Goal: Communication & Community: Participate in discussion

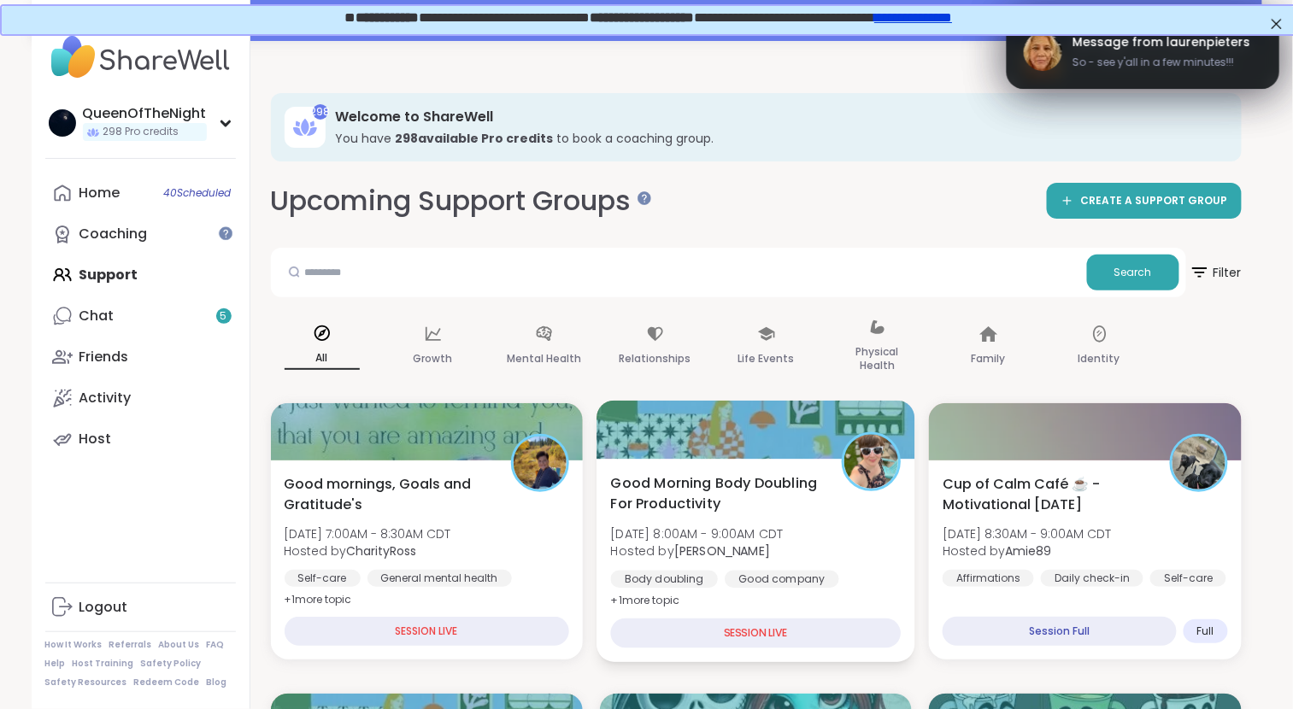
click at [642, 469] on div "Good Morning Body Doubling For Productivity [DATE] 8:00AM - 9:00AM CDT Hosted b…" at bounding box center [756, 560] width 319 height 203
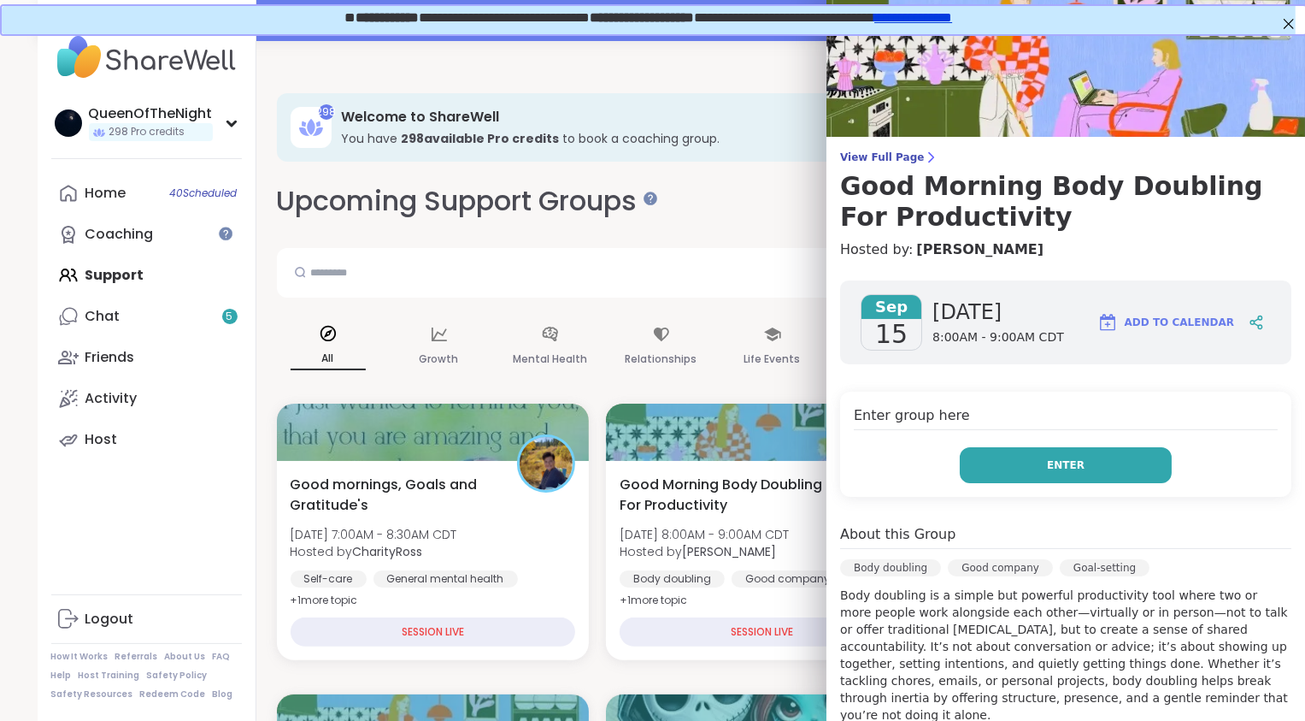
click at [642, 455] on button "Enter" at bounding box center [1066, 465] width 212 height 36
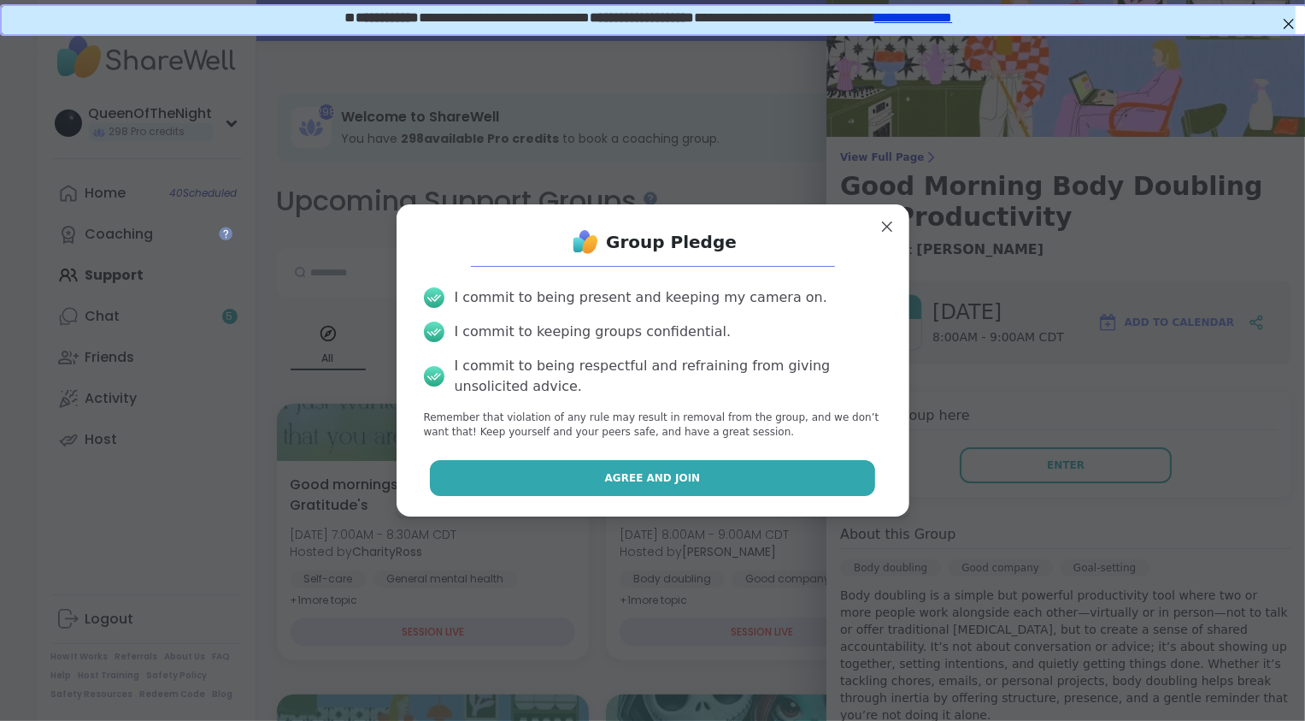
click at [642, 480] on span "Agree and Join" at bounding box center [653, 477] width 96 height 15
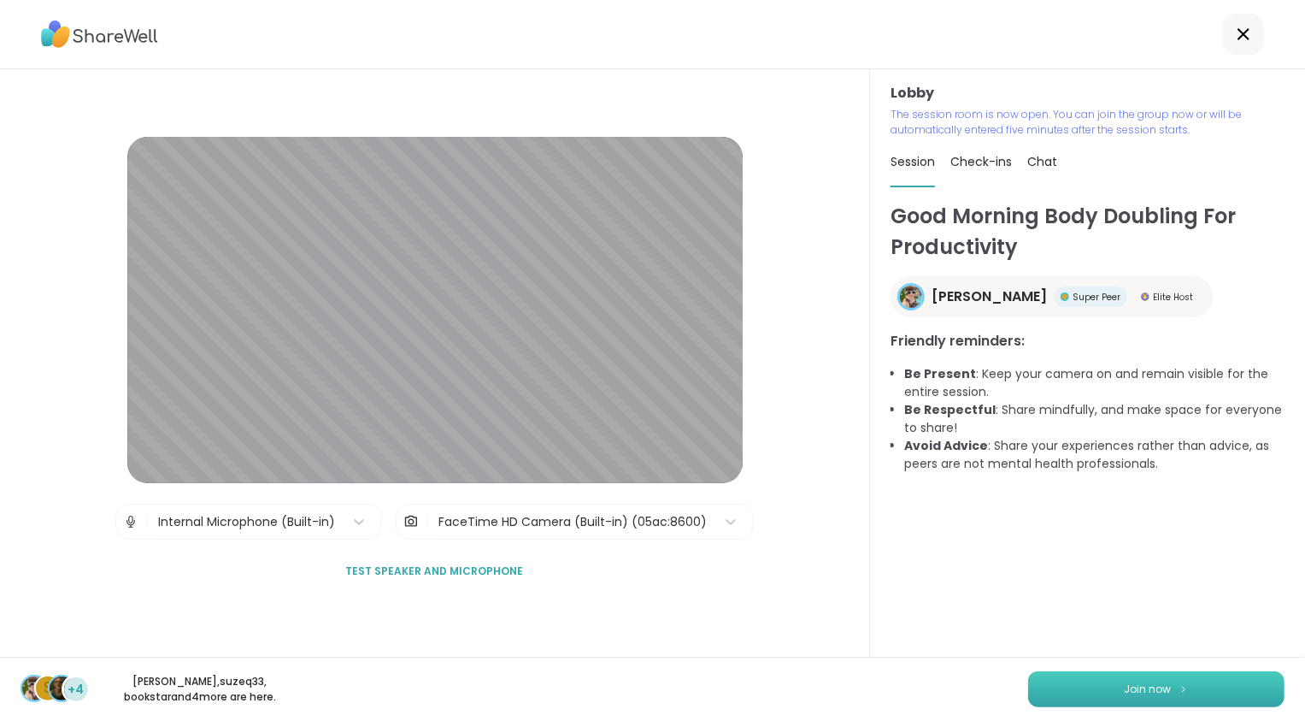
click at [642, 680] on button "Join now" at bounding box center [1156, 689] width 256 height 36
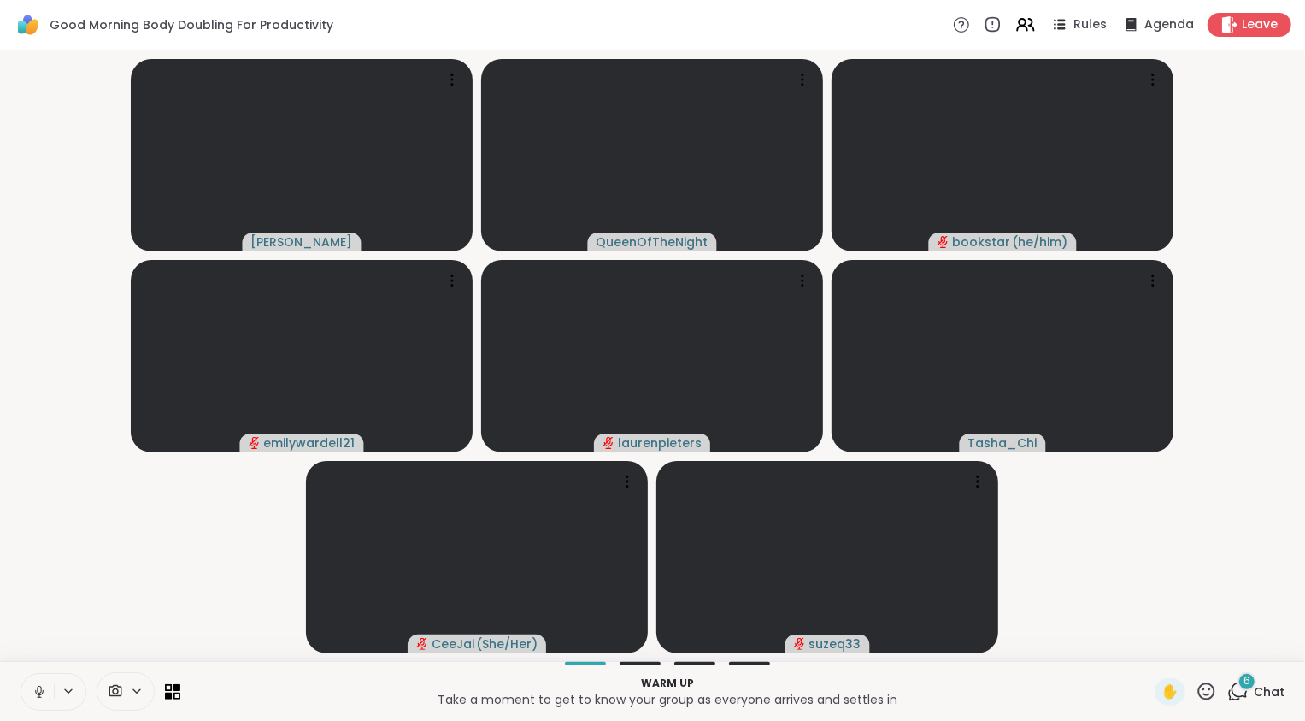
click at [38, 680] on icon at bounding box center [39, 691] width 15 height 15
click at [139, 595] on video-player-container "[PERSON_NAME] bookstar ( he/him ) emilywardell21 laurenpieters [PERSON_NAME] ( …" at bounding box center [652, 355] width 1285 height 597
click at [642, 680] on icon at bounding box center [1240, 689] width 16 height 15
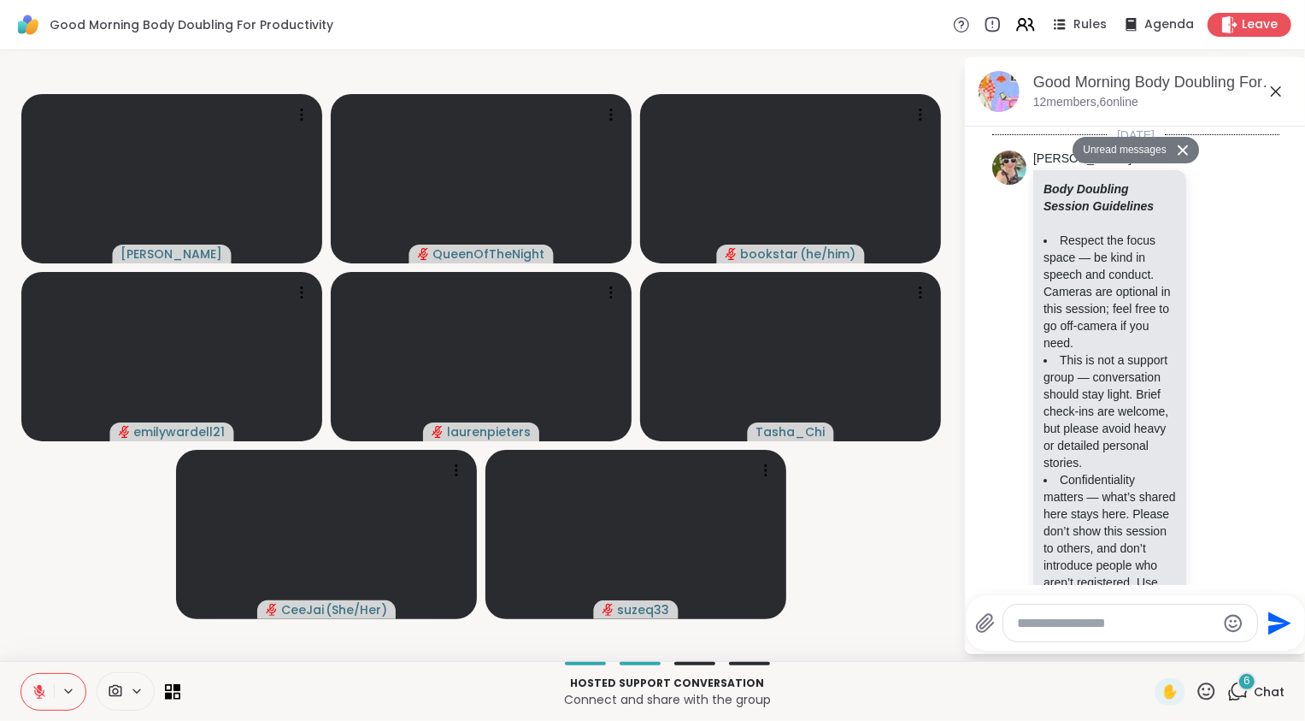
scroll to position [1648, 0]
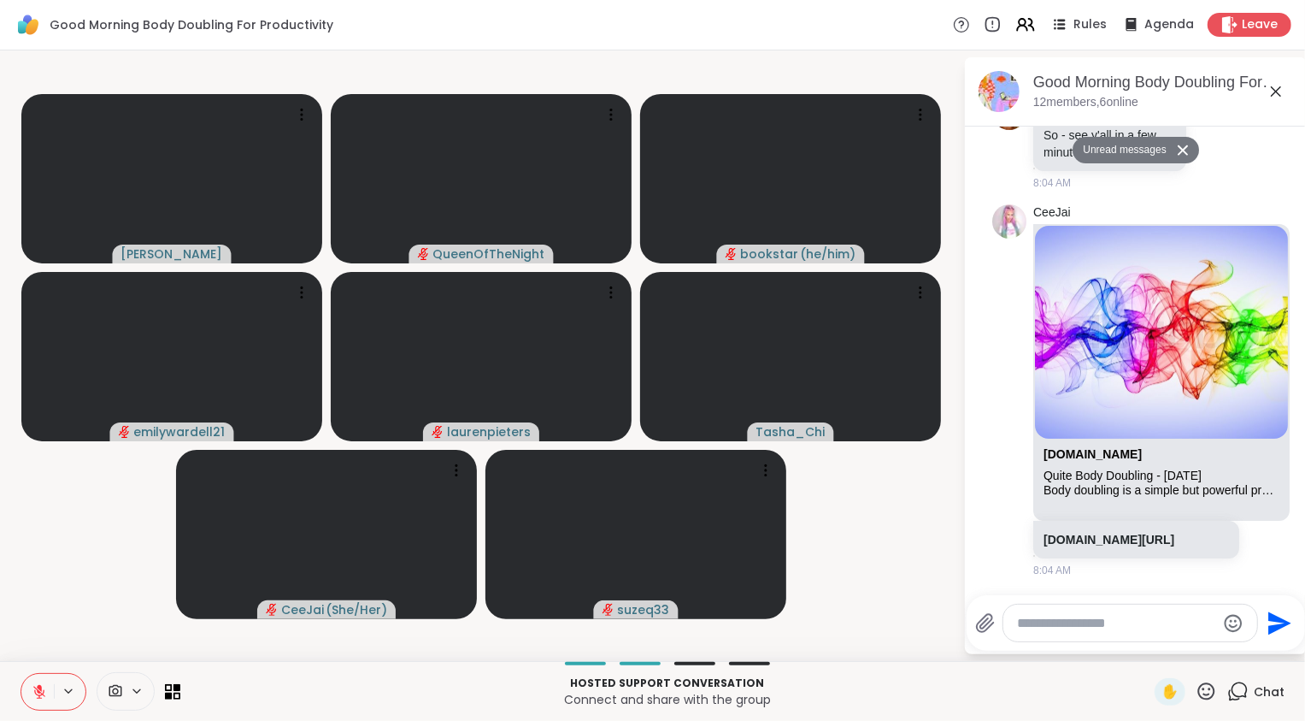
click at [642, 680] on icon at bounding box center [1240, 689] width 16 height 15
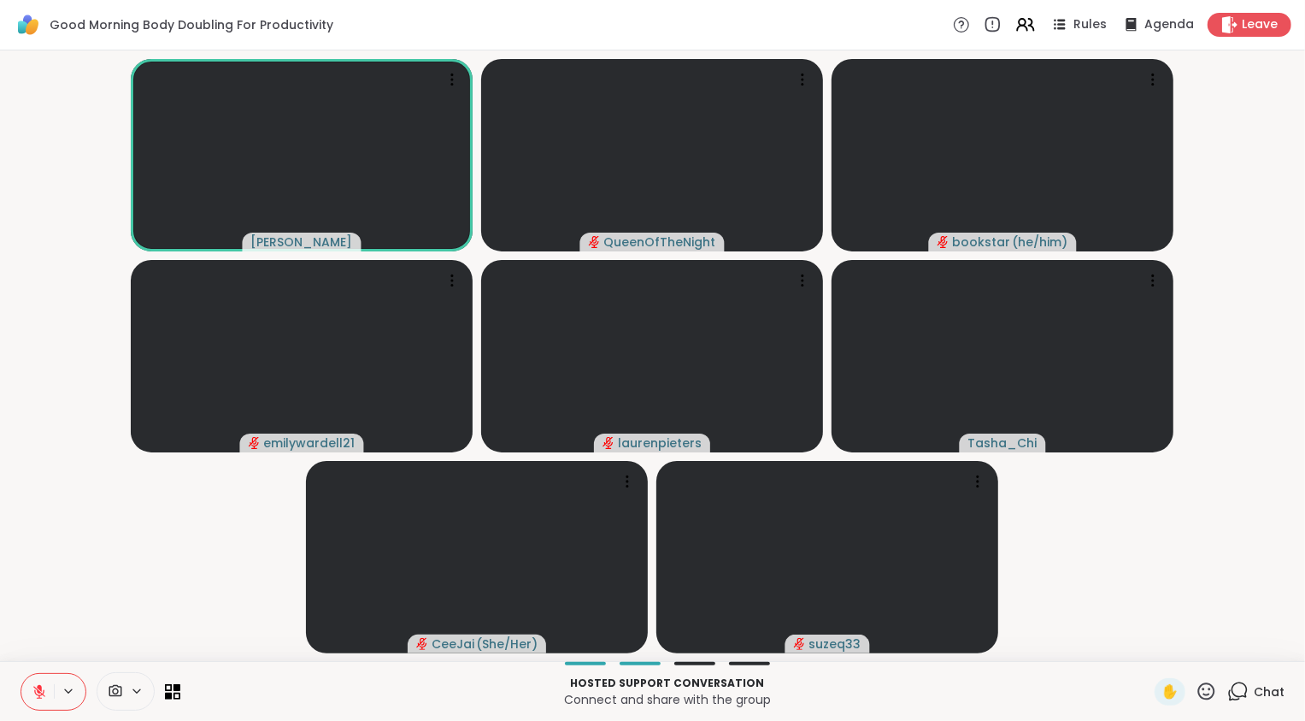
click at [642, 680] on icon at bounding box center [1237, 690] width 21 height 21
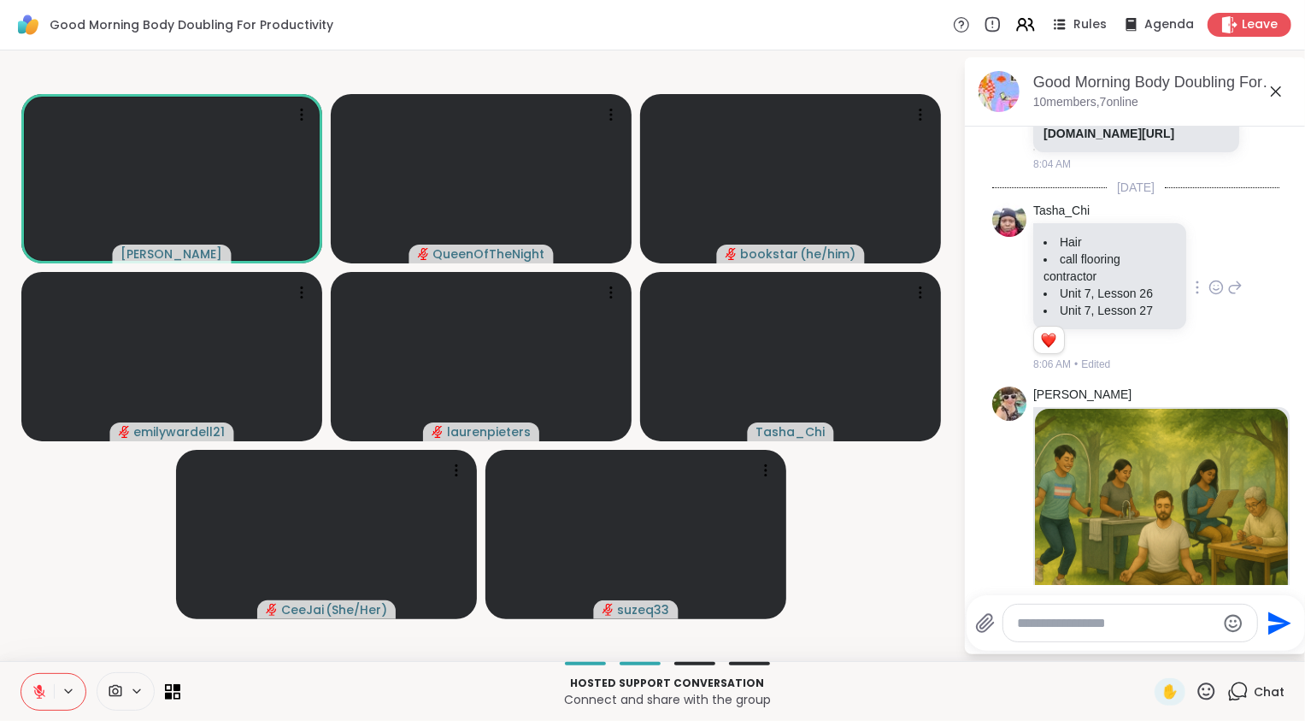
scroll to position [2180, 0]
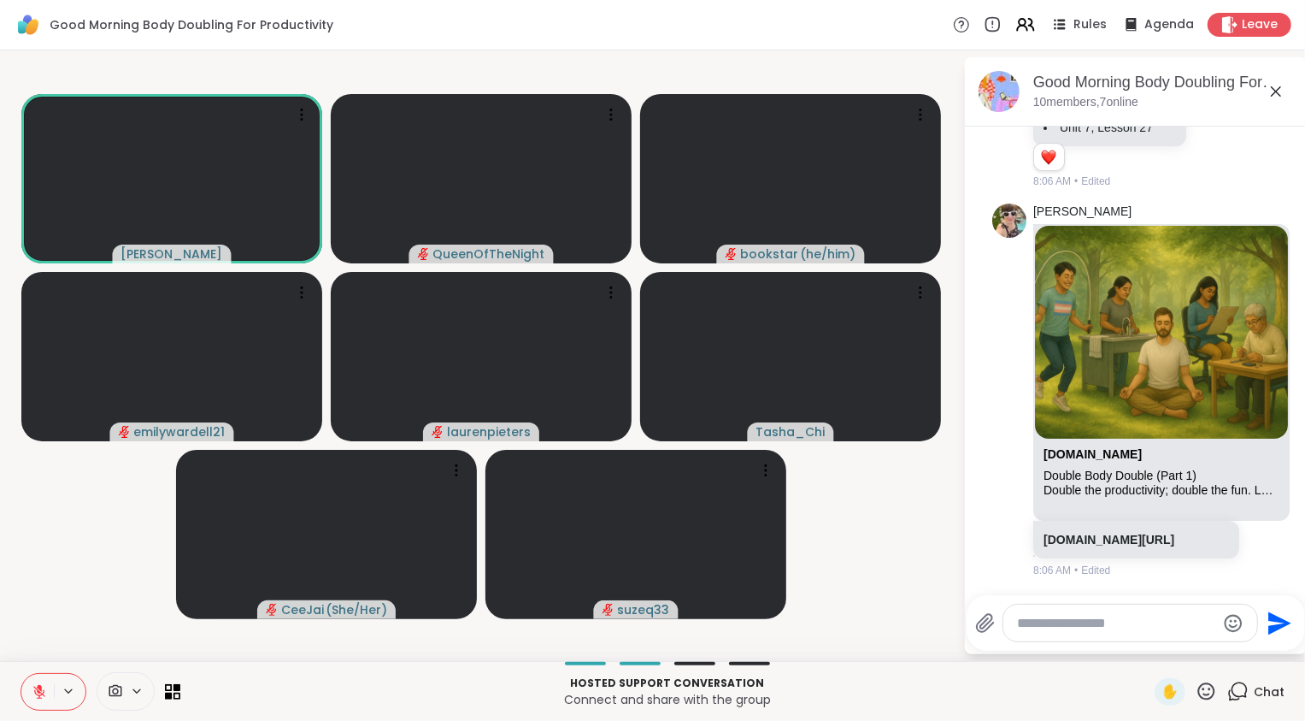
click at [642, 630] on textarea "Type your message" at bounding box center [1116, 623] width 199 height 17
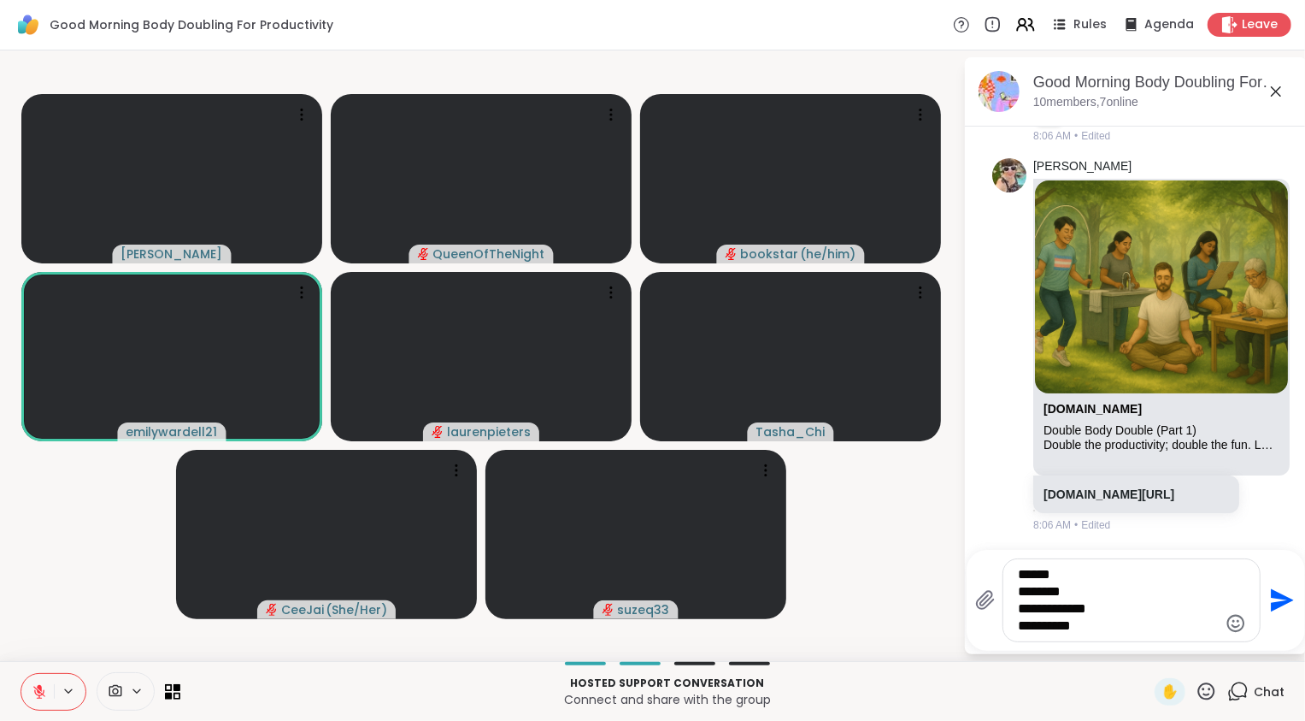
type textarea "**********"
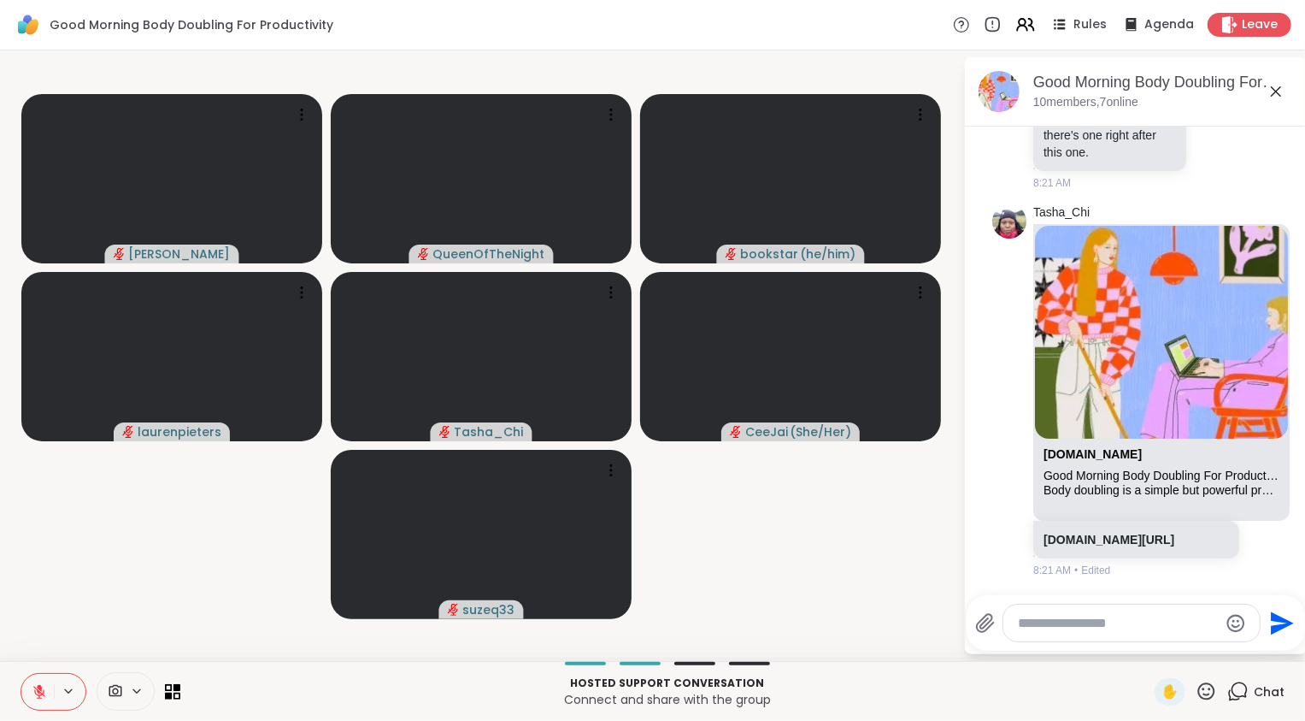
scroll to position [3806, 0]
click at [642, 539] on link "[DOMAIN_NAME][URL]" at bounding box center [1109, 540] width 131 height 14
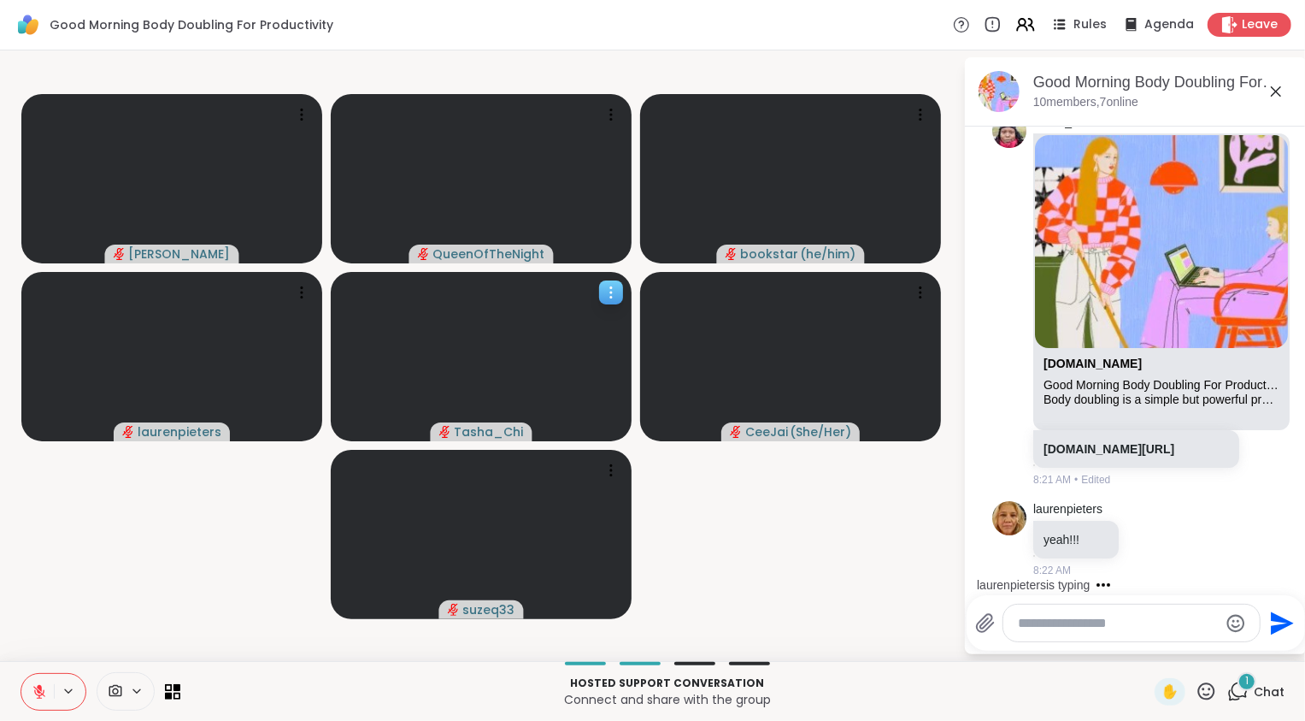
scroll to position [3897, 0]
click at [642, 623] on textarea "Type your message" at bounding box center [1118, 623] width 199 height 17
type textarea "*"
type textarea "****"
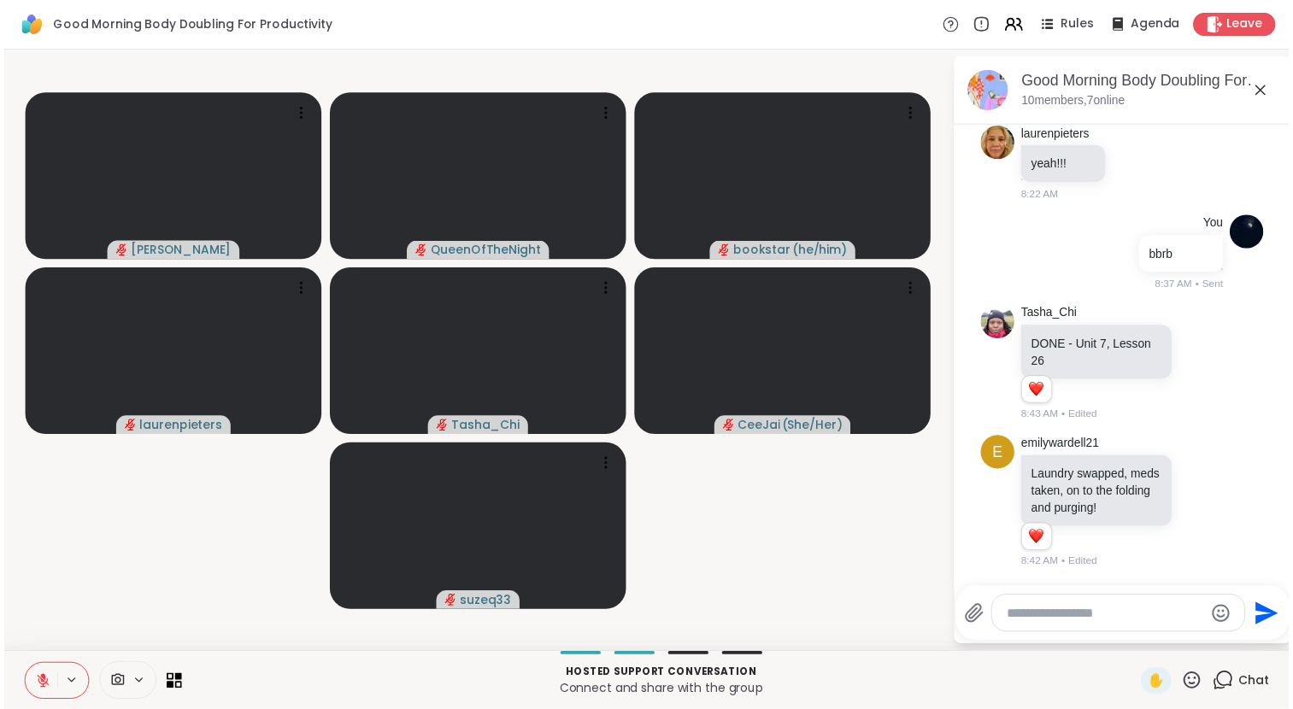
scroll to position [4287, 0]
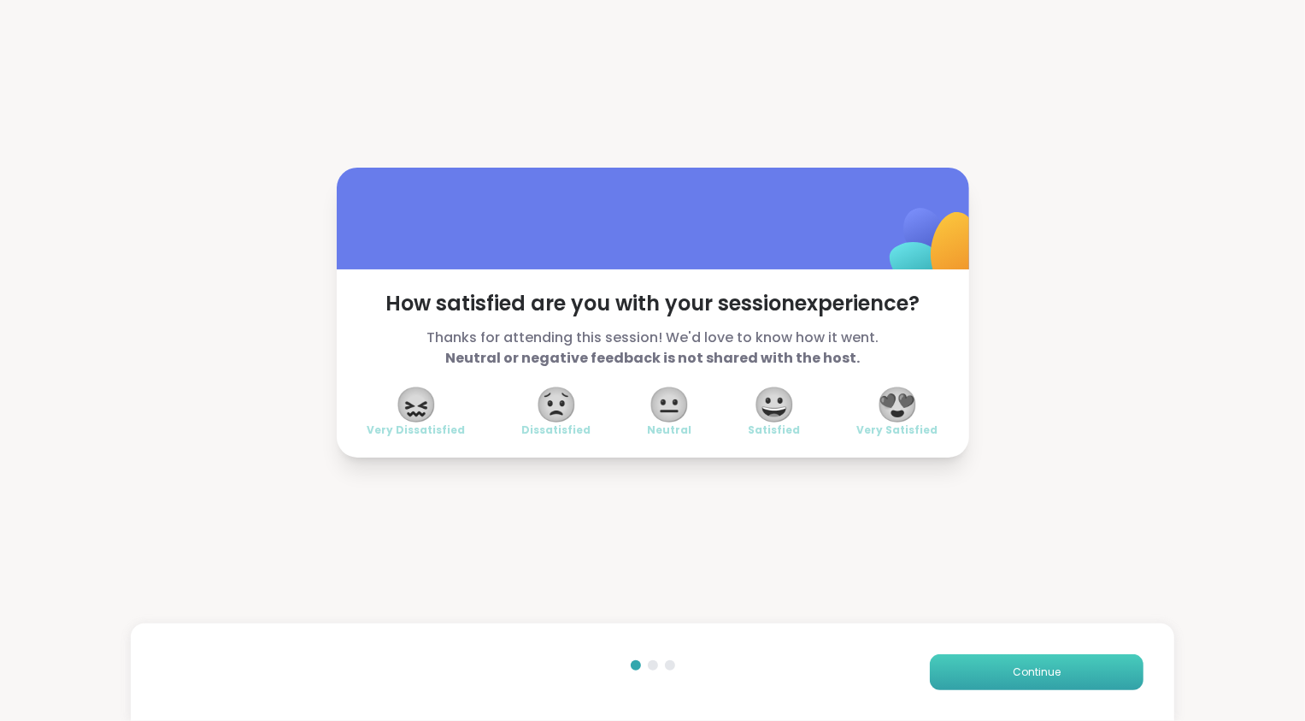
click at [642, 665] on span "Continue" at bounding box center [1037, 671] width 48 height 15
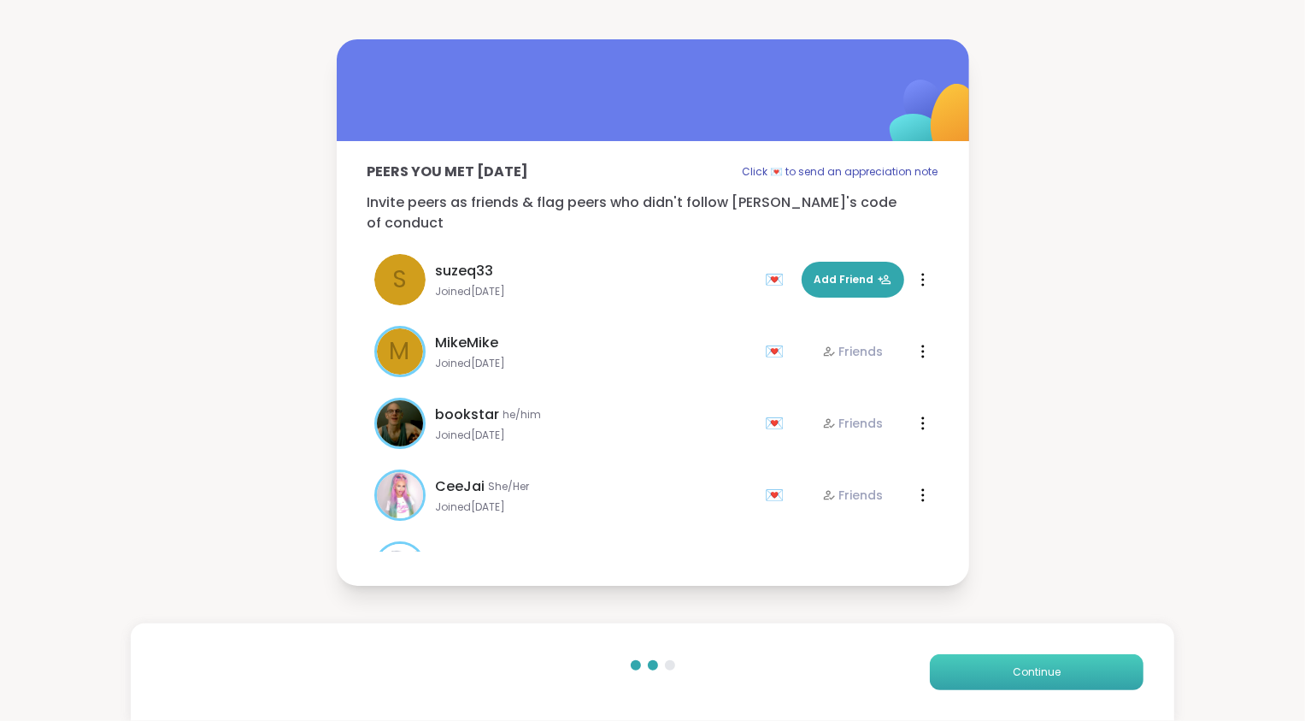
click at [642, 665] on span "Continue" at bounding box center [1037, 671] width 48 height 15
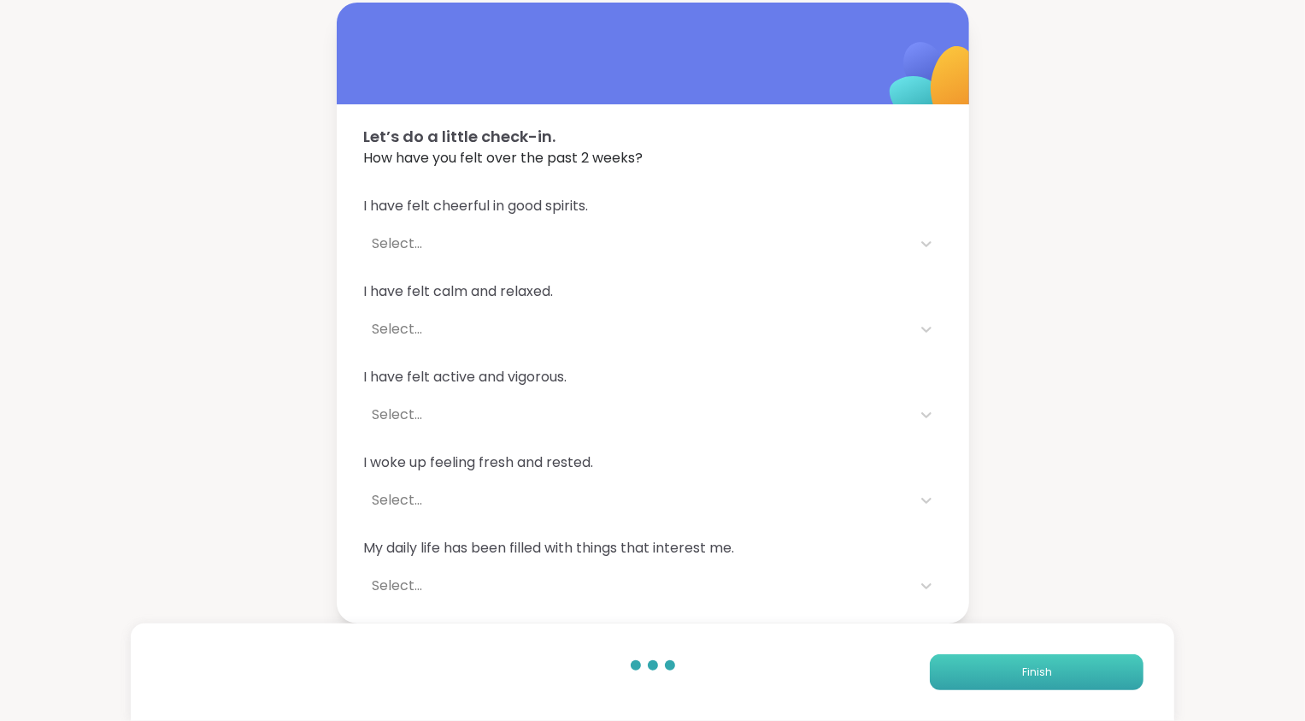
click at [642, 665] on button "Finish" at bounding box center [1037, 672] width 214 height 36
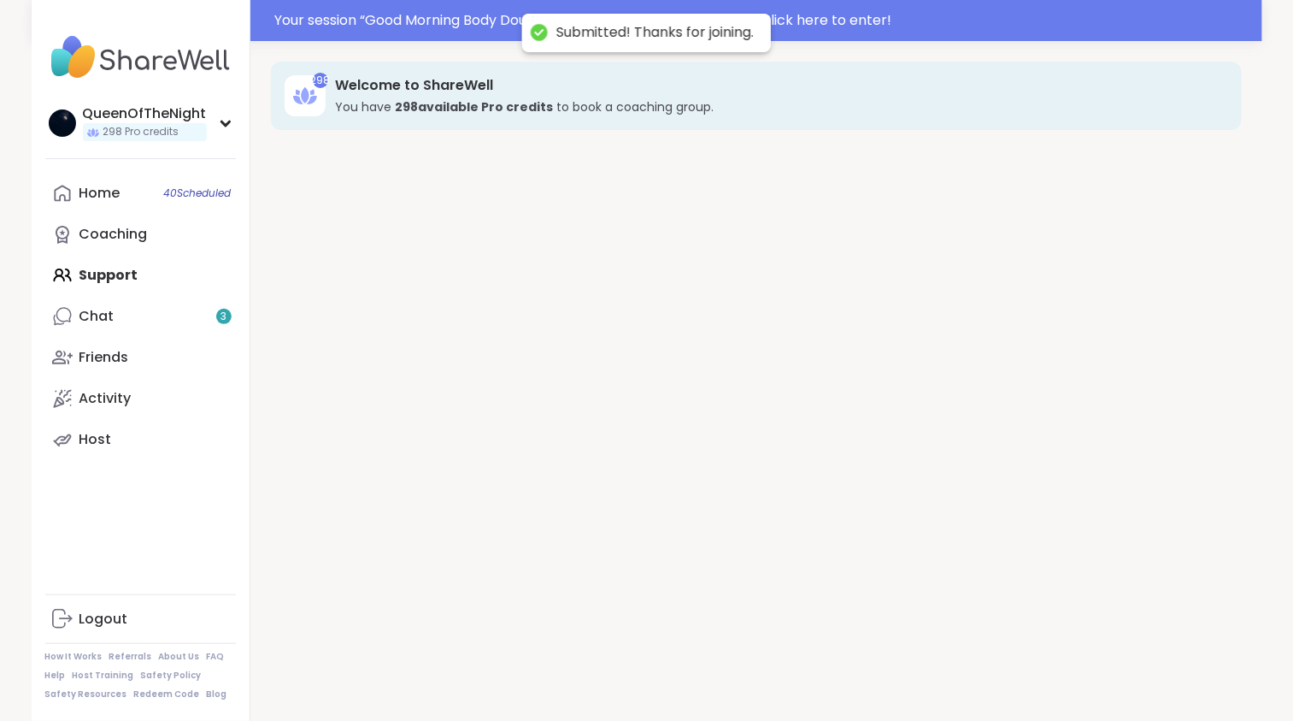
click at [642, 665] on div "298 Welcome to ShareWell You have 298 available Pro credit s to book a coaching…" at bounding box center [756, 401] width 1012 height 721
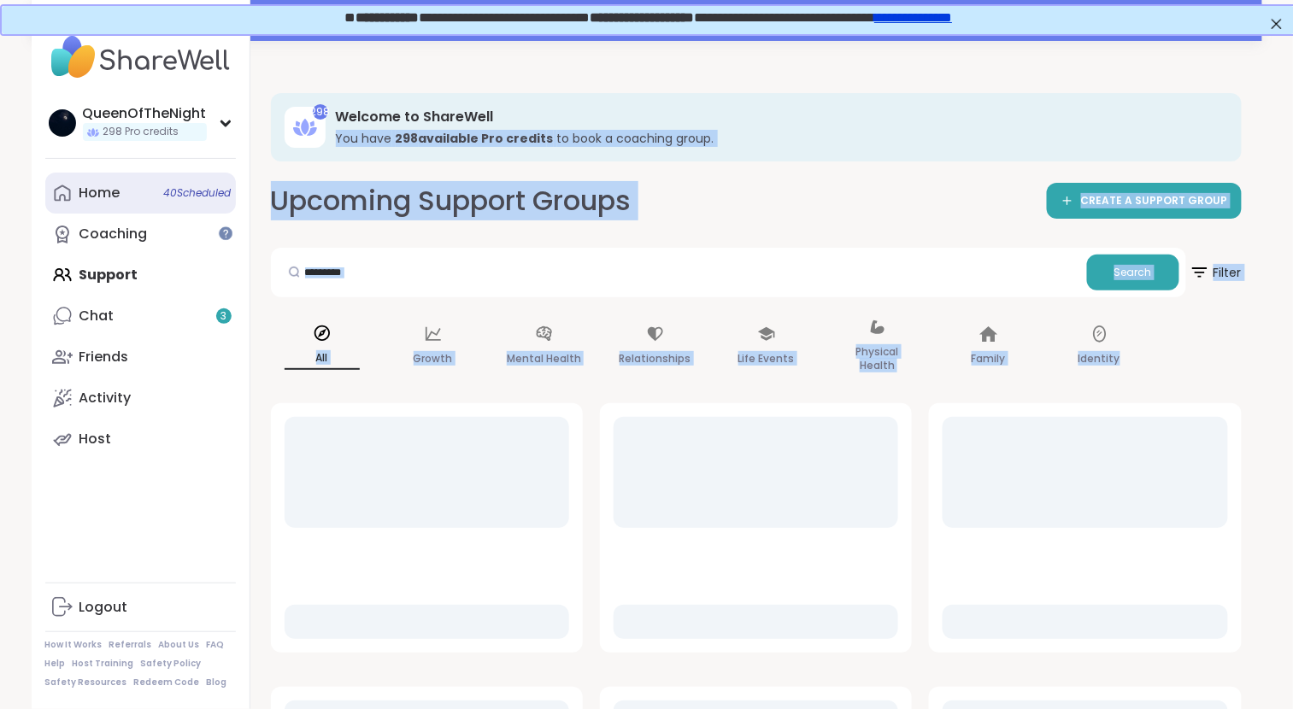
click at [137, 194] on link "Home 40 Scheduled" at bounding box center [140, 193] width 191 height 41
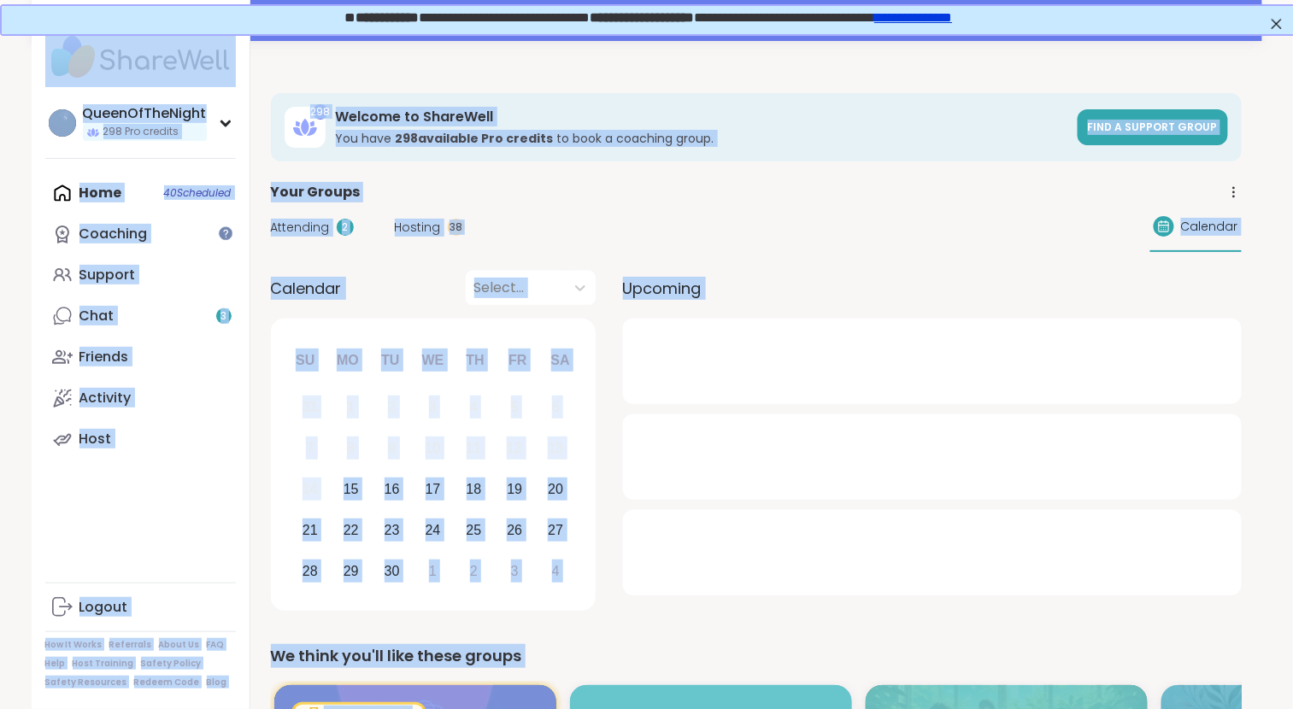
click at [297, 226] on span "Attending" at bounding box center [300, 228] width 59 height 18
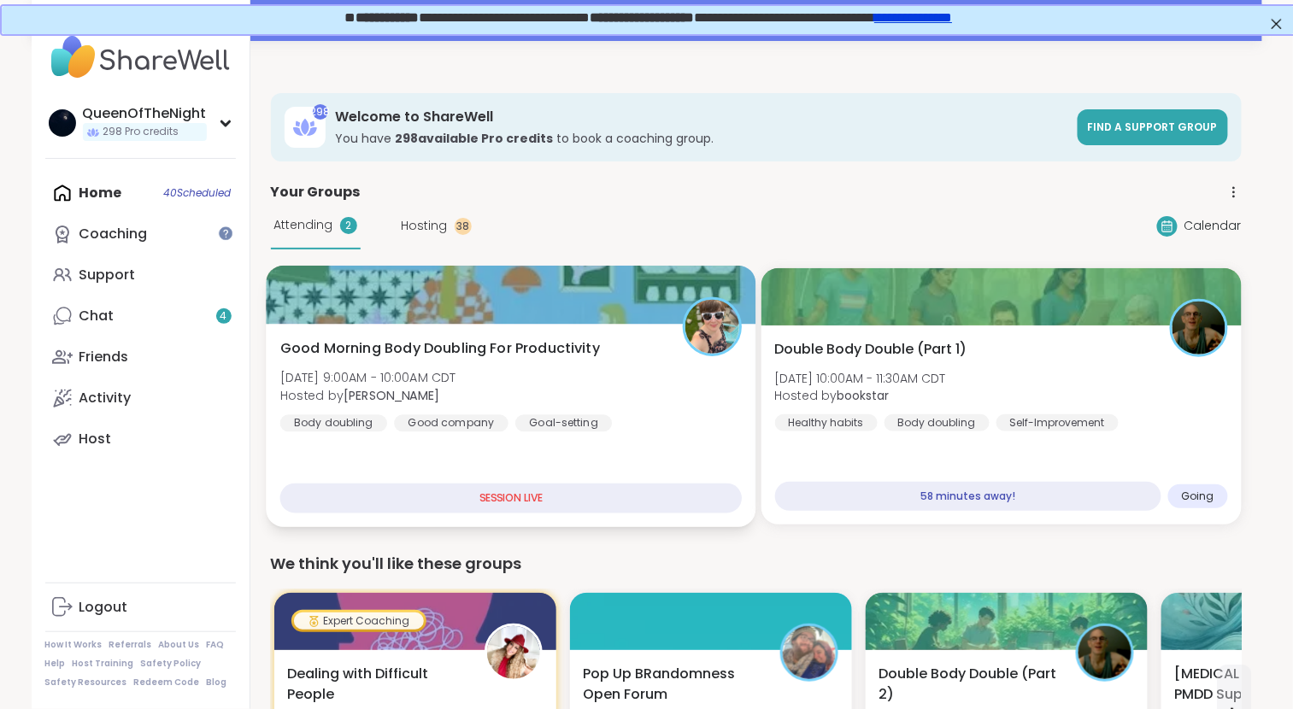
click at [621, 319] on div at bounding box center [511, 295] width 490 height 58
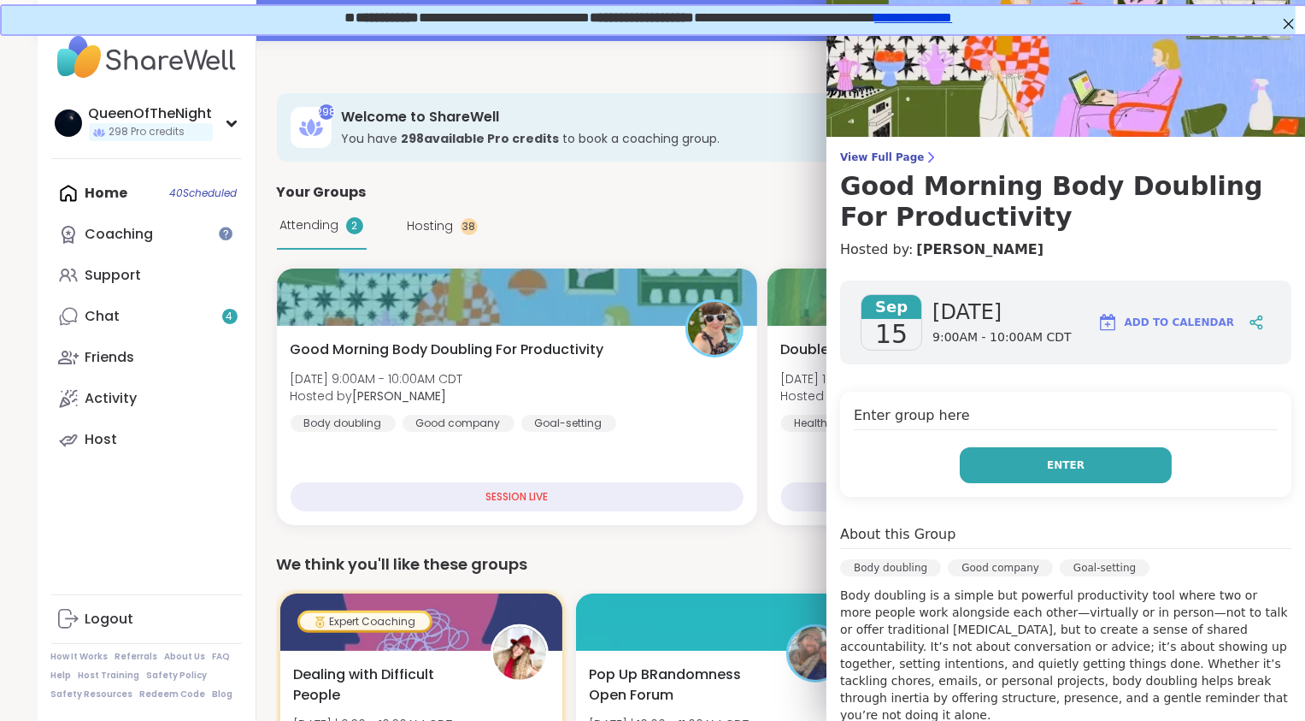
click at [642, 473] on button "Enter" at bounding box center [1066, 465] width 212 height 36
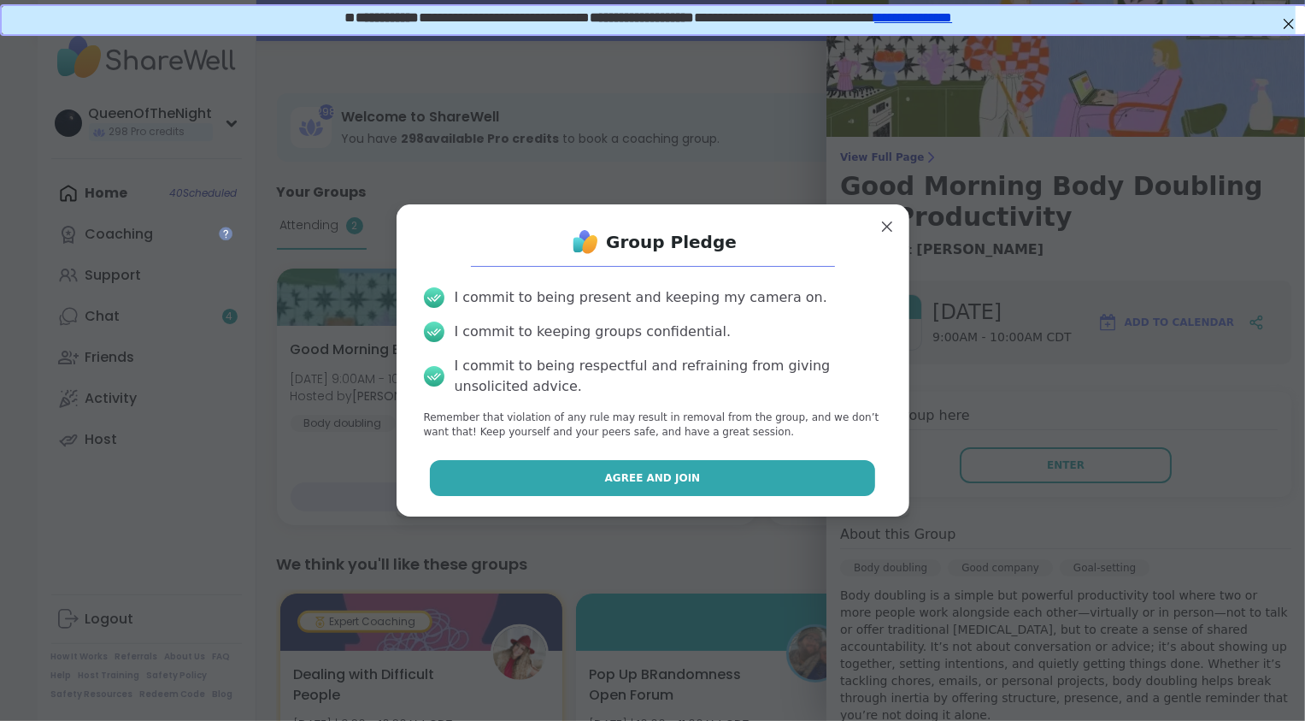
click at [642, 484] on button "Agree and Join" at bounding box center [652, 478] width 445 height 36
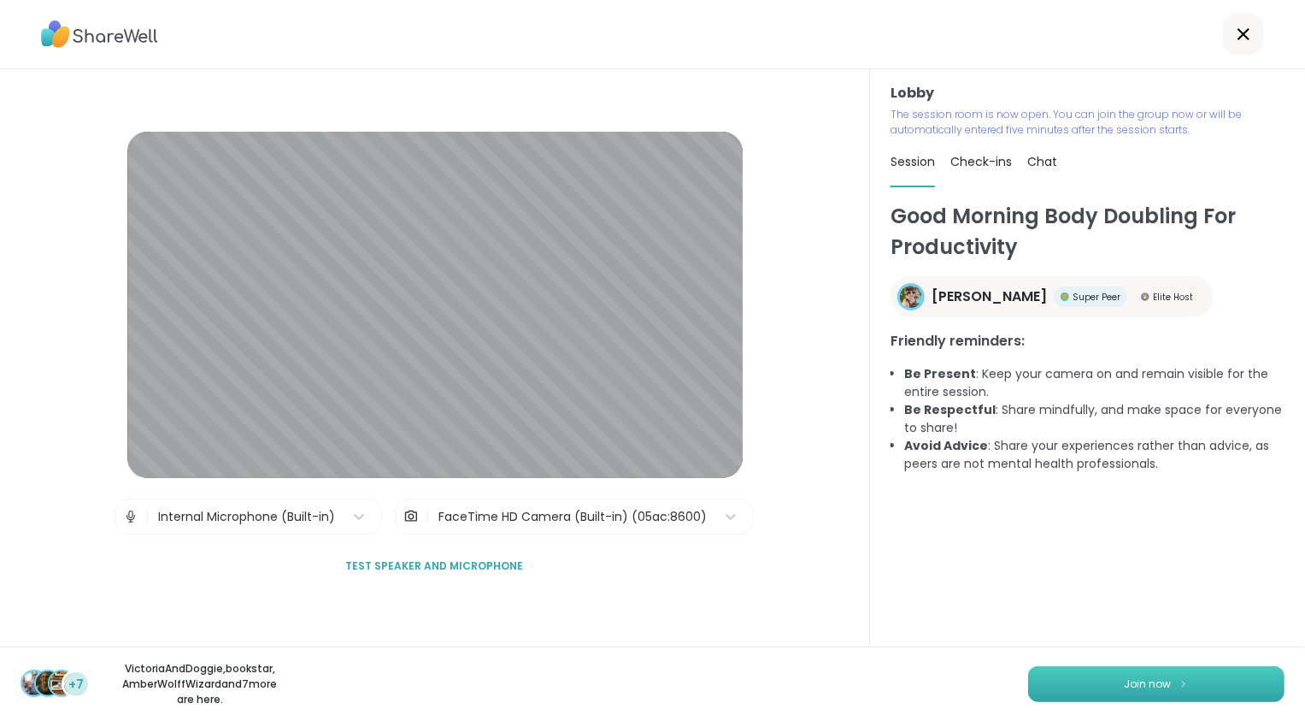
click at [642, 680] on button "Join now" at bounding box center [1156, 684] width 256 height 36
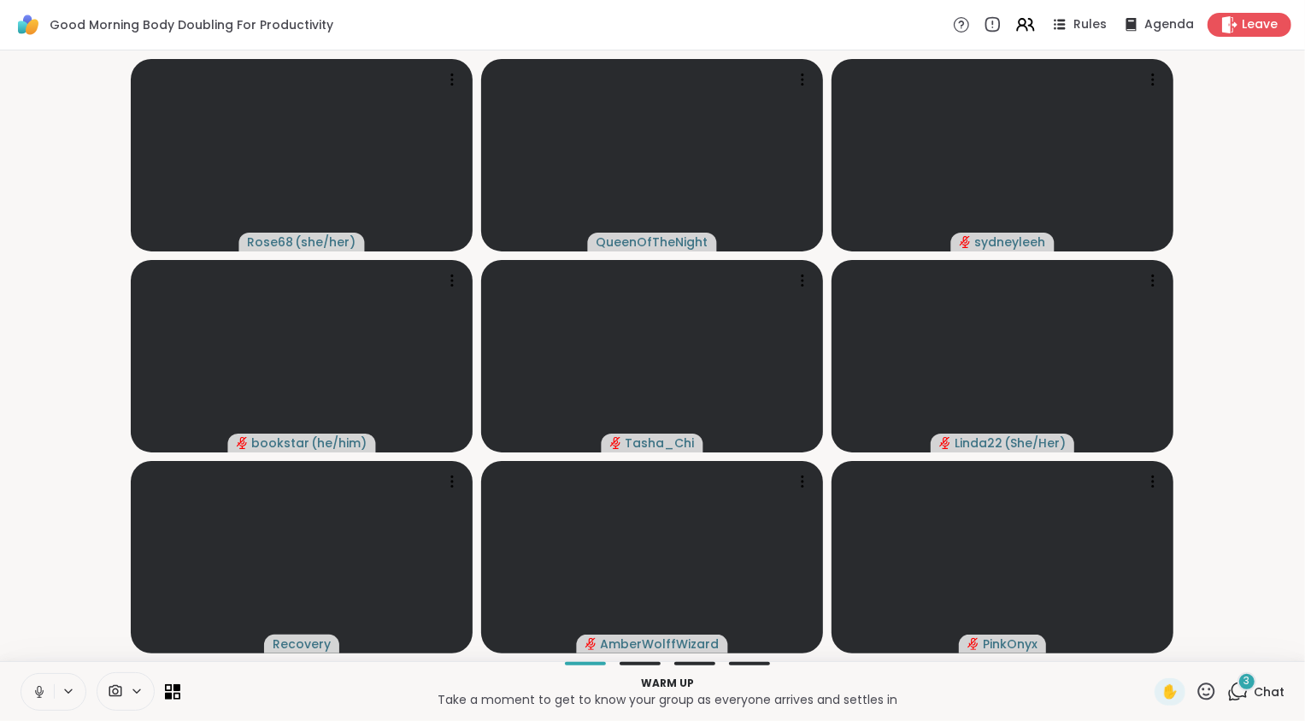
click at [44, 680] on icon at bounding box center [39, 691] width 15 height 15
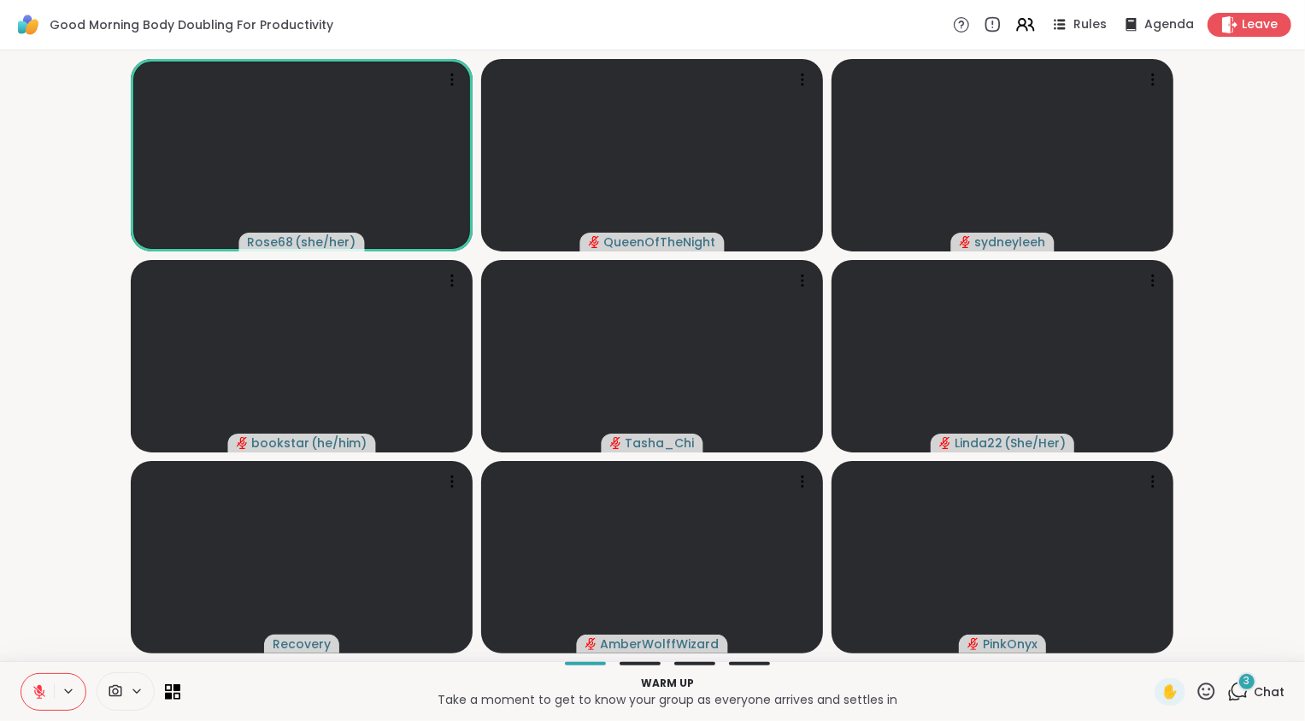
click at [642, 680] on span "3" at bounding box center [1248, 681] width 6 height 15
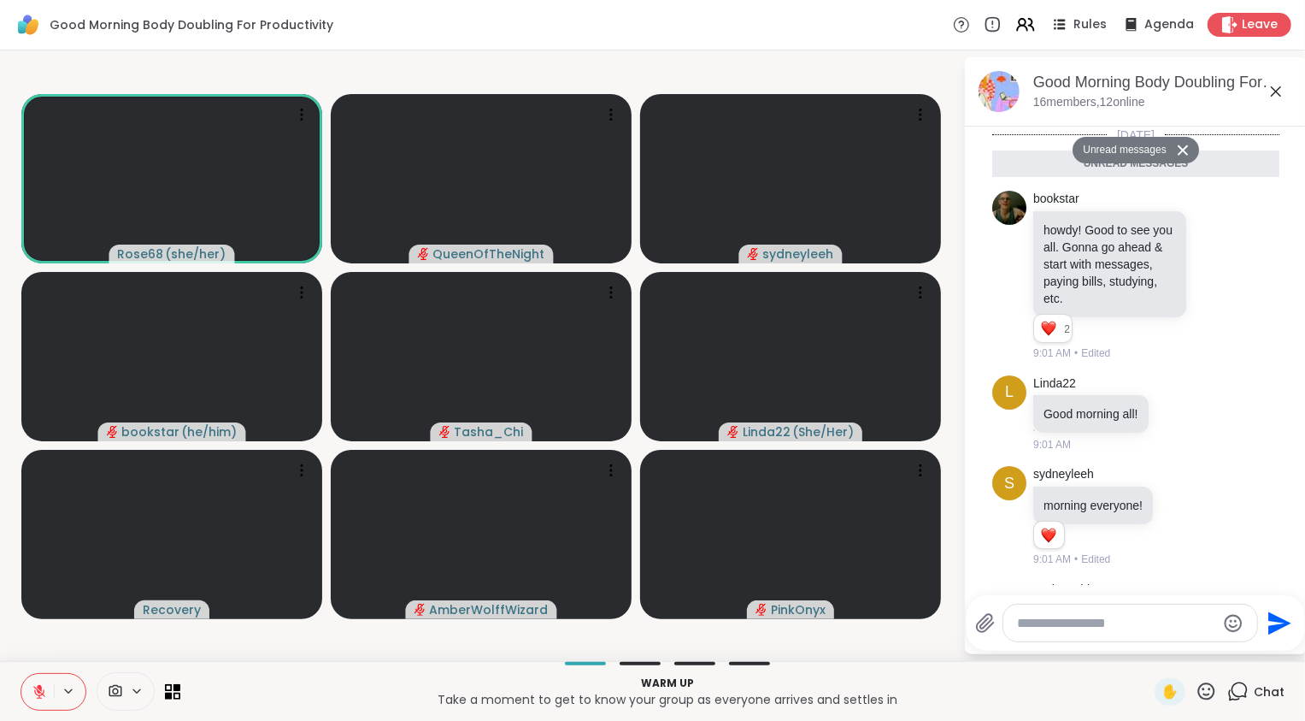
scroll to position [213, 0]
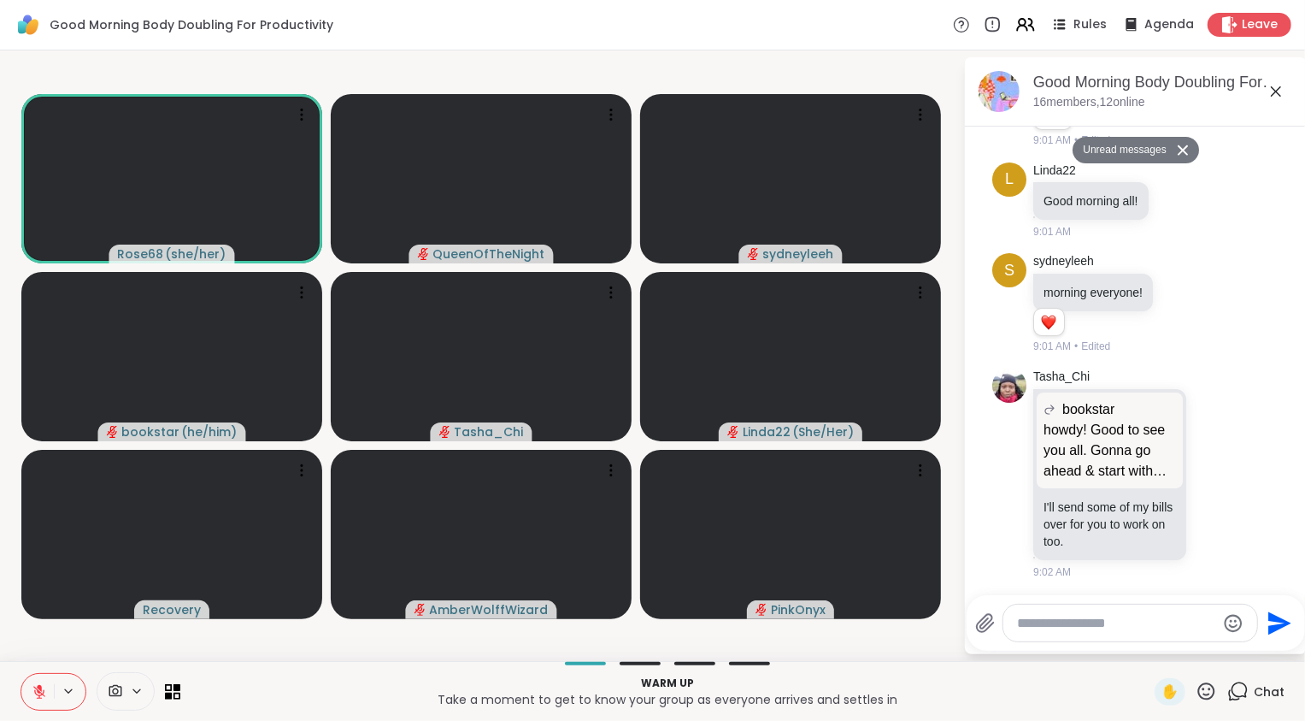
click at [642, 621] on textarea "Type your message" at bounding box center [1116, 623] width 199 height 17
type textarea "**********"
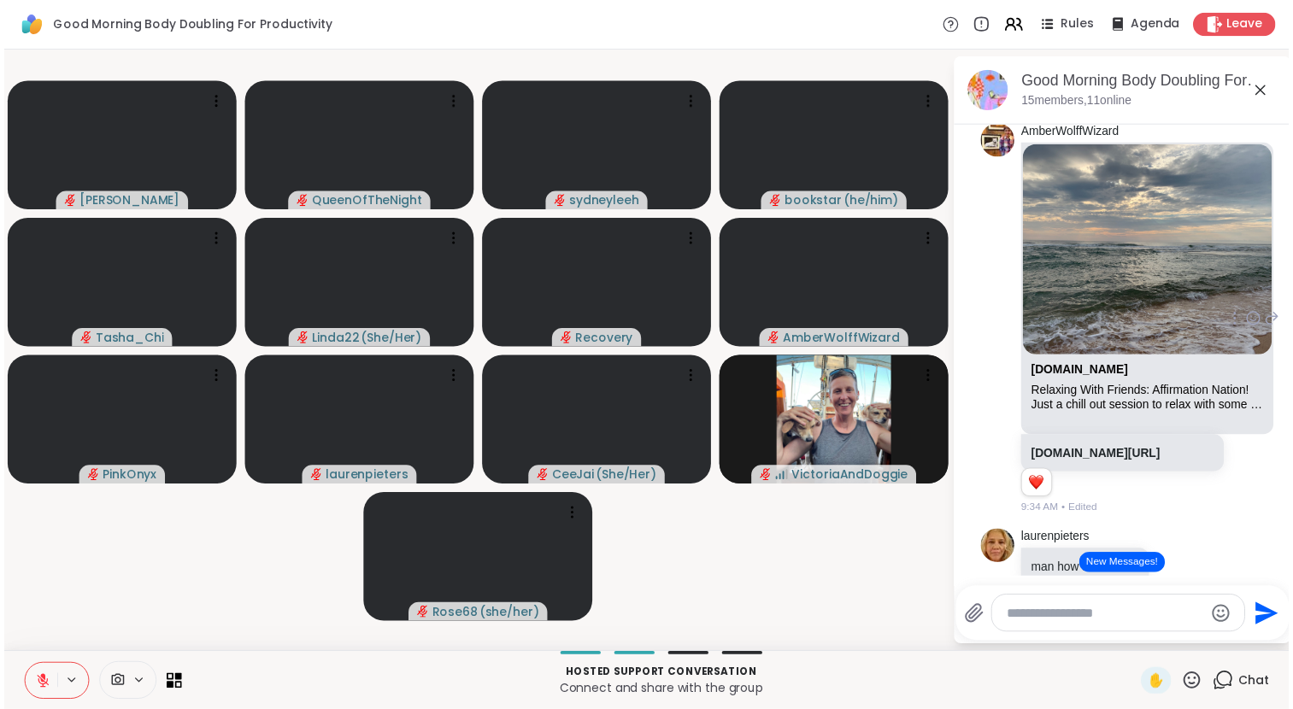
scroll to position [2315, 0]
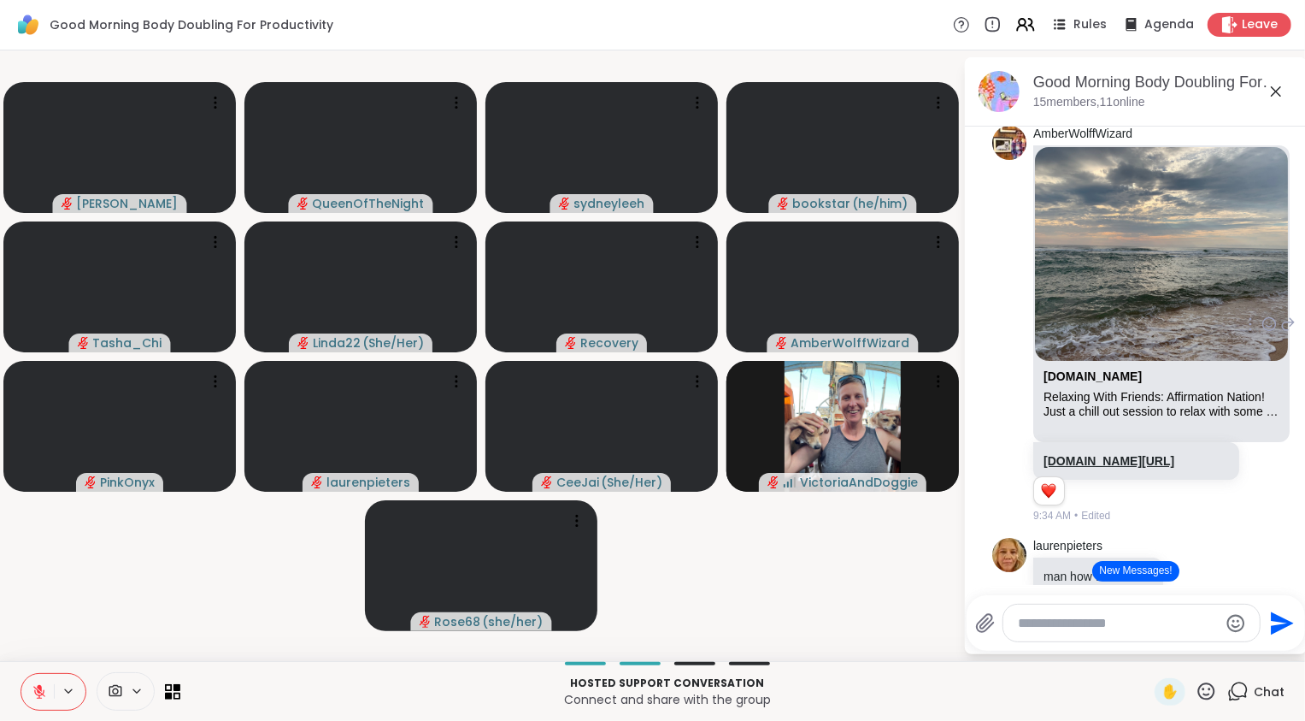
click at [642, 468] on link "[DOMAIN_NAME][URL]" at bounding box center [1109, 461] width 131 height 14
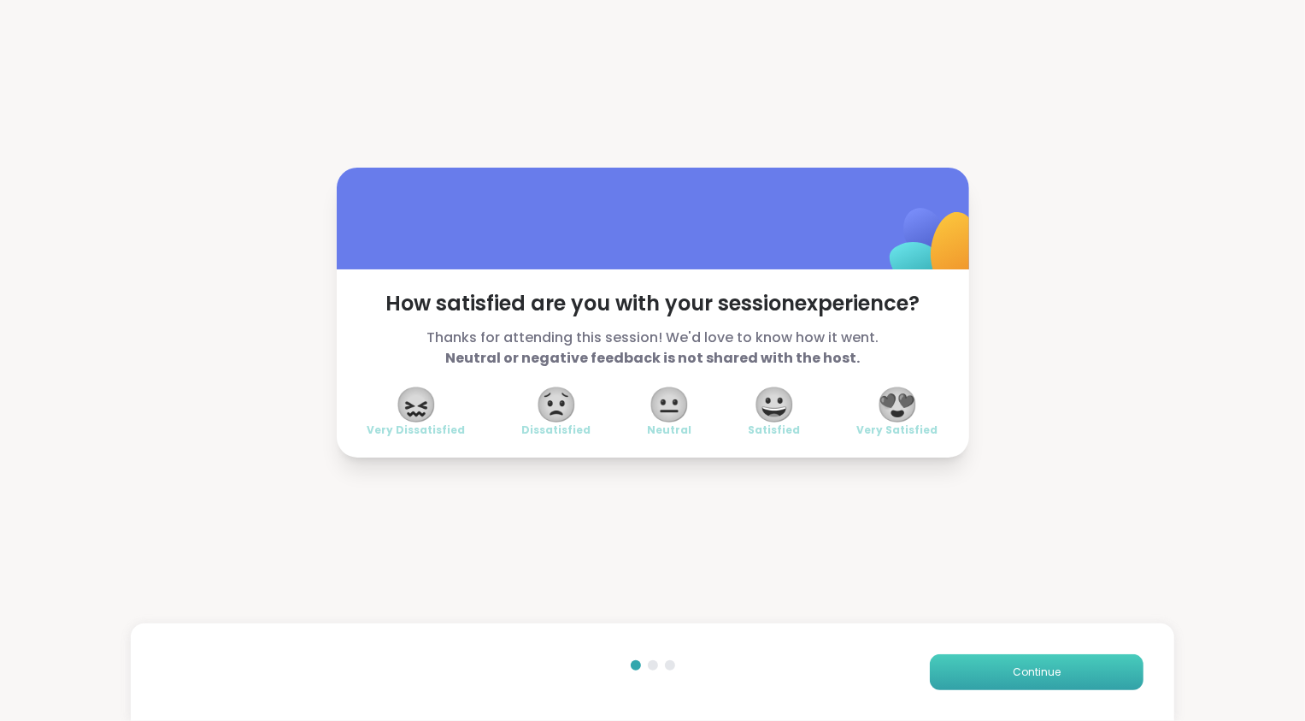
click at [642, 671] on span "Continue" at bounding box center [1037, 671] width 48 height 15
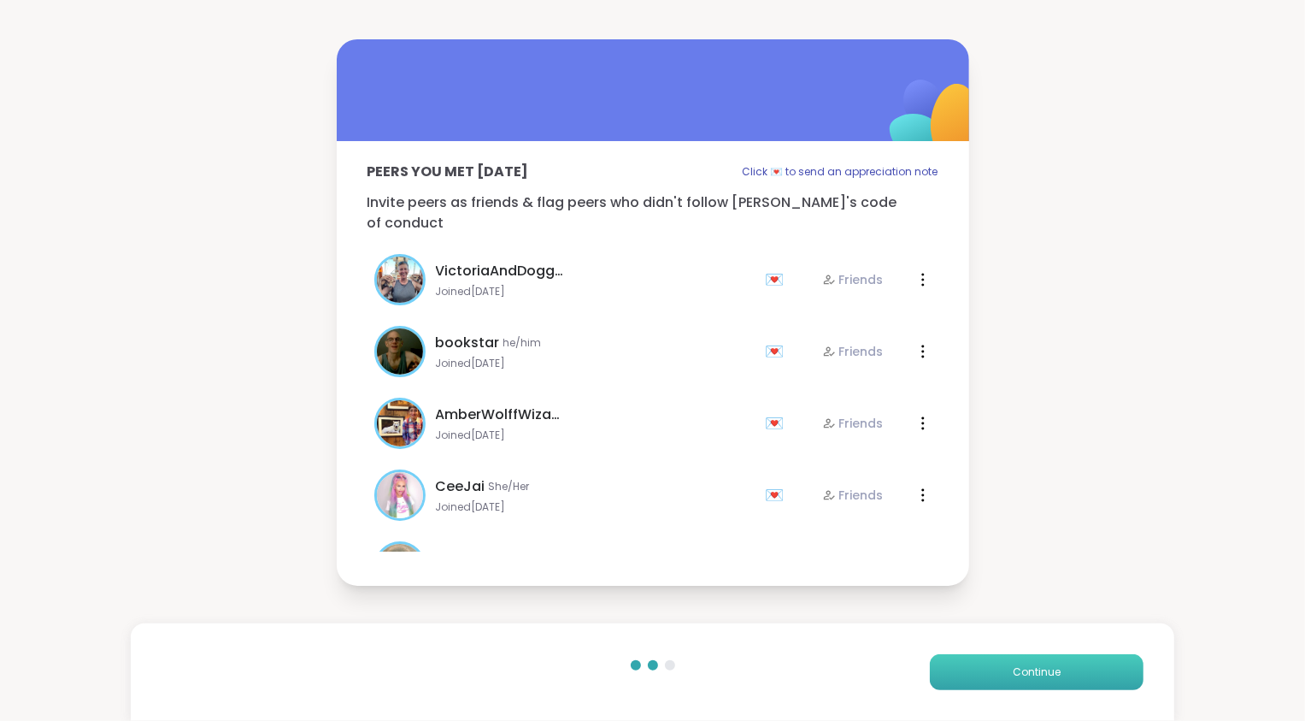
click at [642, 671] on span "Continue" at bounding box center [1037, 671] width 48 height 15
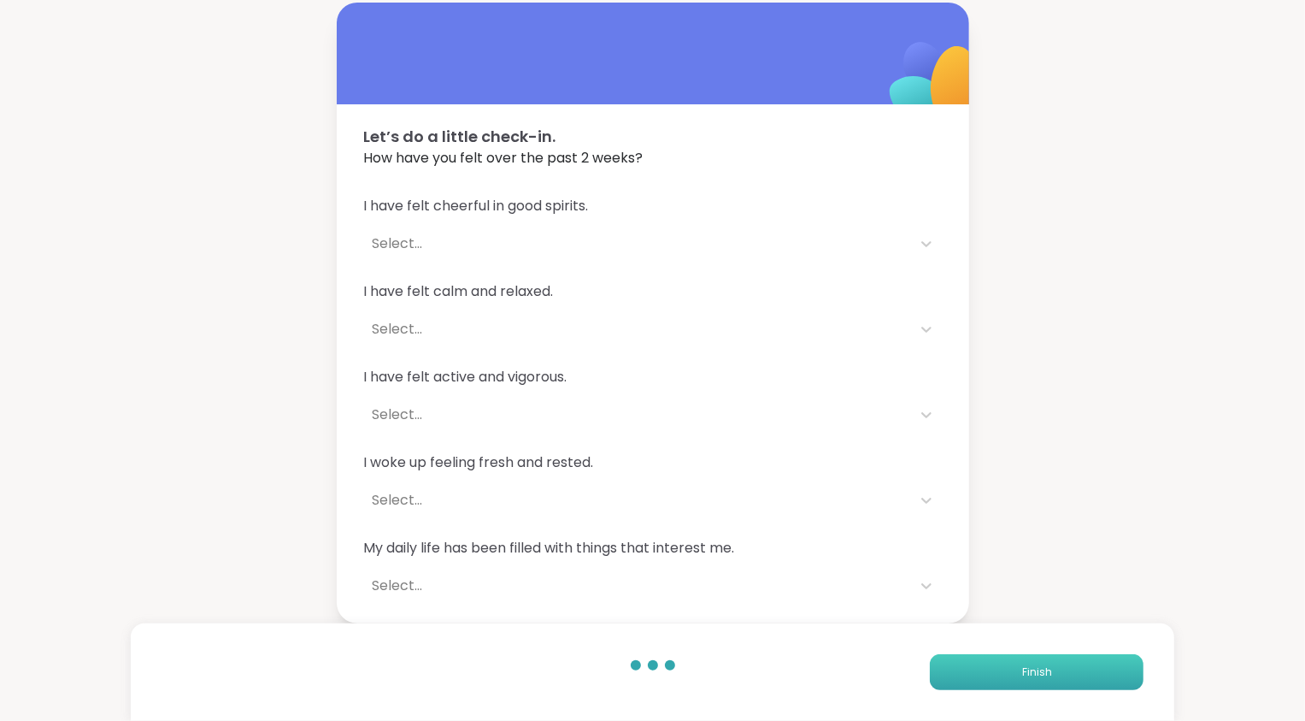
click at [642, 671] on button "Finish" at bounding box center [1037, 672] width 214 height 36
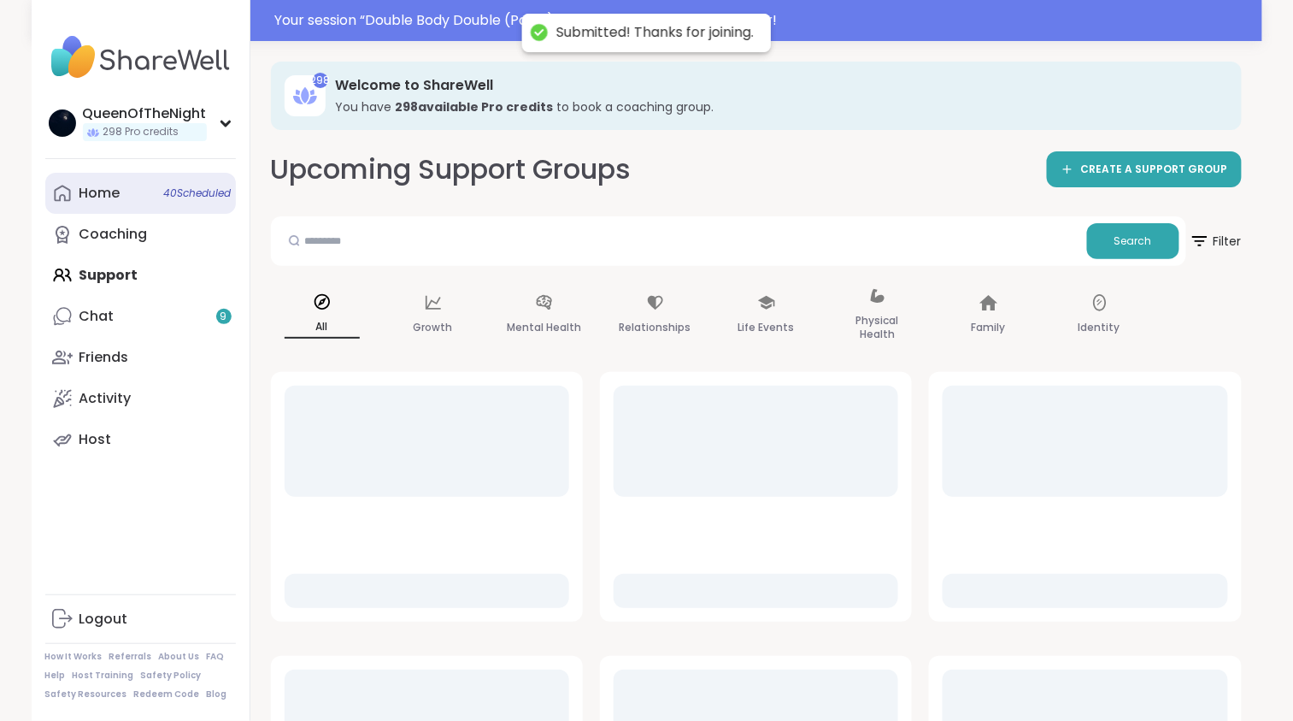
click at [167, 180] on link "Home 40 Scheduled" at bounding box center [140, 193] width 191 height 41
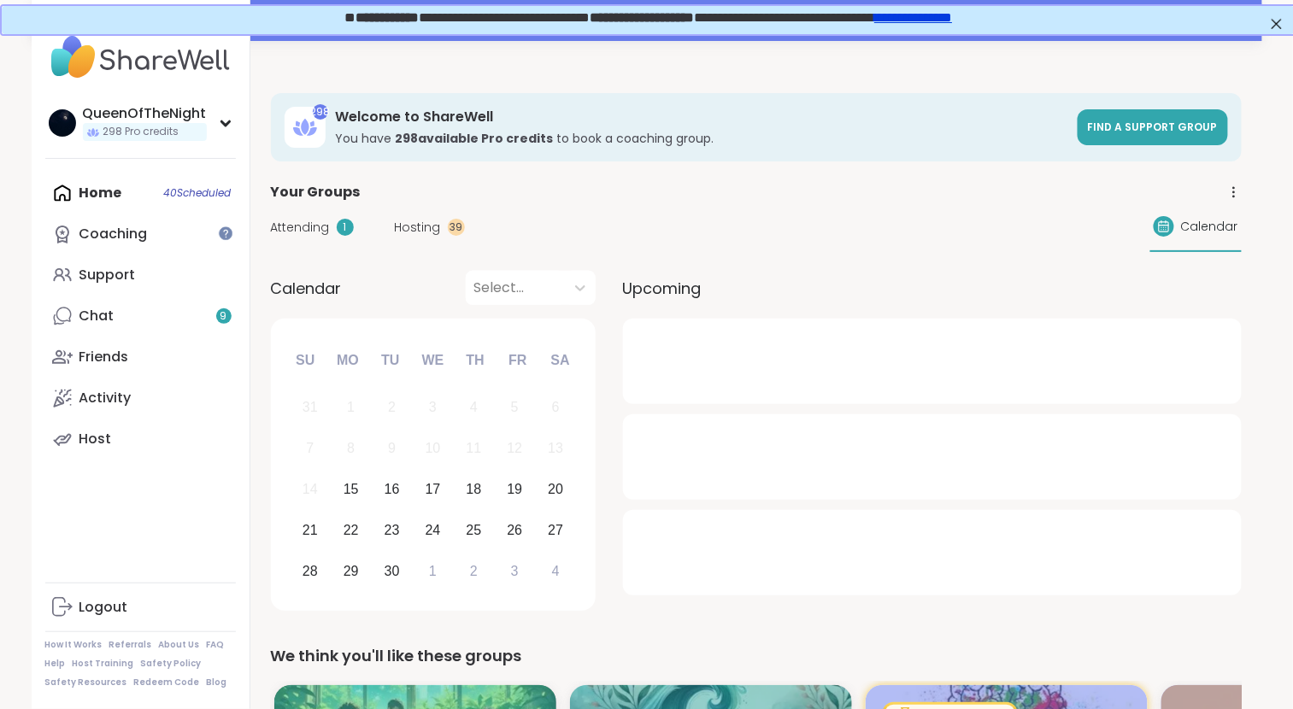
click at [421, 221] on span "Hosting" at bounding box center [418, 228] width 46 height 18
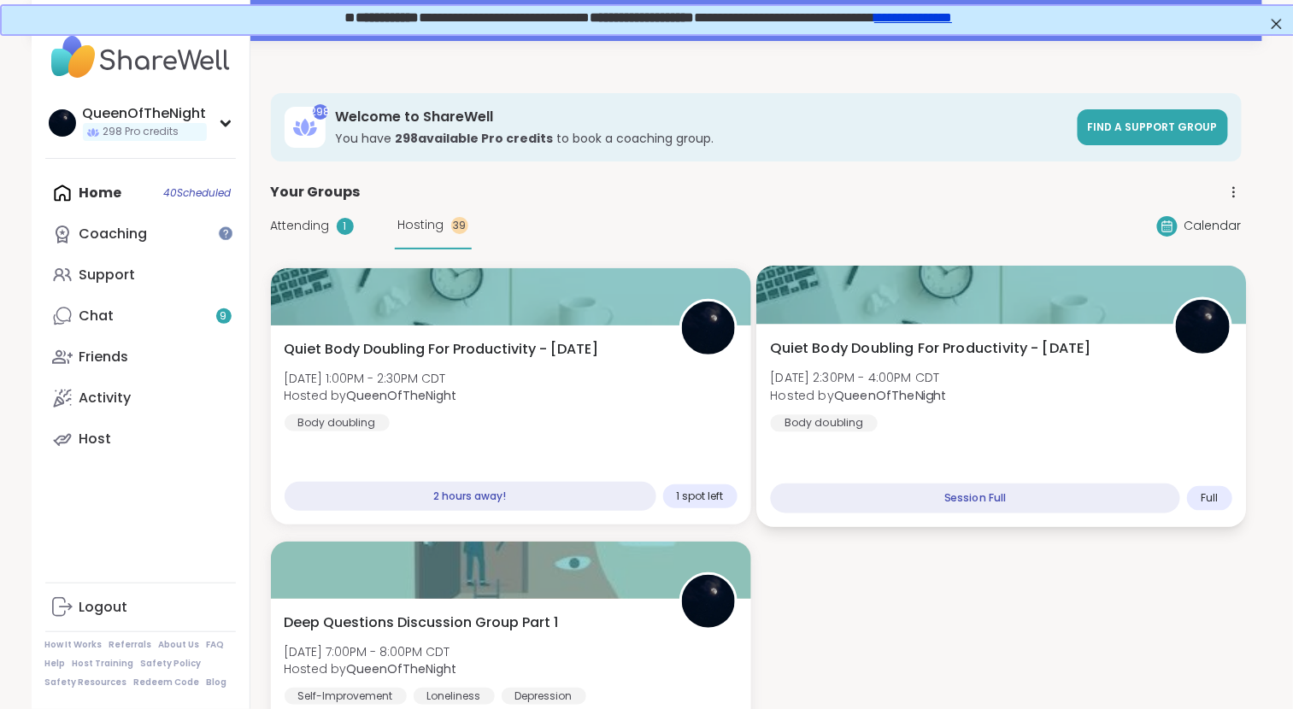
click at [642, 321] on div at bounding box center [1001, 295] width 490 height 58
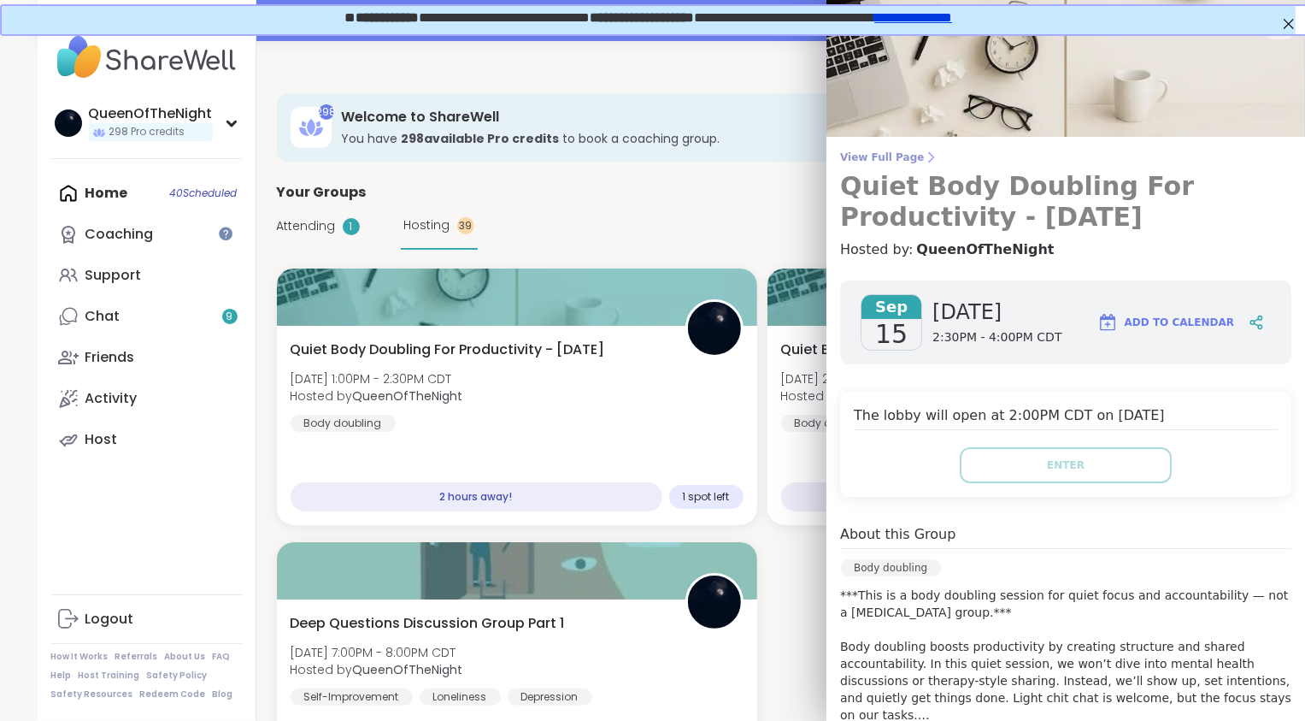
click at [642, 155] on span "View Full Page" at bounding box center [1065, 157] width 451 height 14
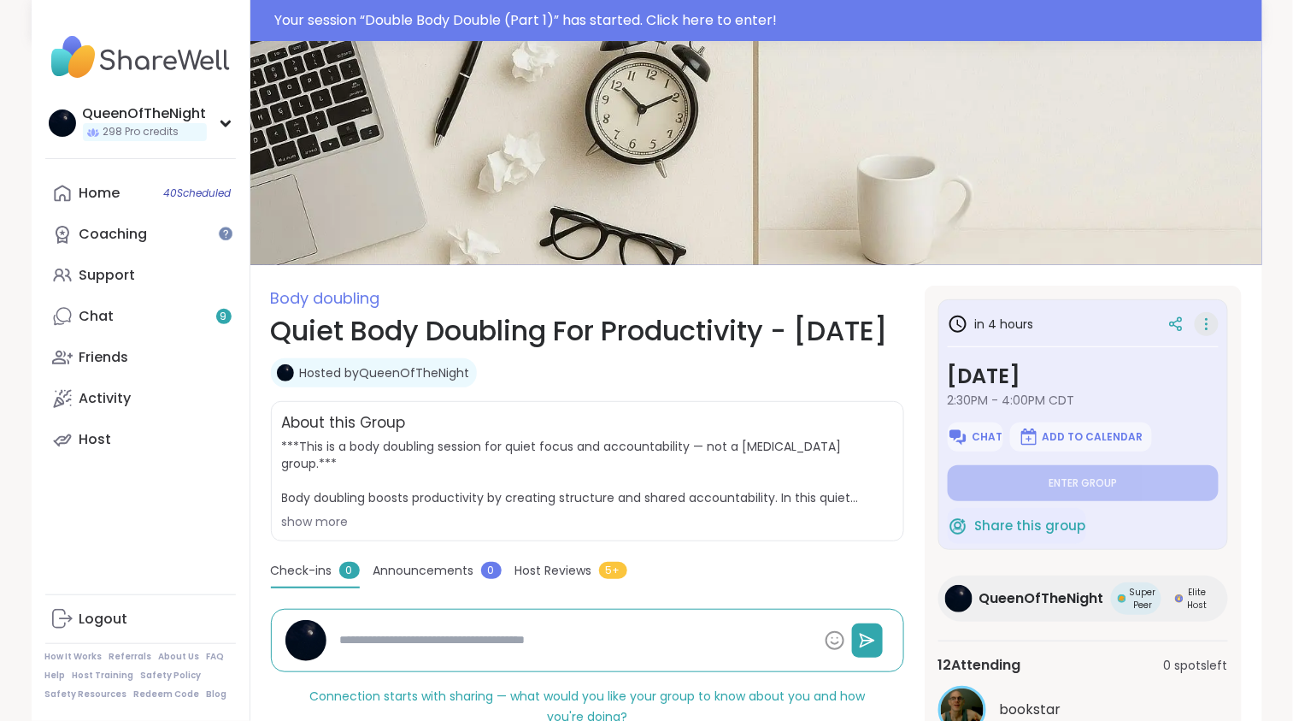
click at [642, 321] on icon at bounding box center [1206, 324] width 17 height 24
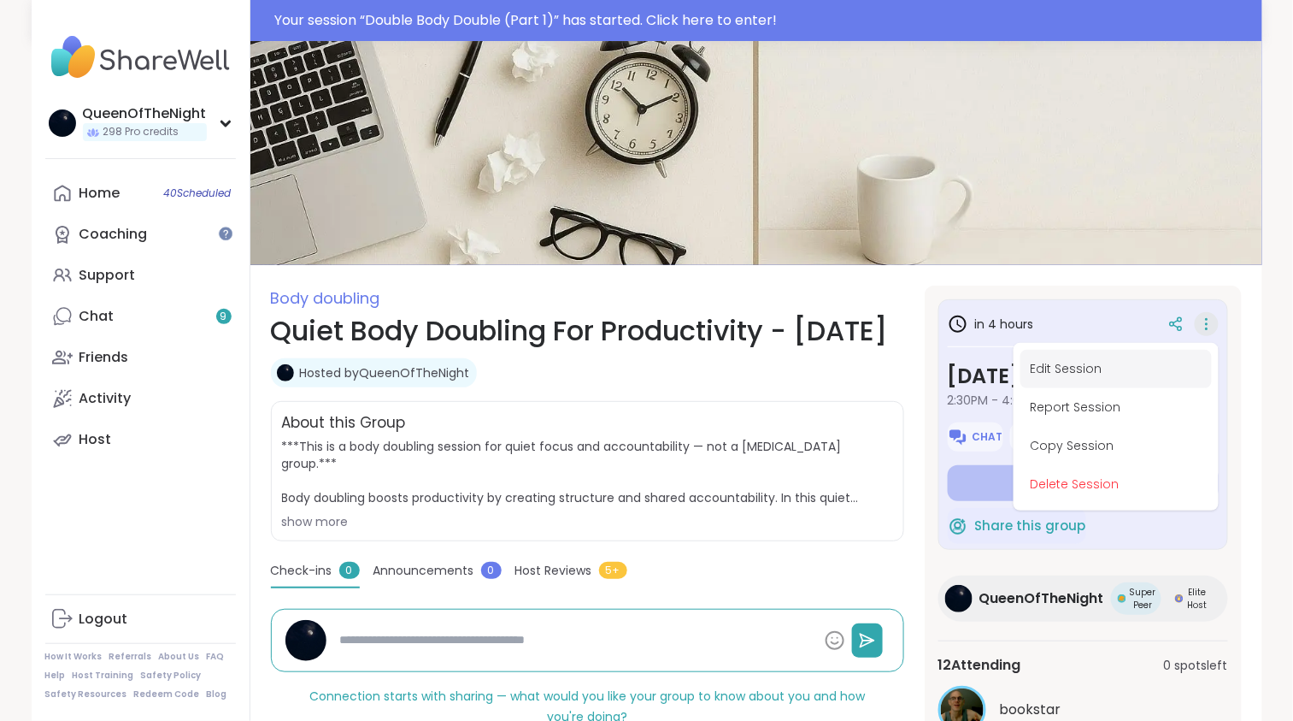
click at [642, 368] on button "Edit Session" at bounding box center [1116, 369] width 191 height 38
type textarea "*"
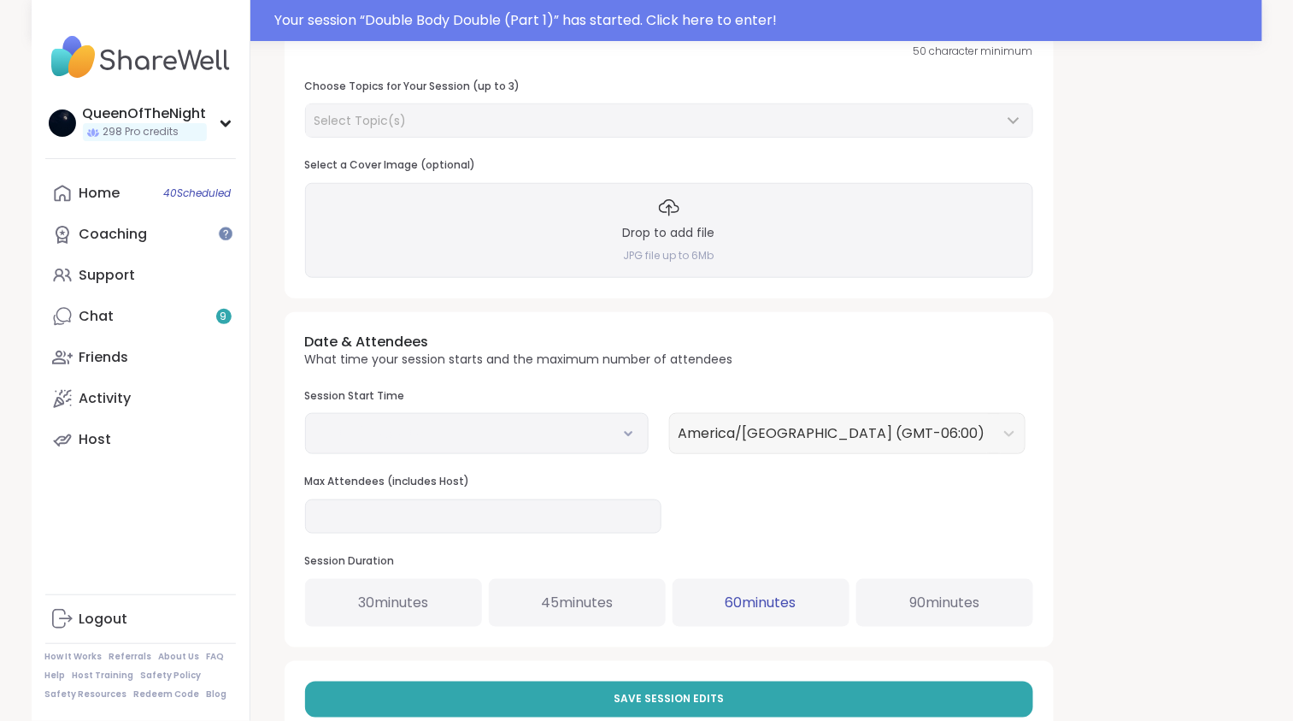
type input "**********"
type textarea "**********"
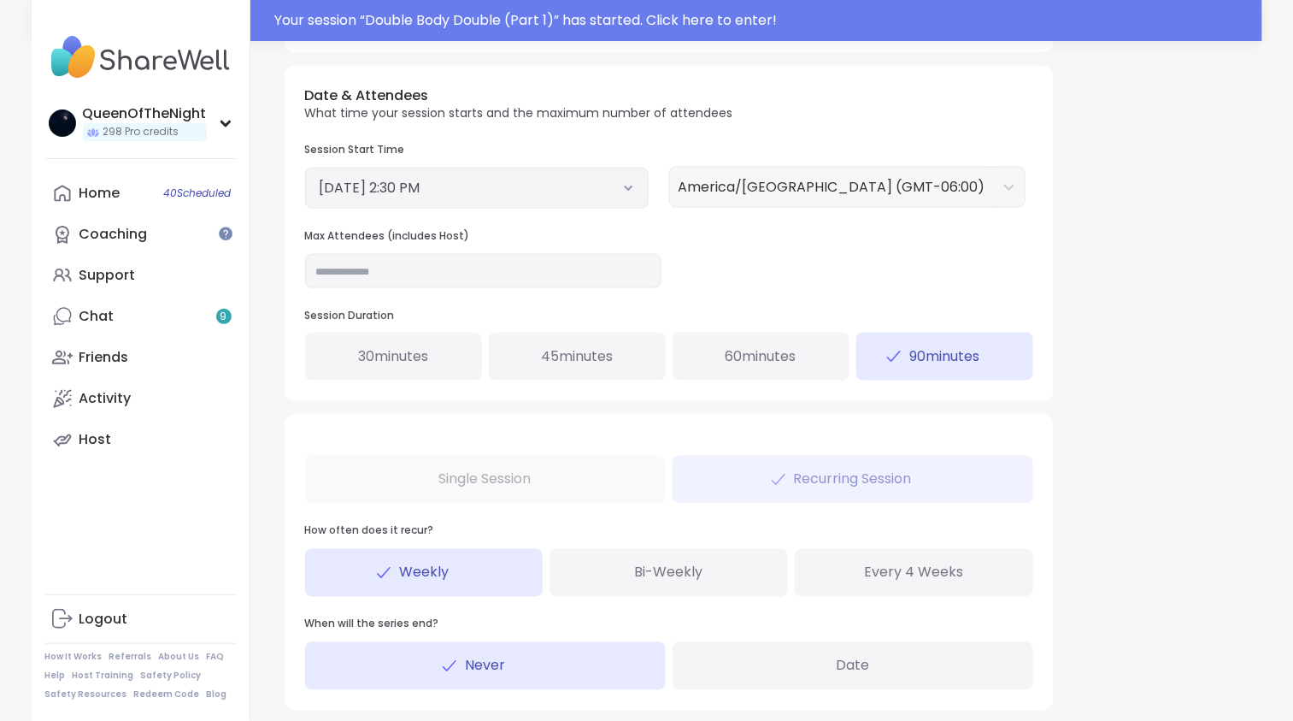
scroll to position [633, 0]
click at [401, 267] on input "**" at bounding box center [483, 270] width 356 height 34
type input "**"
click at [642, 209] on div "**********" at bounding box center [756, 121] width 971 height 1385
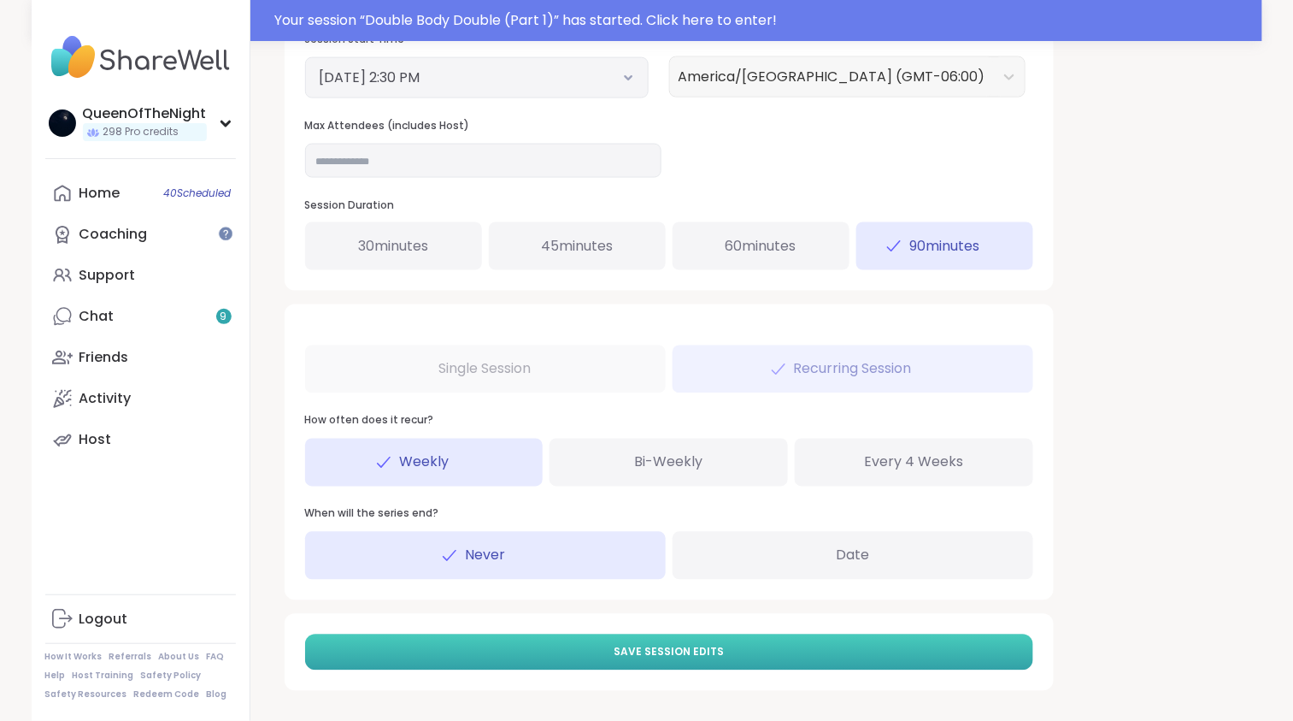
click at [596, 646] on button "Save Session Edits" at bounding box center [669, 652] width 728 height 36
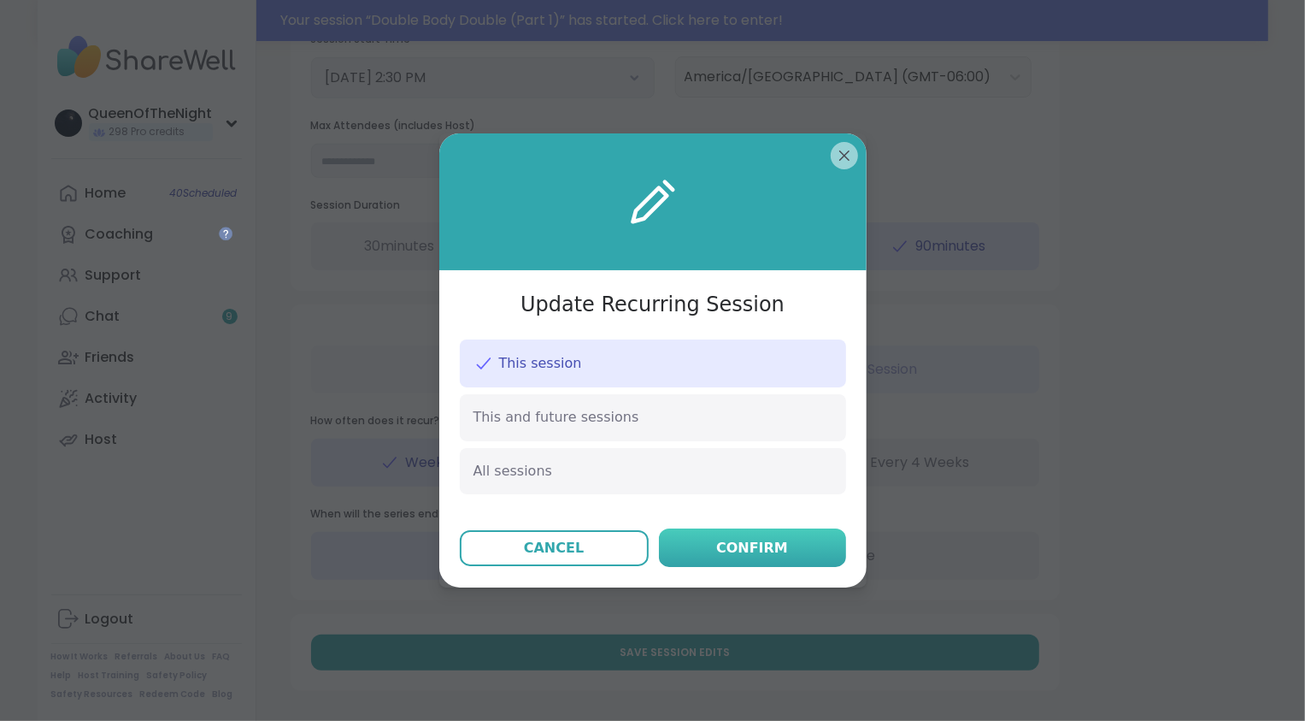
click at [642, 548] on div "Confirm" at bounding box center [752, 548] width 72 height 21
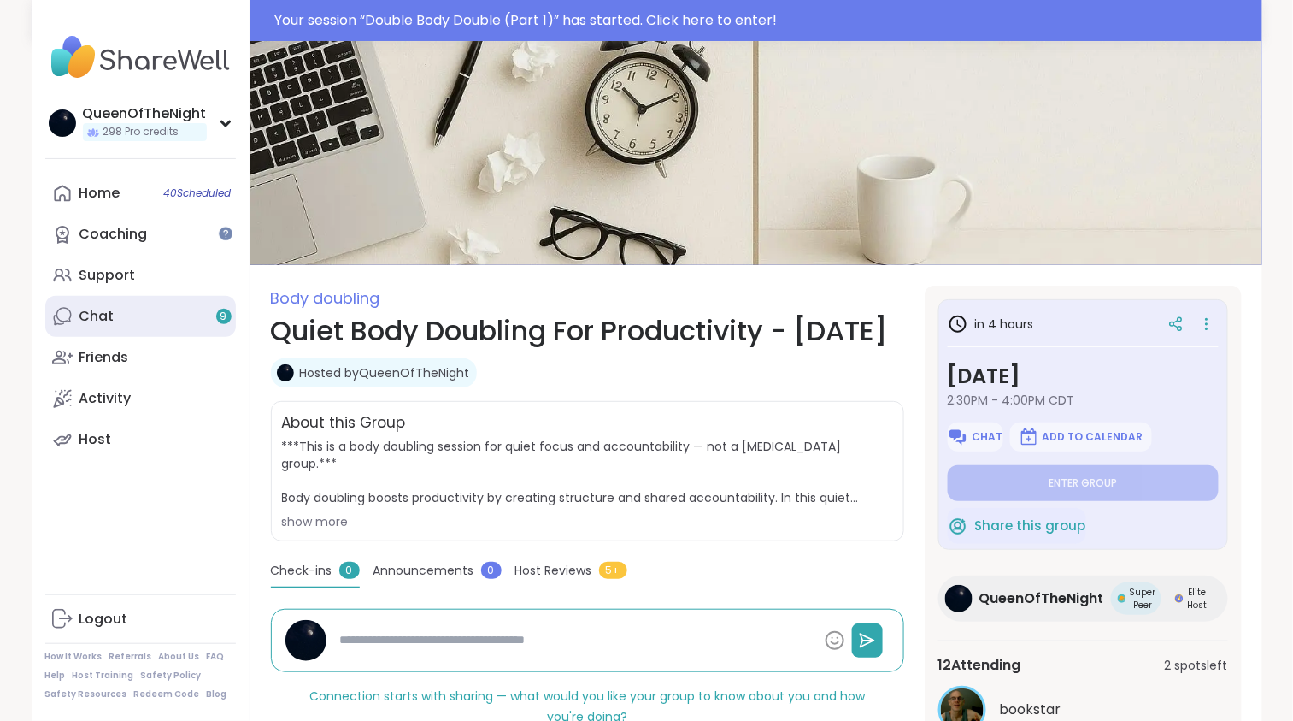
click at [139, 312] on link "Chat 9" at bounding box center [140, 316] width 191 height 41
type textarea "*"
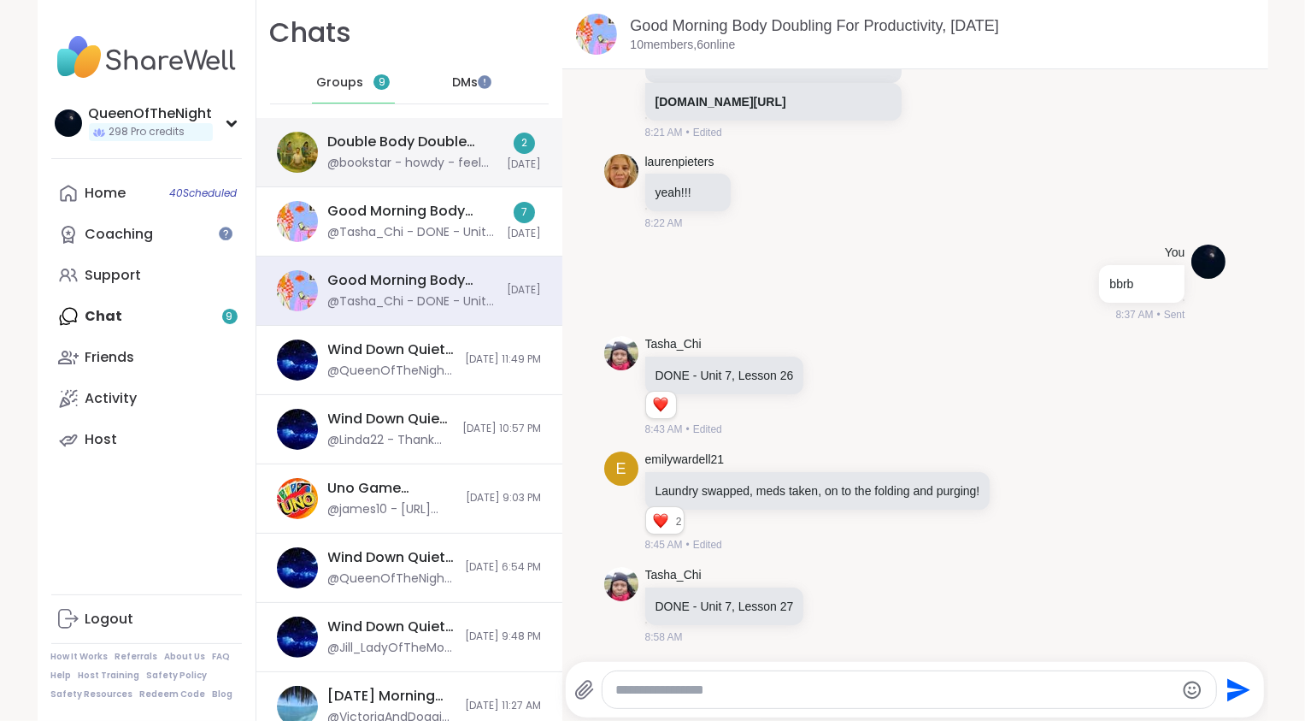
click at [409, 137] on div "Double Body Double (Part 1), [DATE]" at bounding box center [412, 141] width 169 height 19
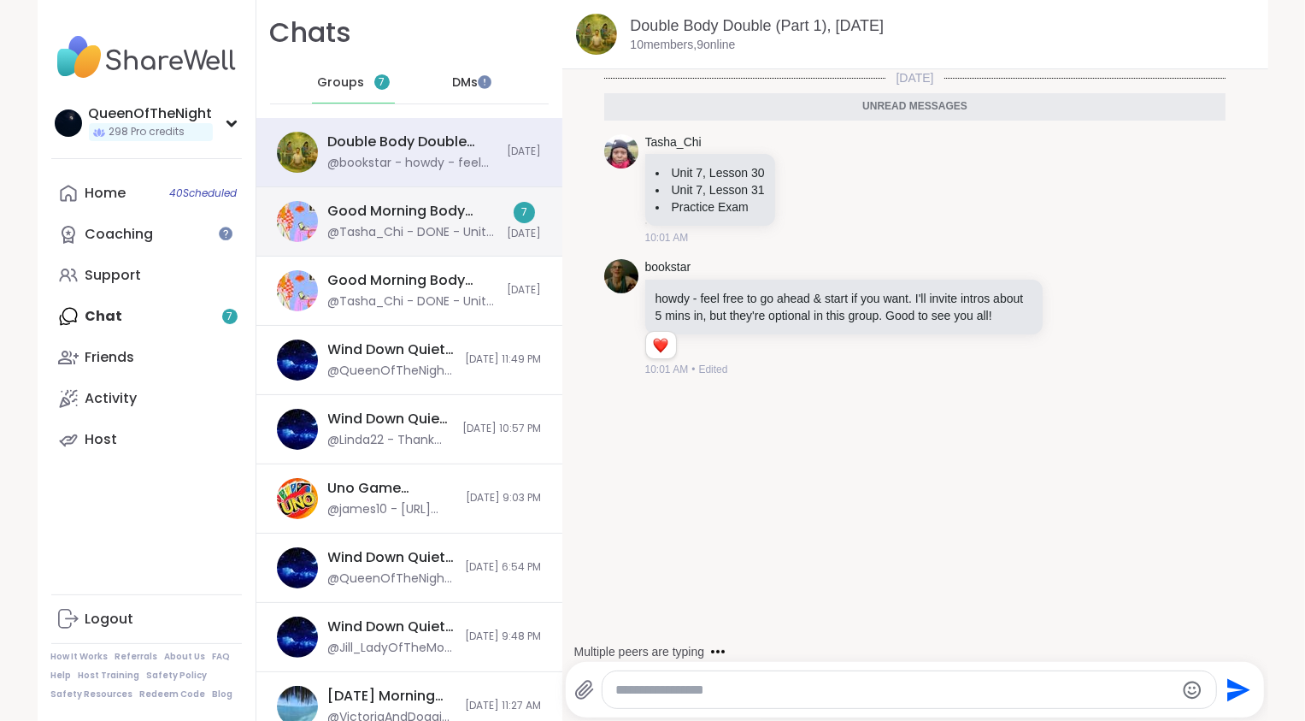
click at [397, 220] on div "Good Morning Body Doubling For Productivity, [DATE]" at bounding box center [412, 211] width 169 height 19
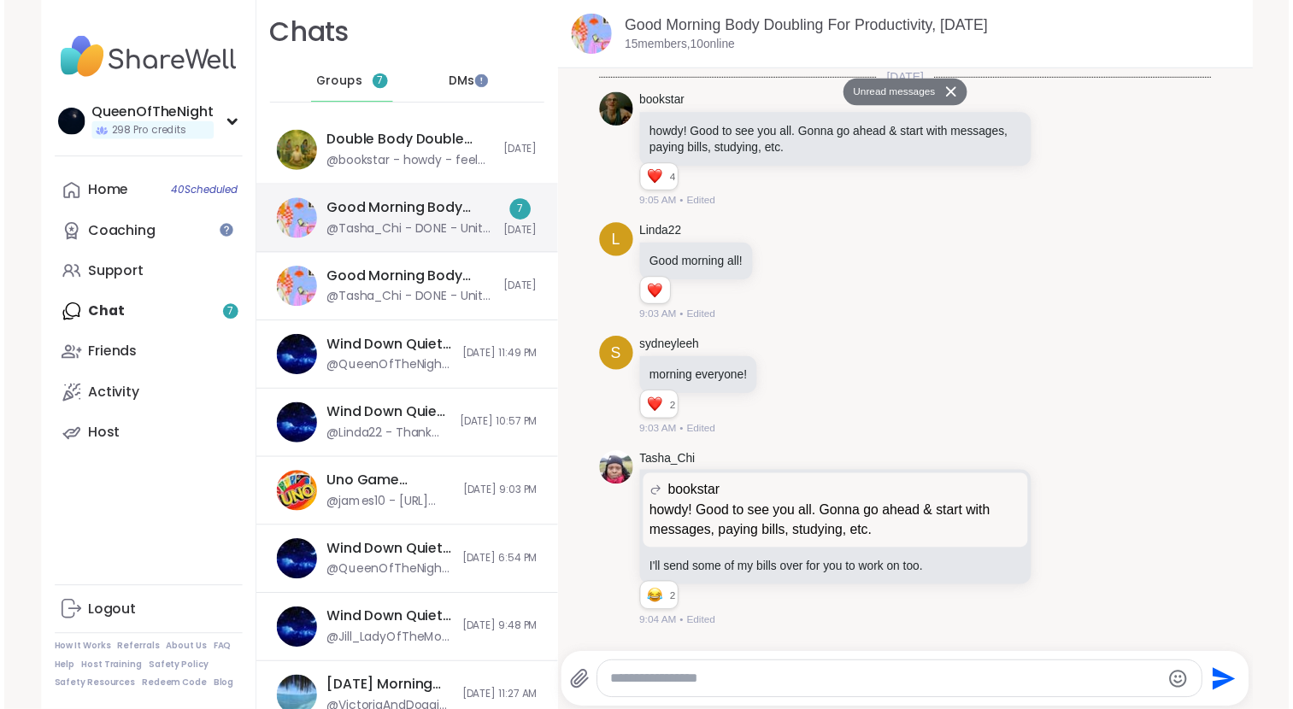
scroll to position [3311, 0]
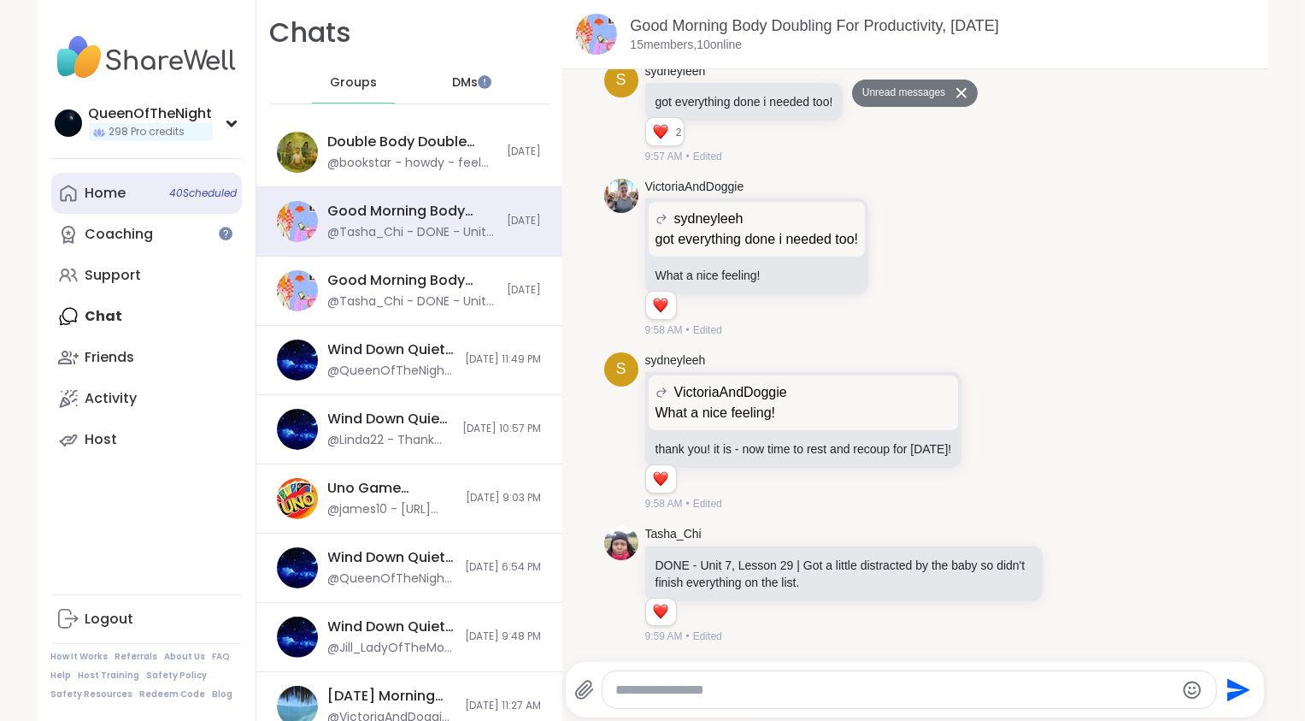
click at [115, 191] on div "Home 40 Scheduled" at bounding box center [105, 193] width 41 height 19
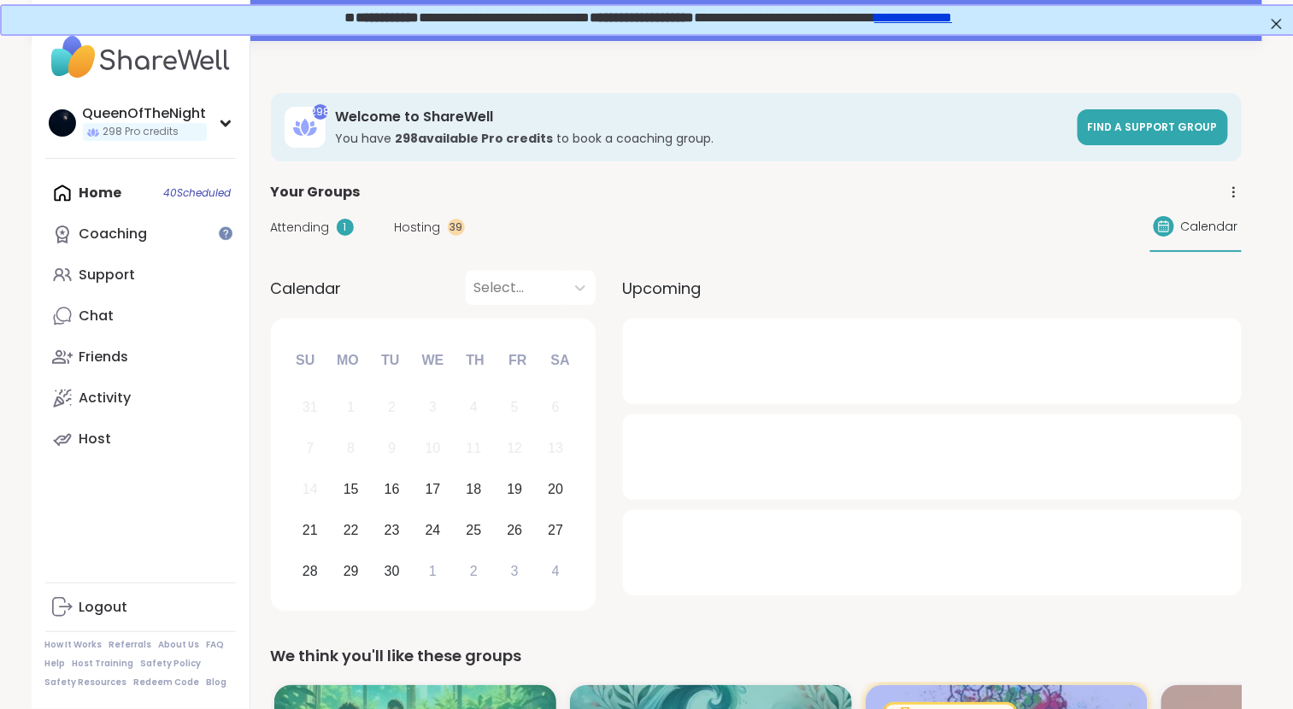
click at [414, 229] on span "Hosting" at bounding box center [418, 228] width 46 height 18
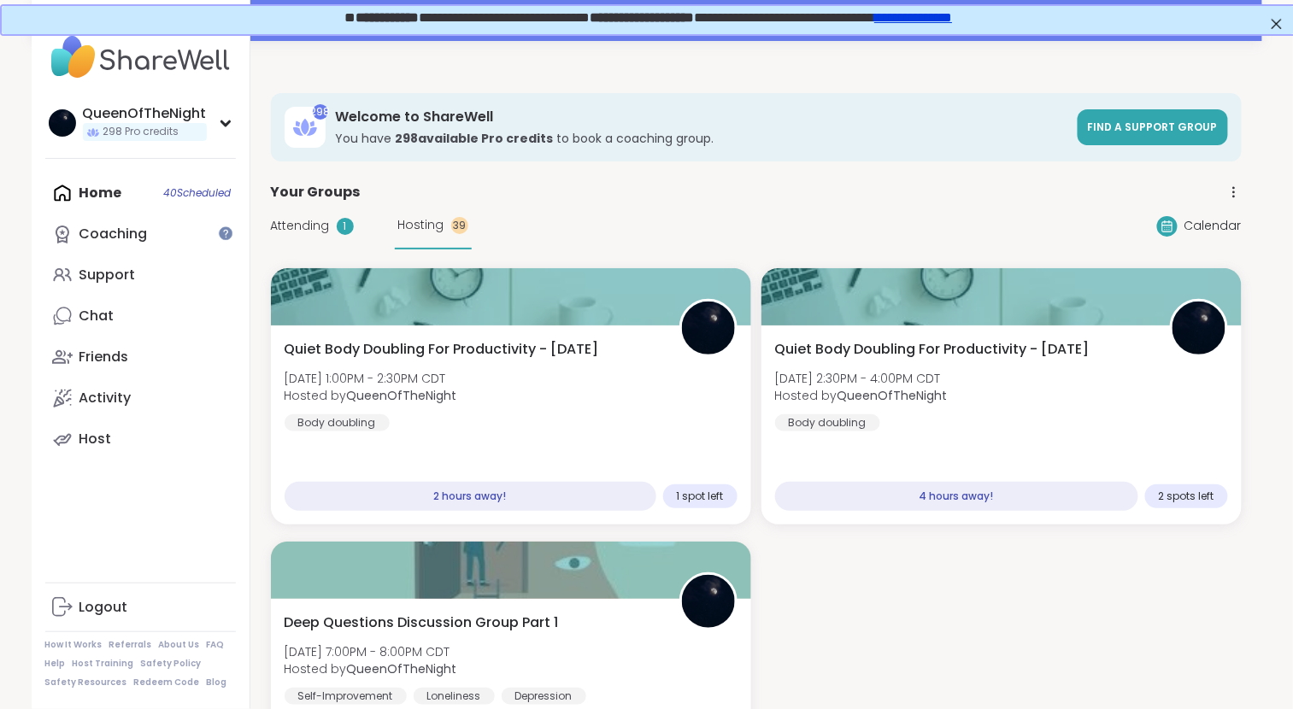
click at [291, 230] on span "Attending" at bounding box center [300, 226] width 59 height 18
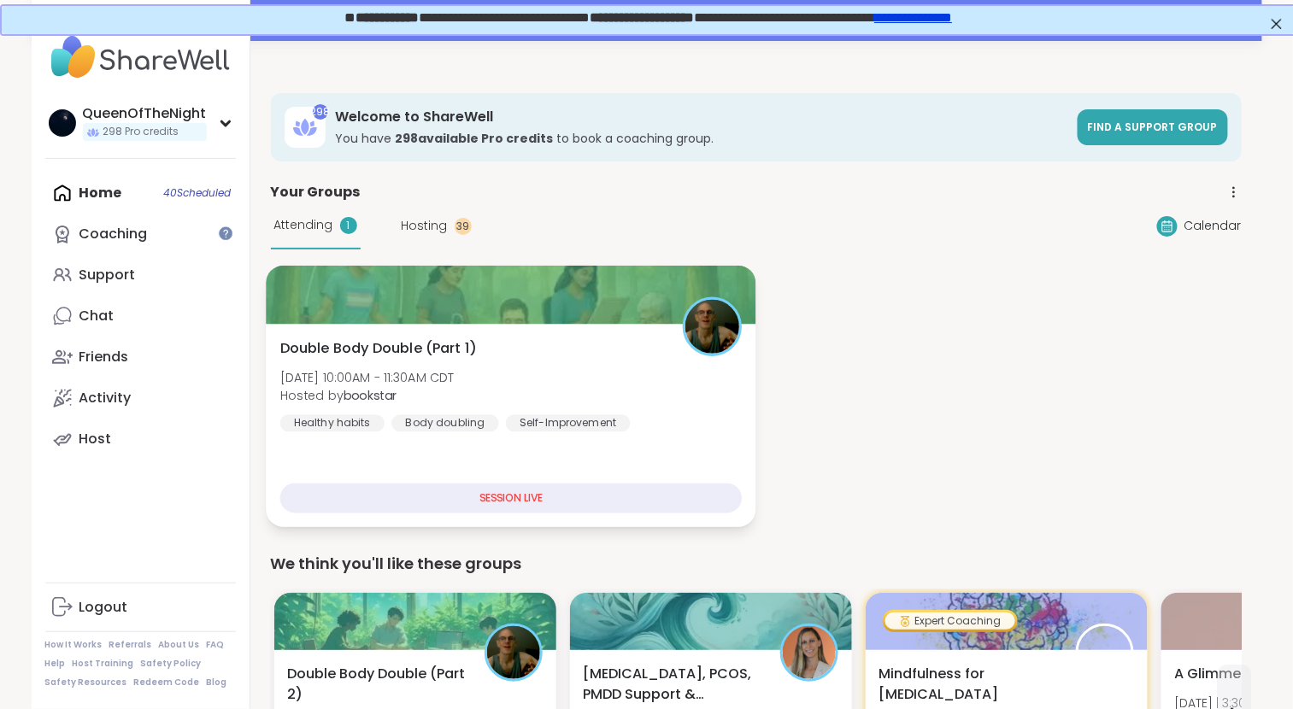
click at [586, 382] on div "Double Body Double (Part 1) [DATE] 10:00AM - 11:30AM CDT Hosted by bookstar Hea…" at bounding box center [511, 385] width 462 height 94
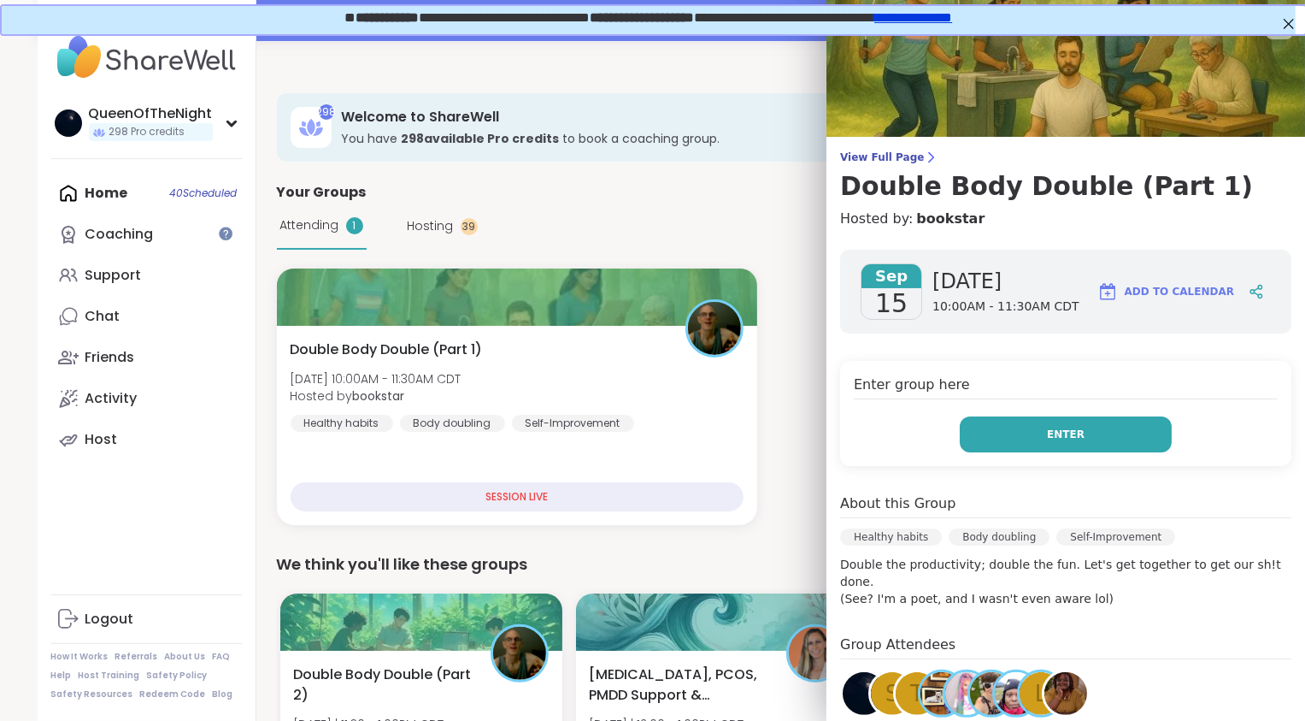
click at [642, 433] on button "Enter" at bounding box center [1066, 434] width 212 height 36
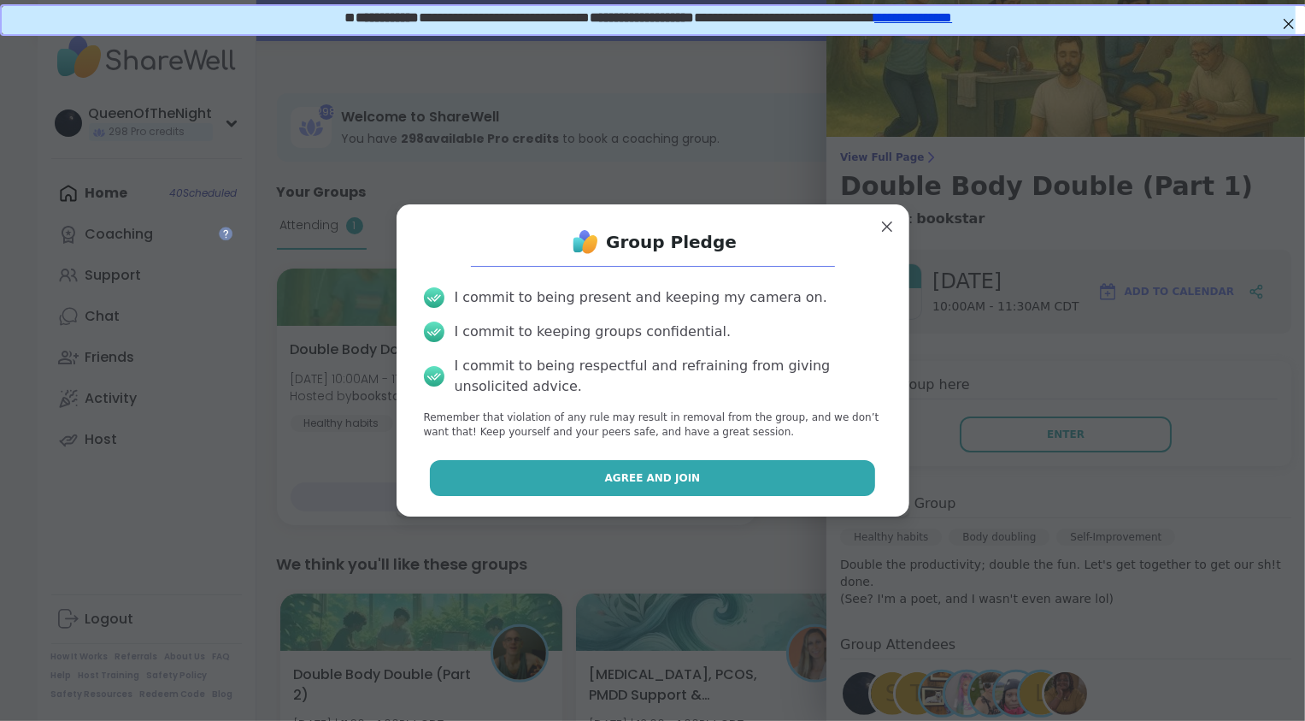
click at [640, 477] on span "Agree and Join" at bounding box center [653, 477] width 96 height 15
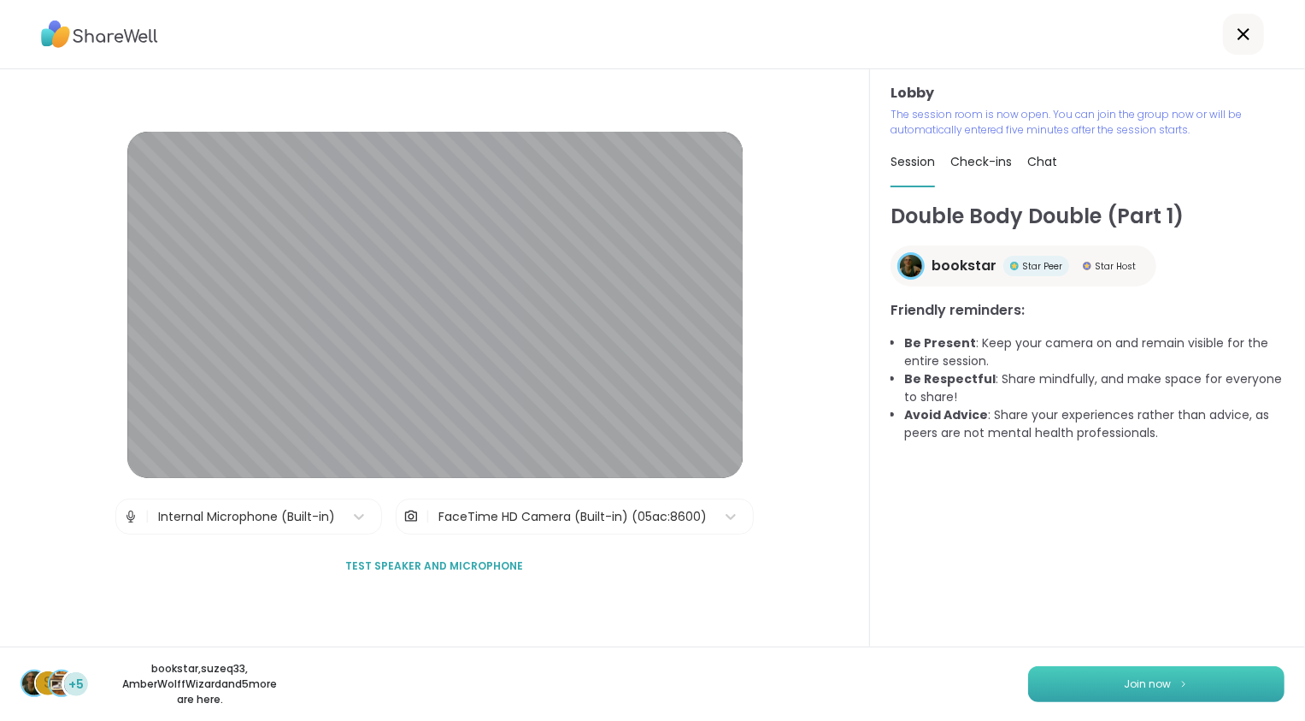
click at [642, 680] on span "Join now" at bounding box center [1148, 683] width 47 height 15
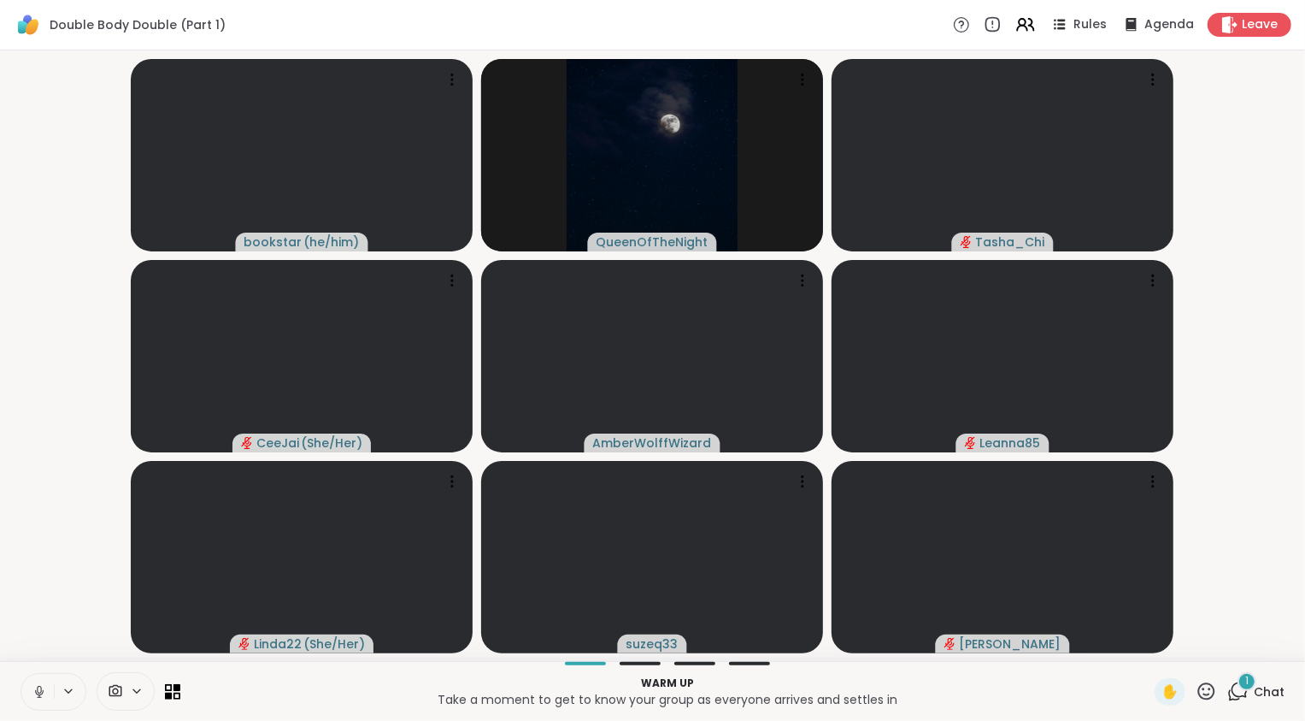
click at [38, 680] on icon at bounding box center [39, 690] width 4 height 8
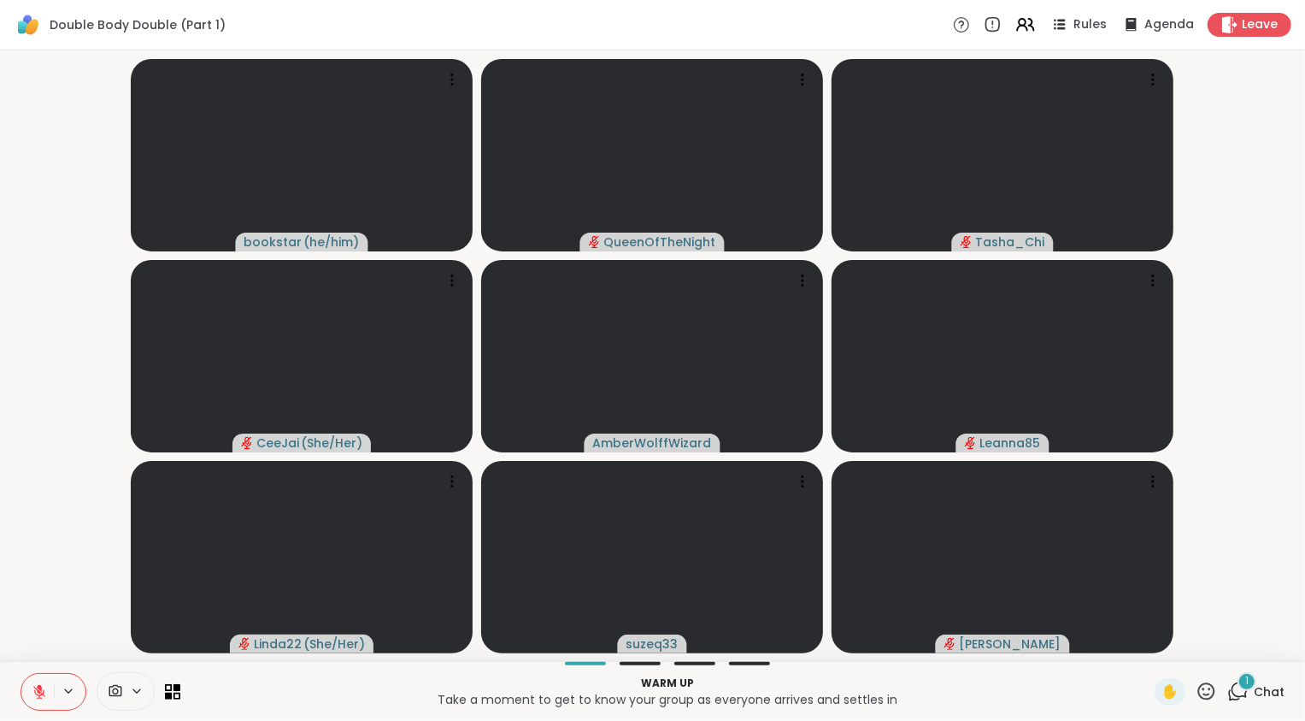
click at [57, 567] on video-player-container "bookstar ( he/him ) QueenOfTheNight [PERSON_NAME] ( She/Her ) AmberWolffWizard …" at bounding box center [652, 355] width 1285 height 597
click at [642, 680] on div "1" at bounding box center [1247, 681] width 19 height 19
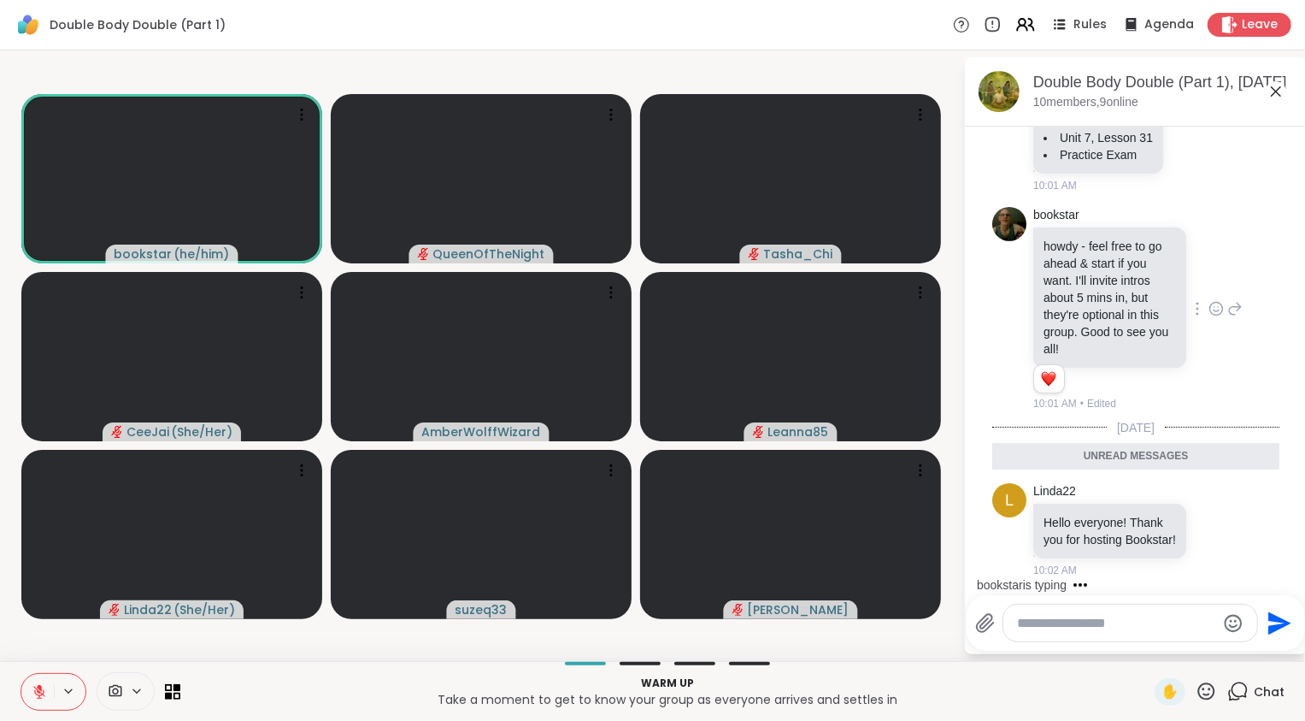
scroll to position [236, 0]
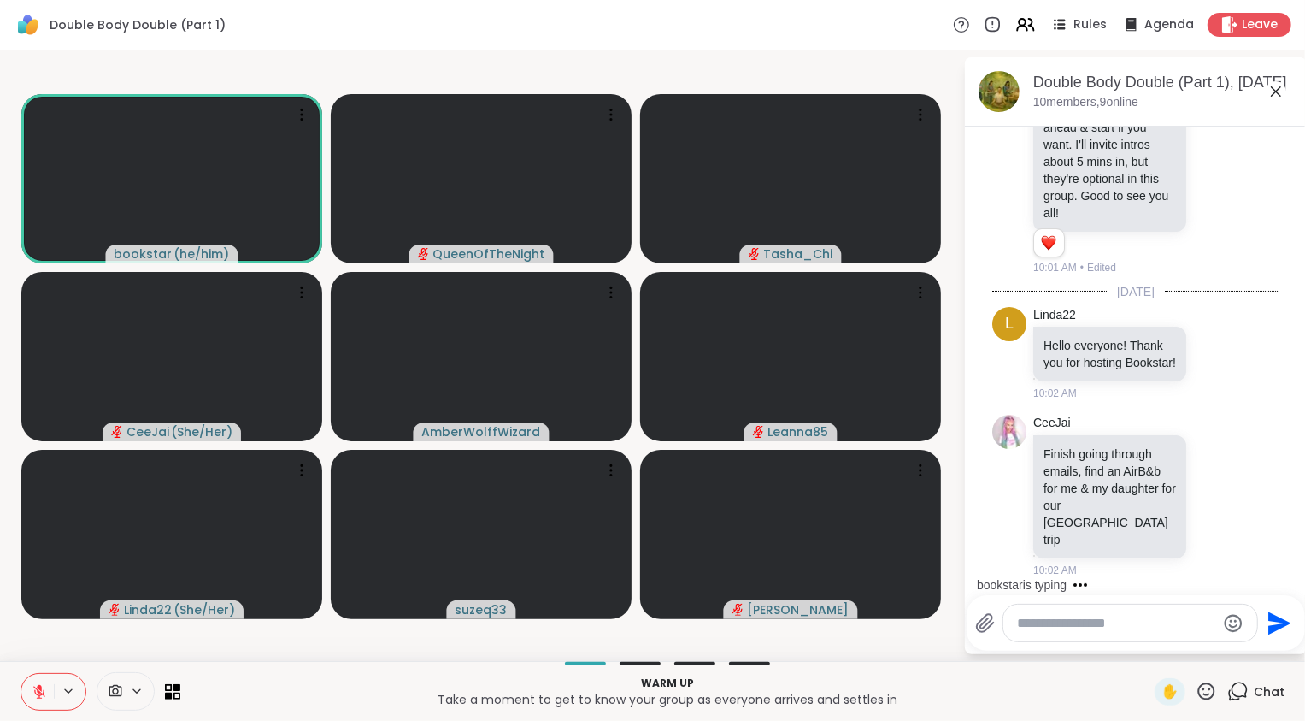
click at [642, 91] on icon at bounding box center [1276, 91] width 21 height 21
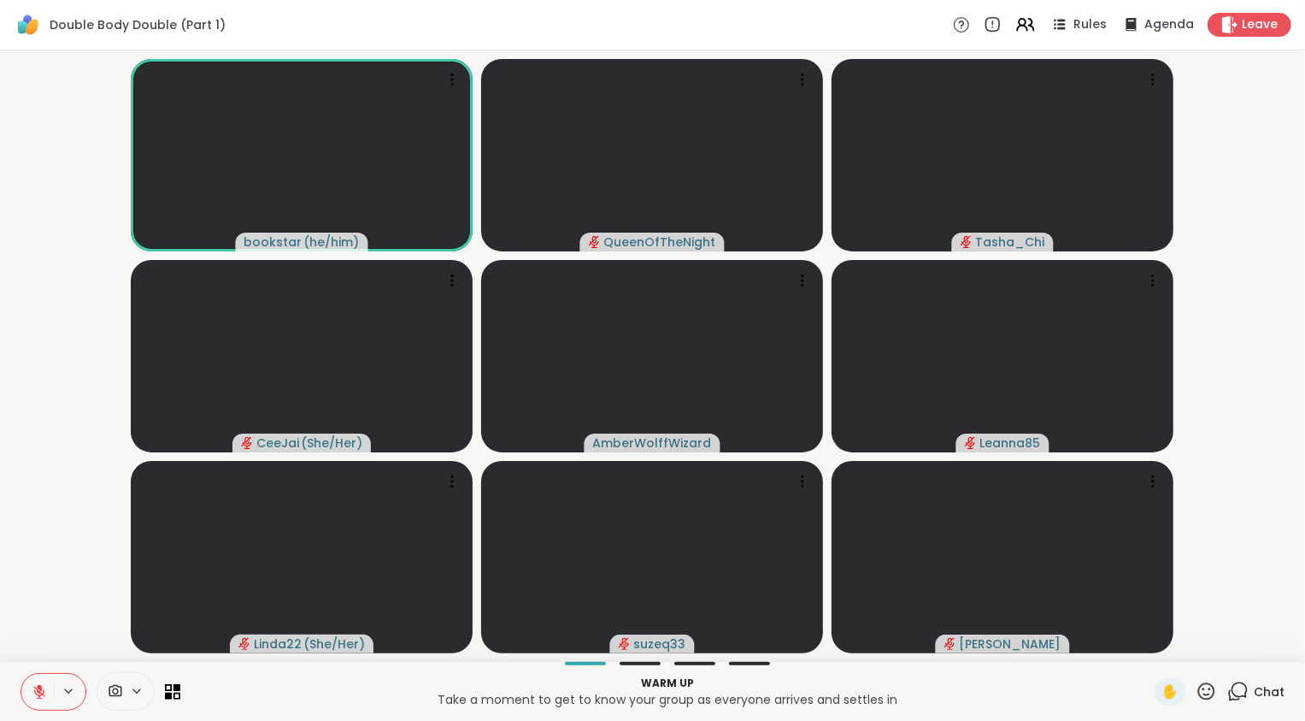
click at [642, 680] on icon at bounding box center [1237, 690] width 21 height 21
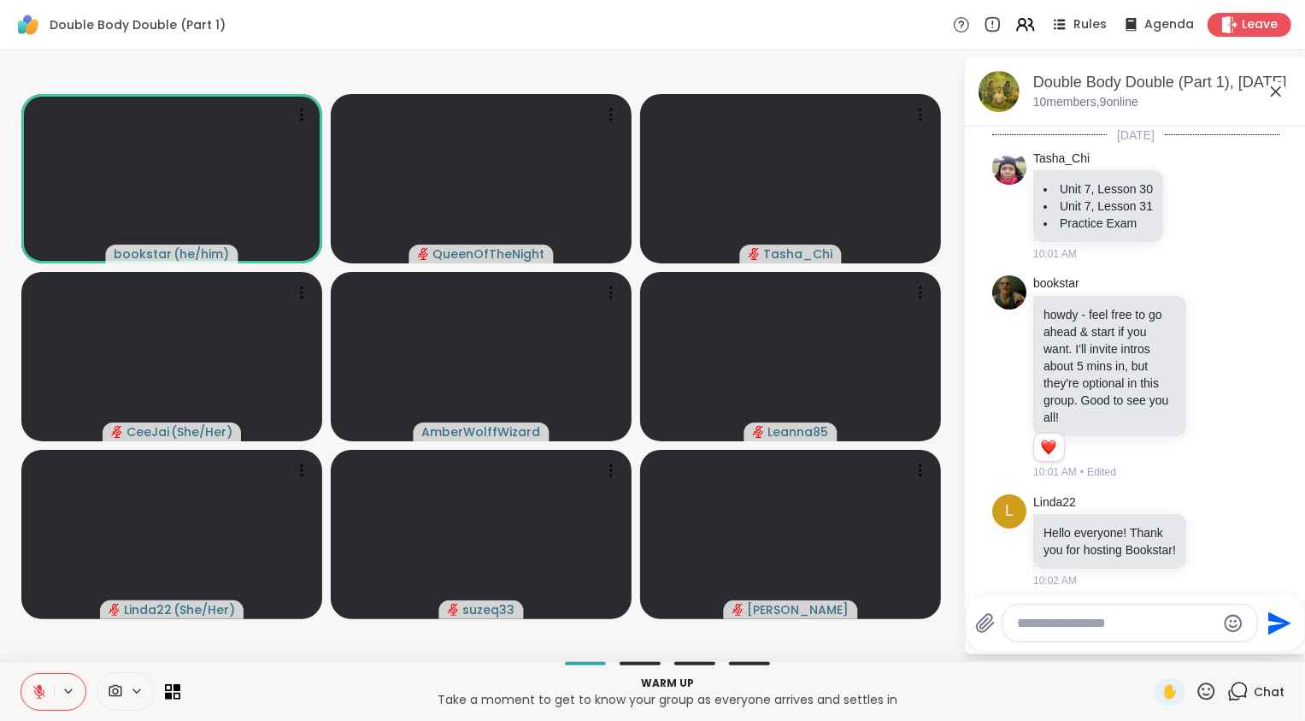
scroll to position [219, 0]
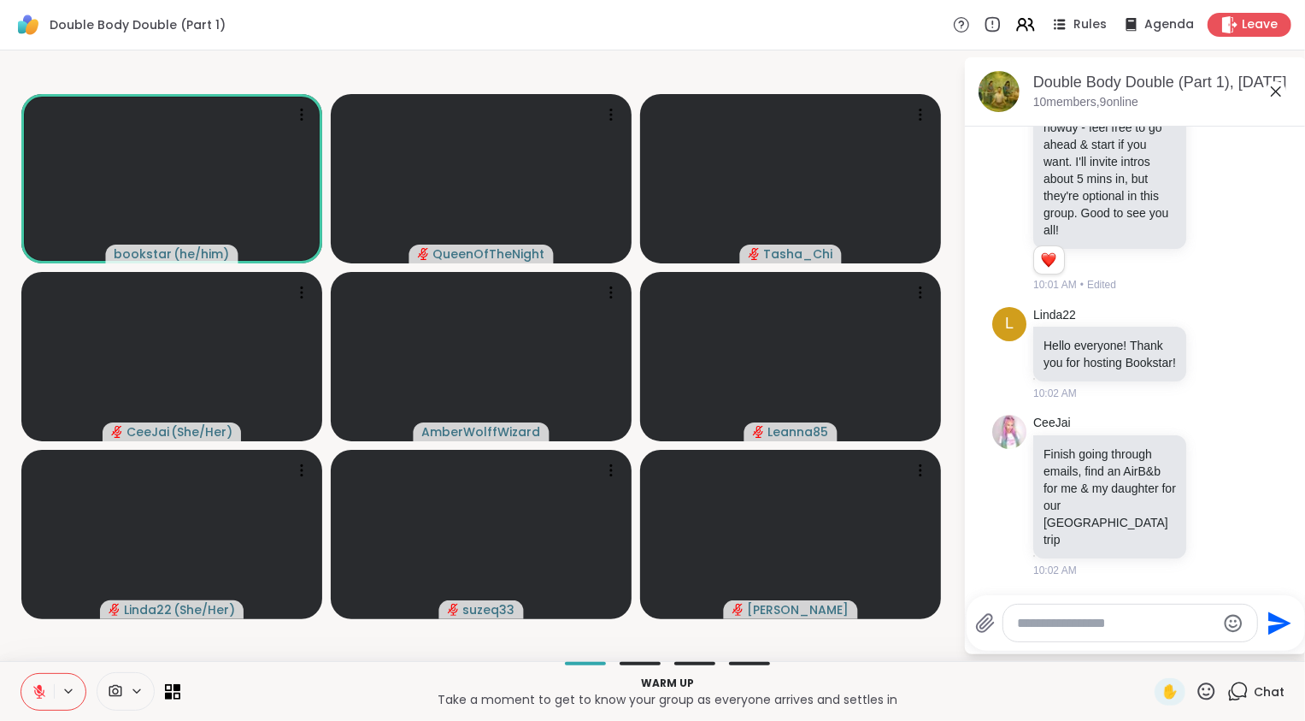
click at [642, 629] on textarea "Type your message" at bounding box center [1116, 623] width 199 height 17
type textarea "**********"
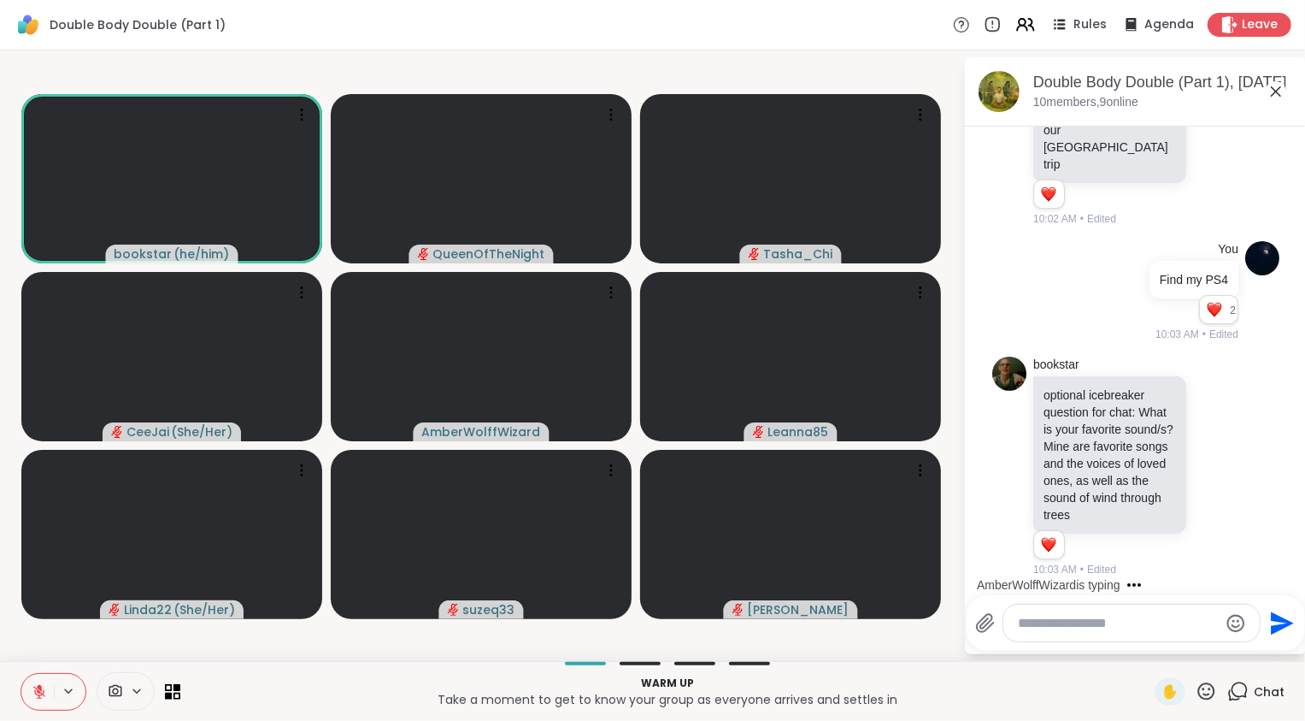
scroll to position [844, 0]
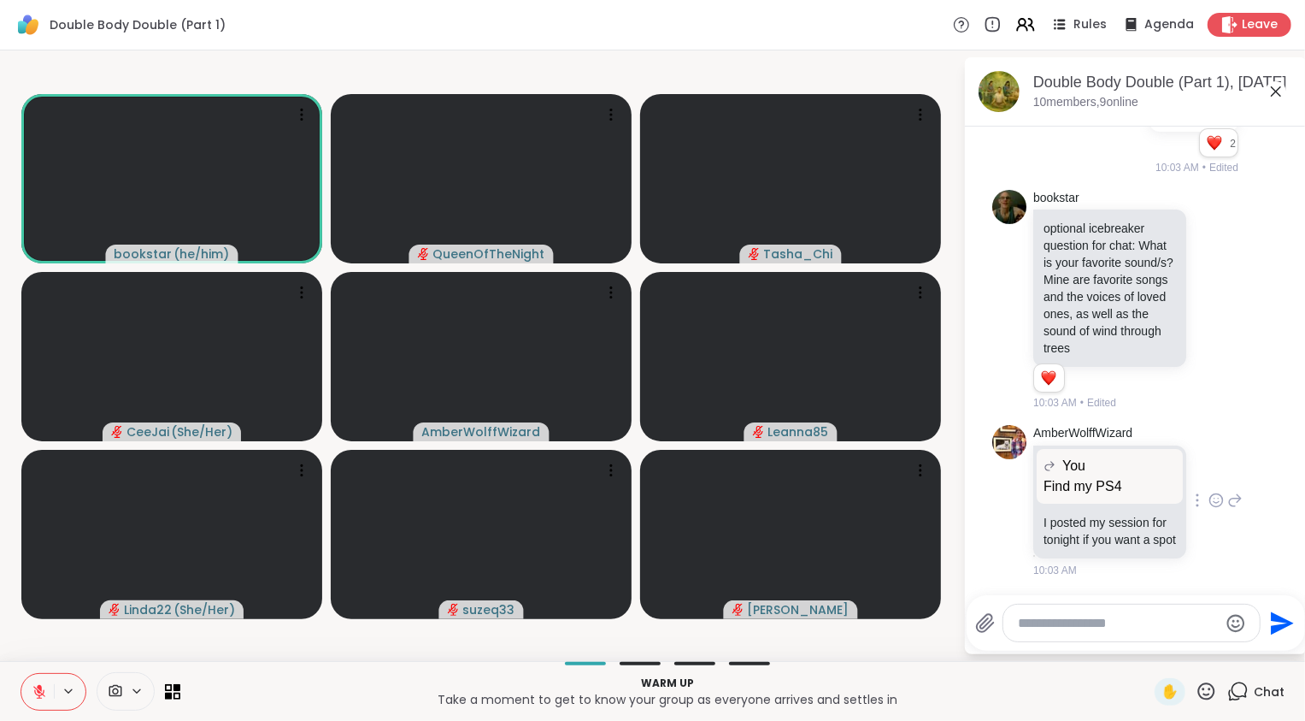
click at [642, 493] on icon at bounding box center [1234, 500] width 15 height 21
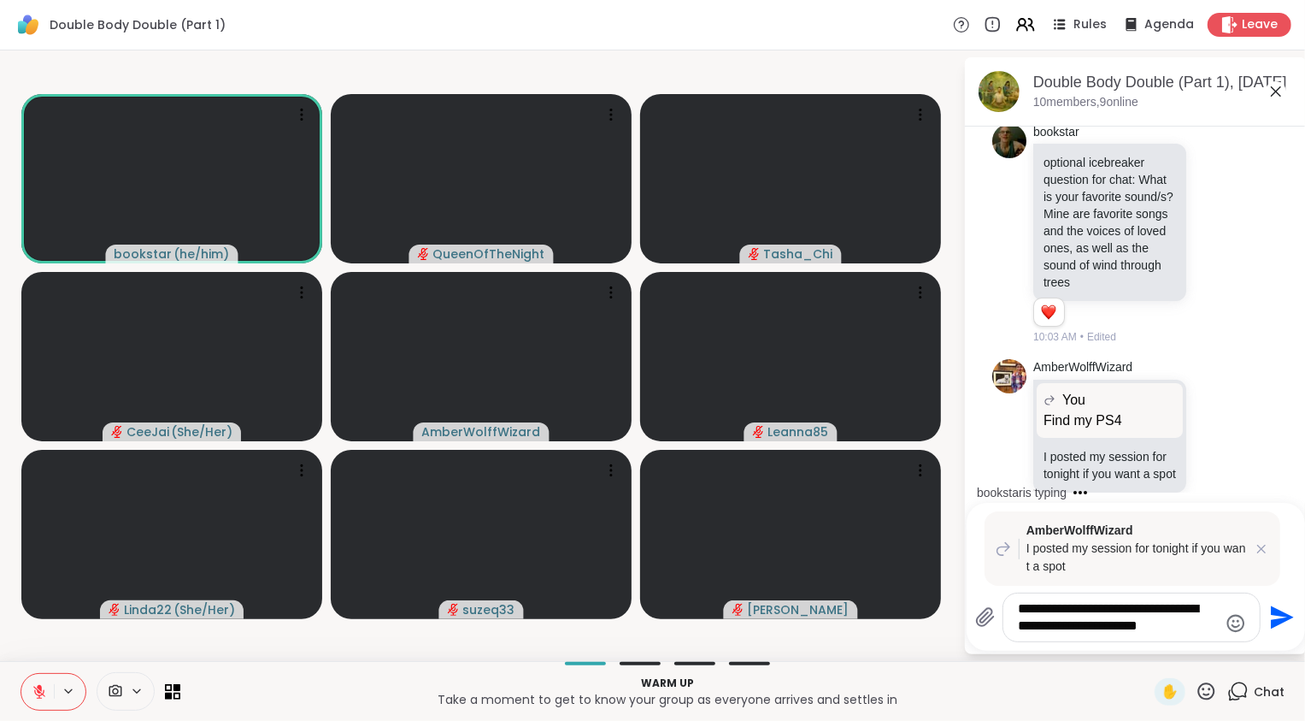
click at [642, 627] on textarea "**********" at bounding box center [1118, 617] width 199 height 34
click at [642, 631] on textarea "**********" at bounding box center [1118, 617] width 199 height 34
click at [642, 628] on textarea "**********" at bounding box center [1118, 617] width 199 height 34
type textarea "**********"
click at [642, 618] on icon "Send" at bounding box center [1280, 616] width 27 height 27
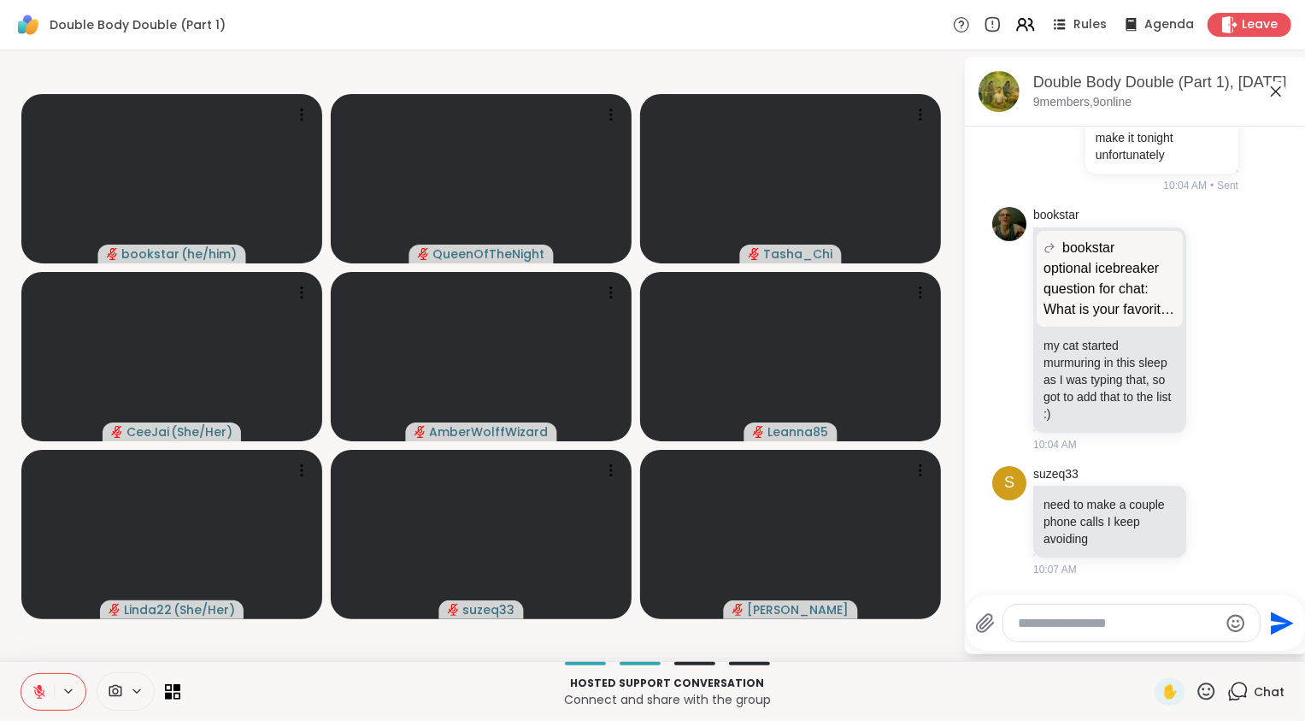
scroll to position [1593, 0]
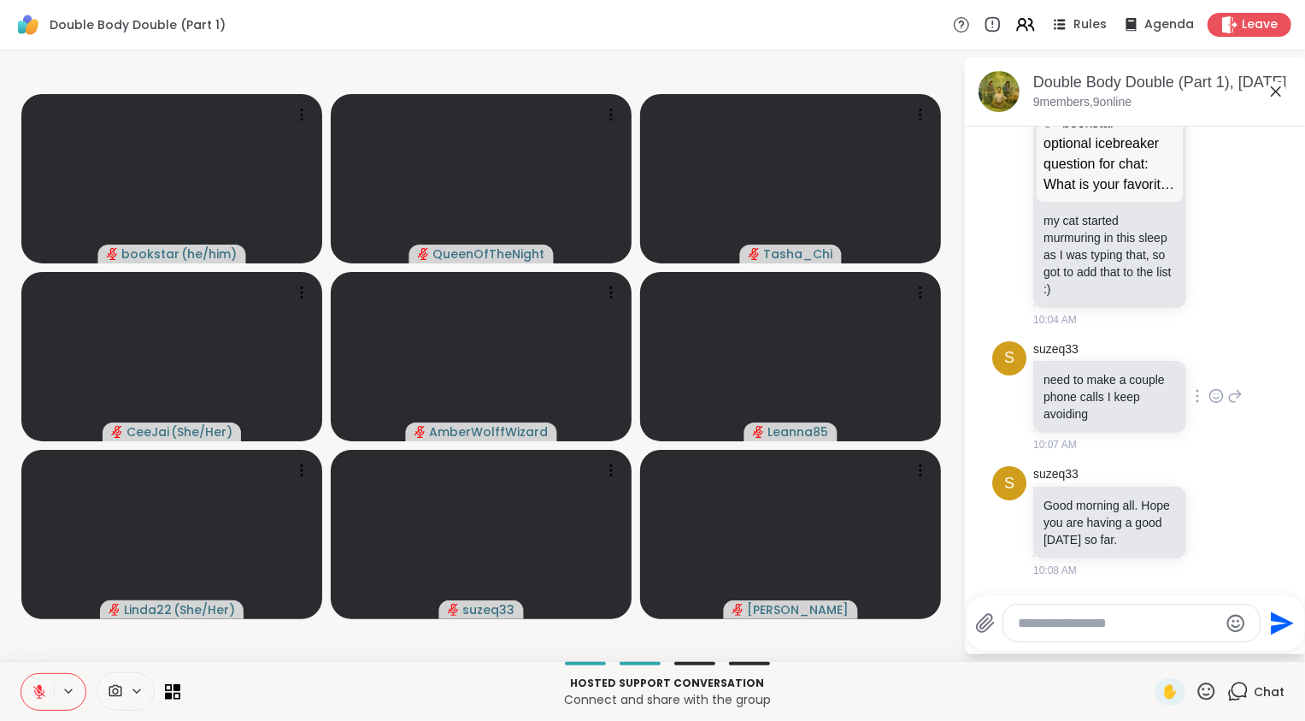
click at [642, 397] on icon at bounding box center [1216, 398] width 5 height 2
click at [642, 361] on div "Select Reaction: Heart" at bounding box center [1216, 368] width 15 height 15
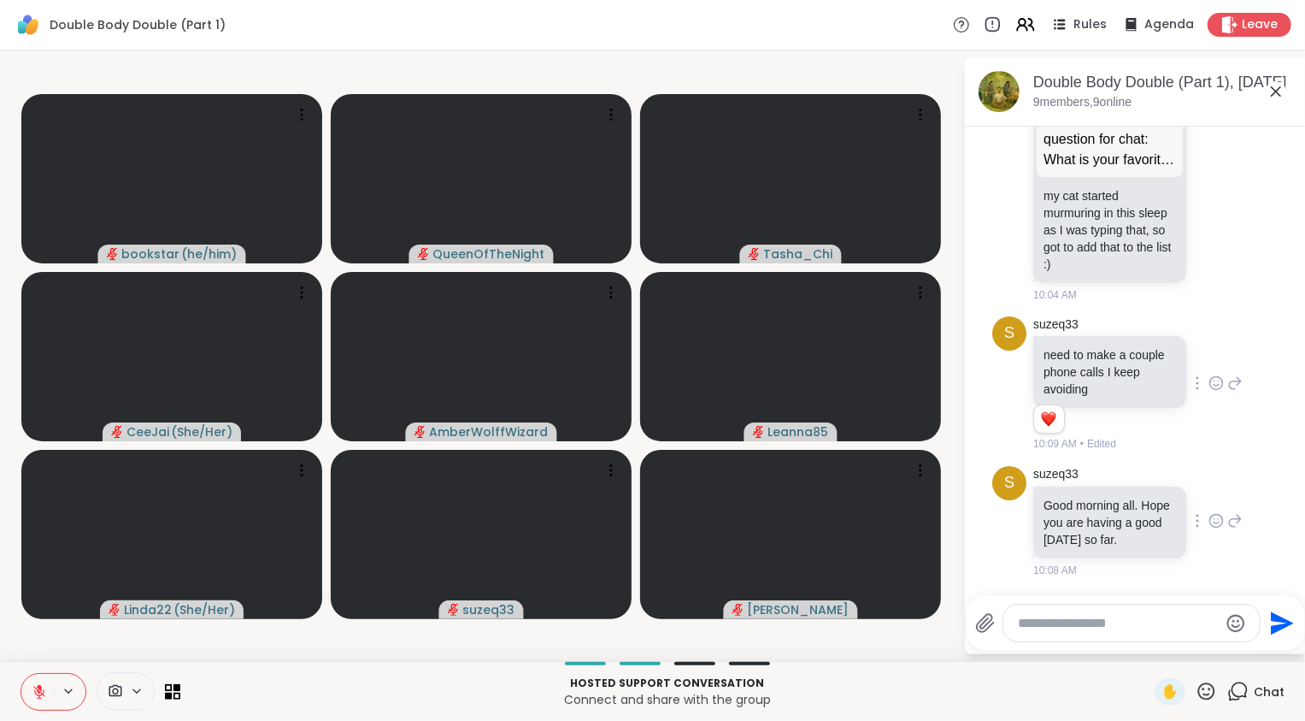
click at [642, 529] on icon at bounding box center [1216, 520] width 15 height 17
click at [642, 501] on div "Select Reaction: Heart" at bounding box center [1216, 493] width 15 height 15
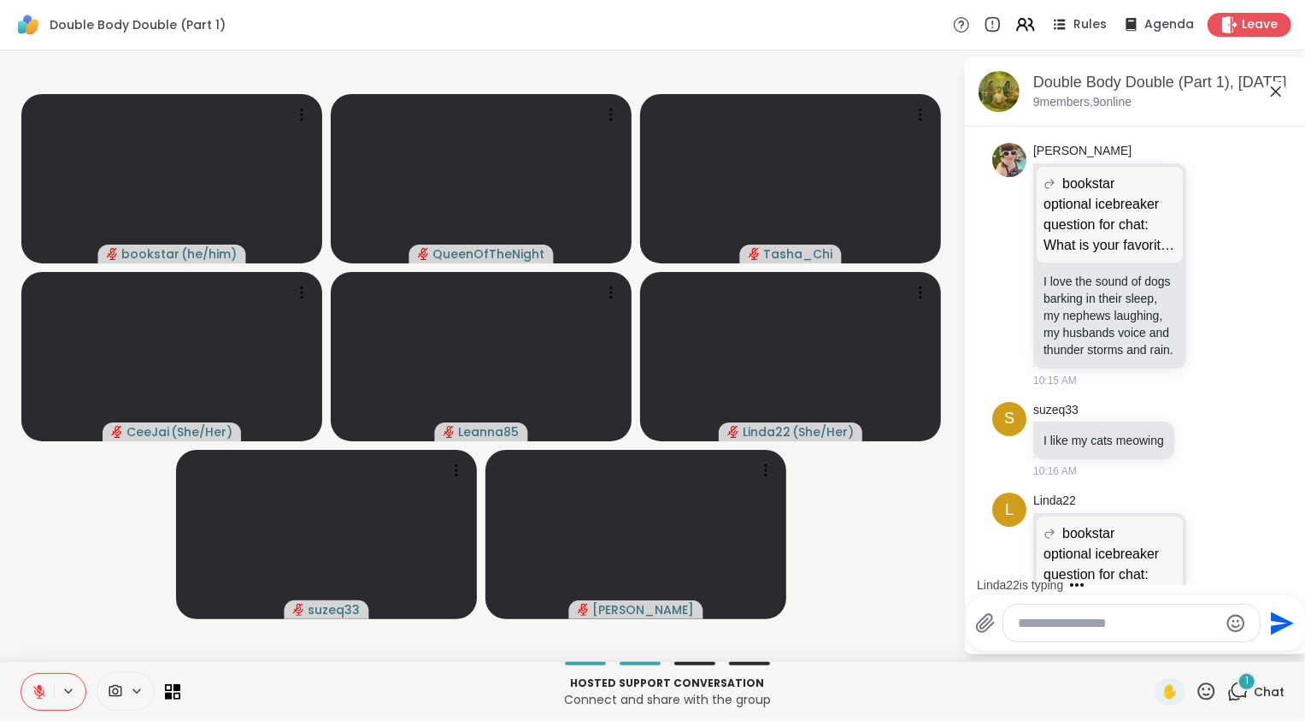
scroll to position [2285, 0]
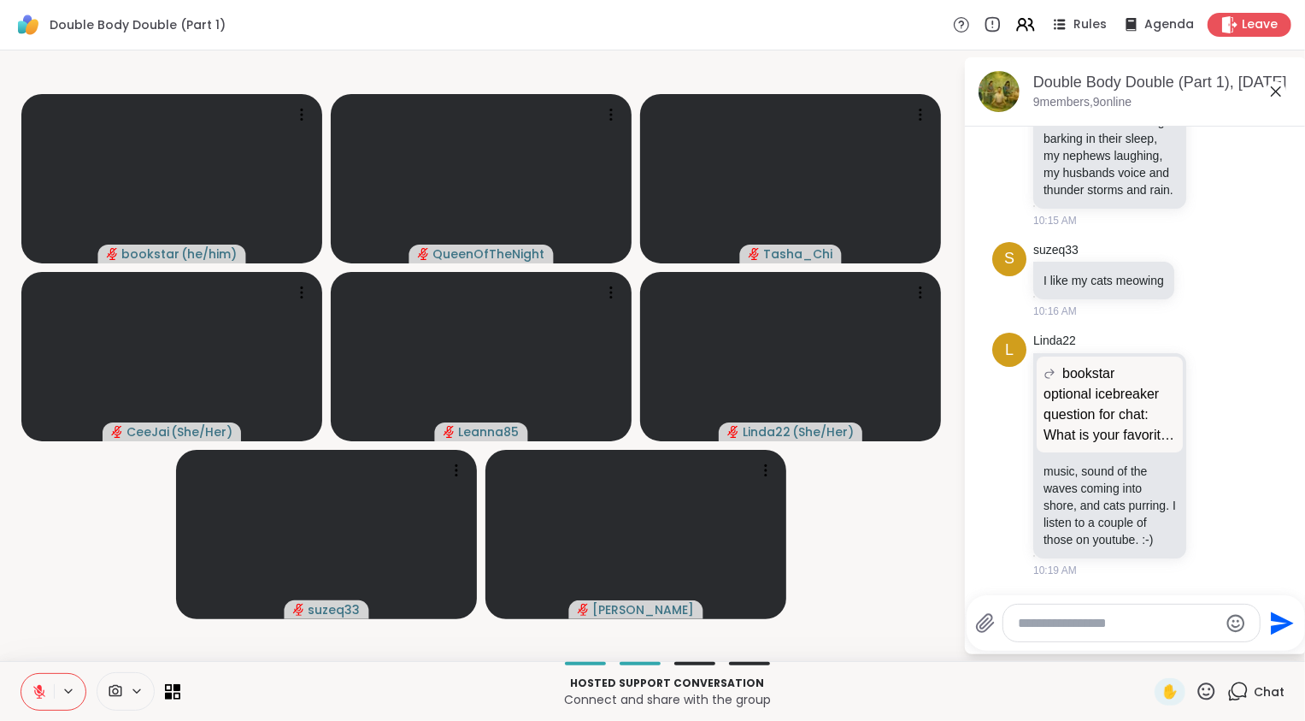
click at [642, 621] on textarea "Type your message" at bounding box center [1118, 623] width 199 height 17
type textarea "**********"
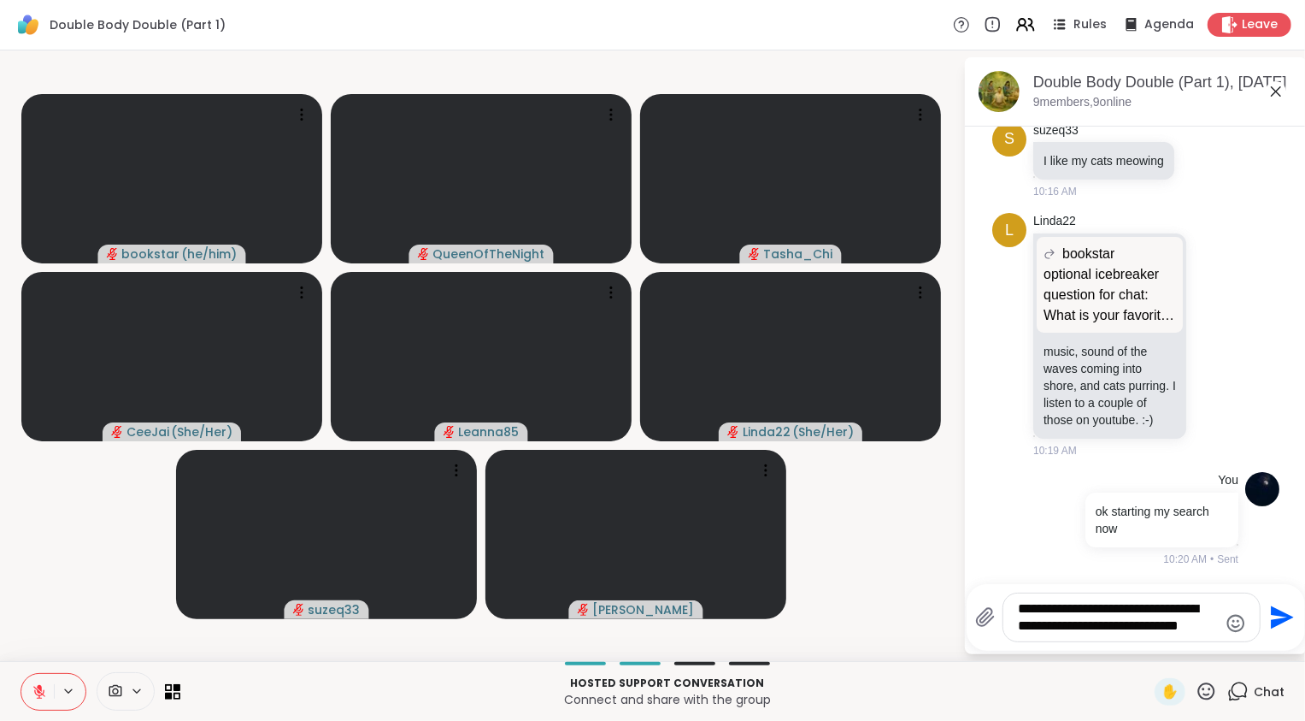
scroll to position [2417, 0]
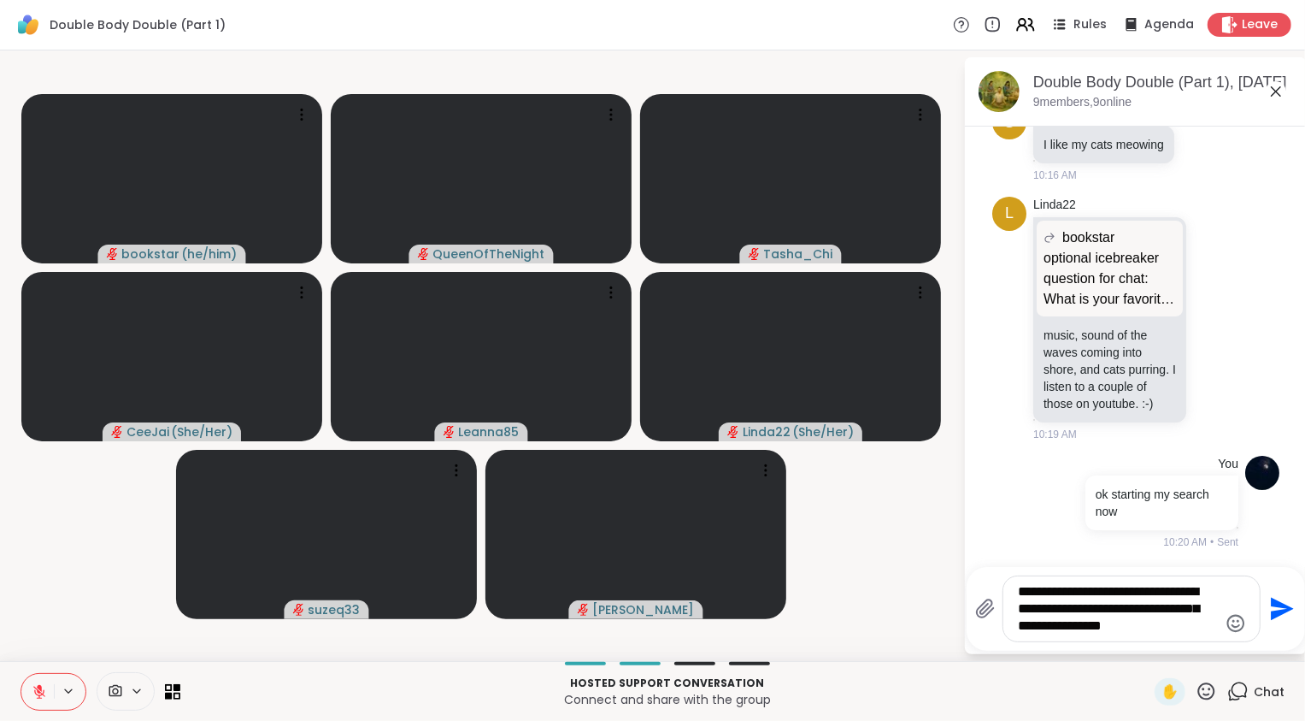
type textarea "**********"
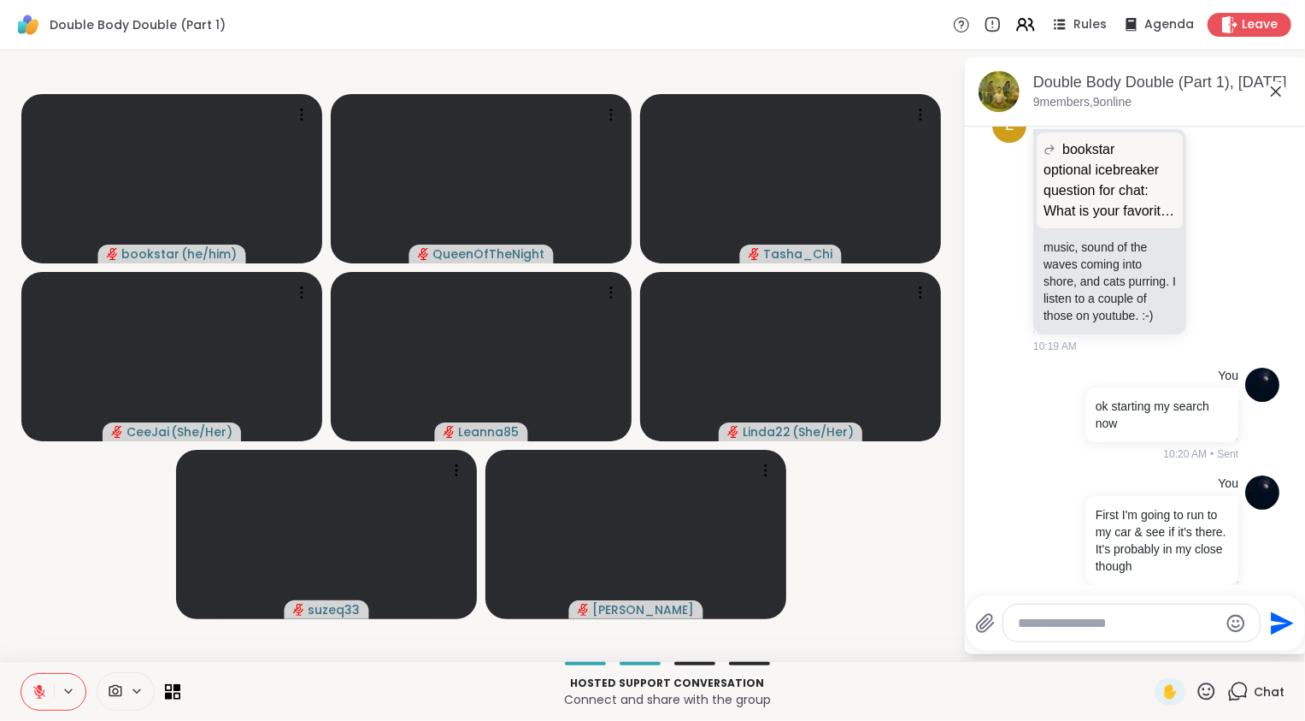
scroll to position [2559, 0]
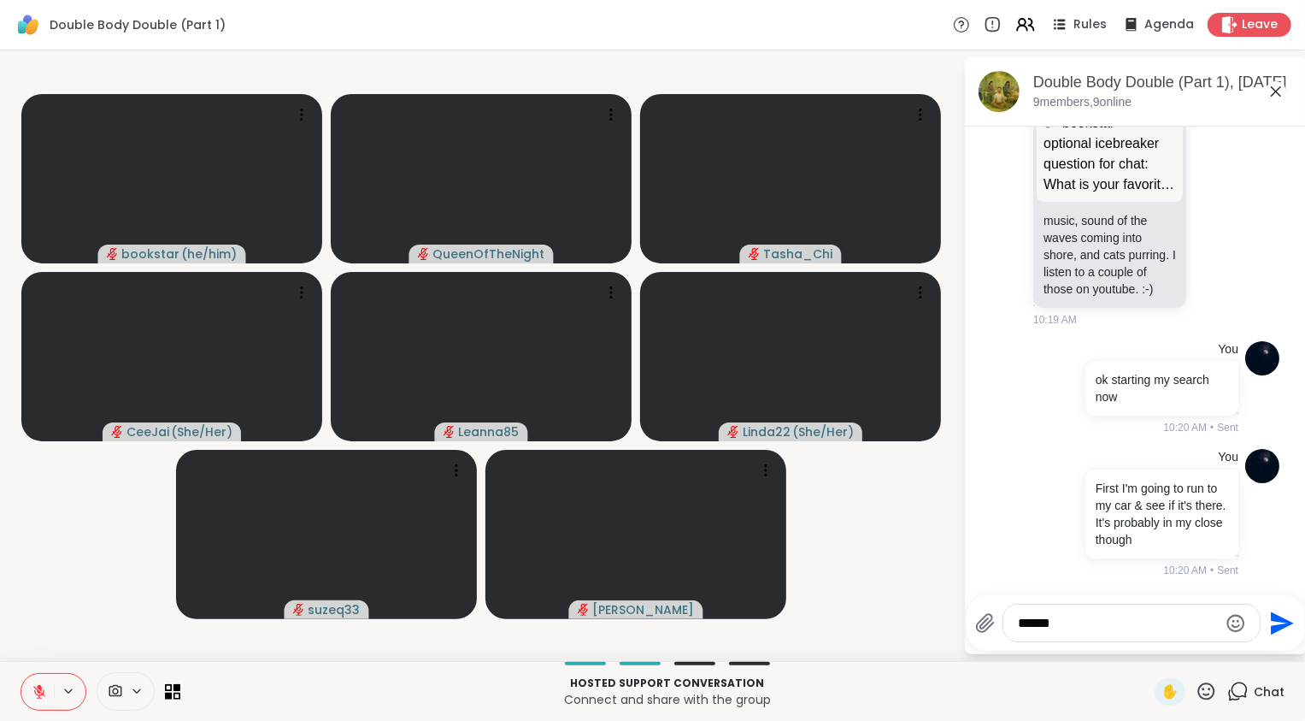
type textarea "*******"
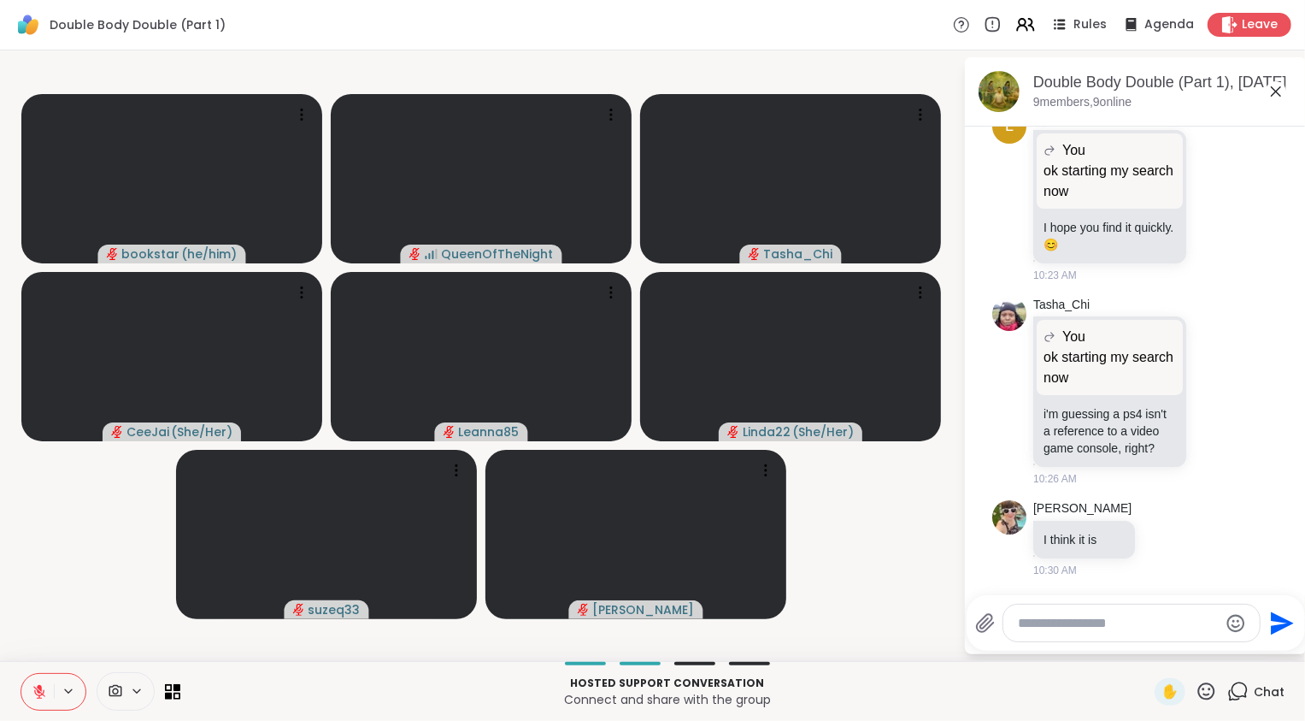
scroll to position [3364, 0]
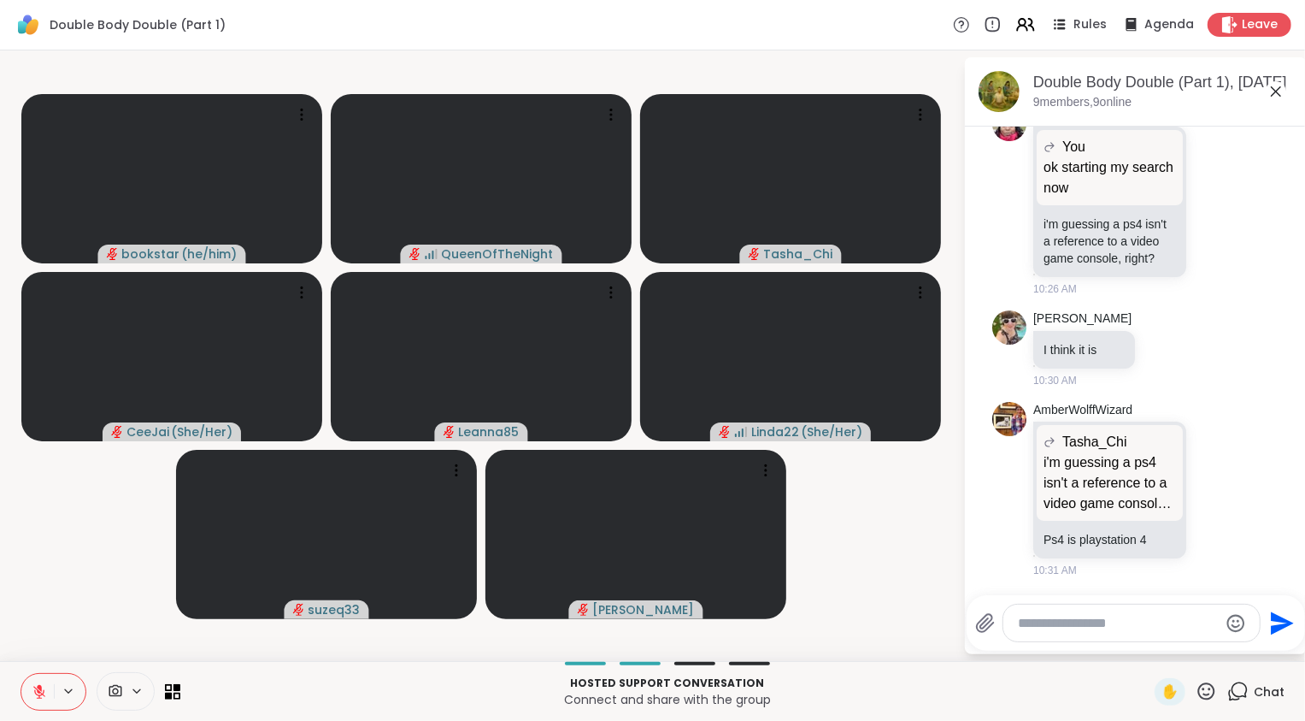
click at [642, 622] on textarea "Type your message" at bounding box center [1118, 623] width 199 height 17
type textarea "**********"
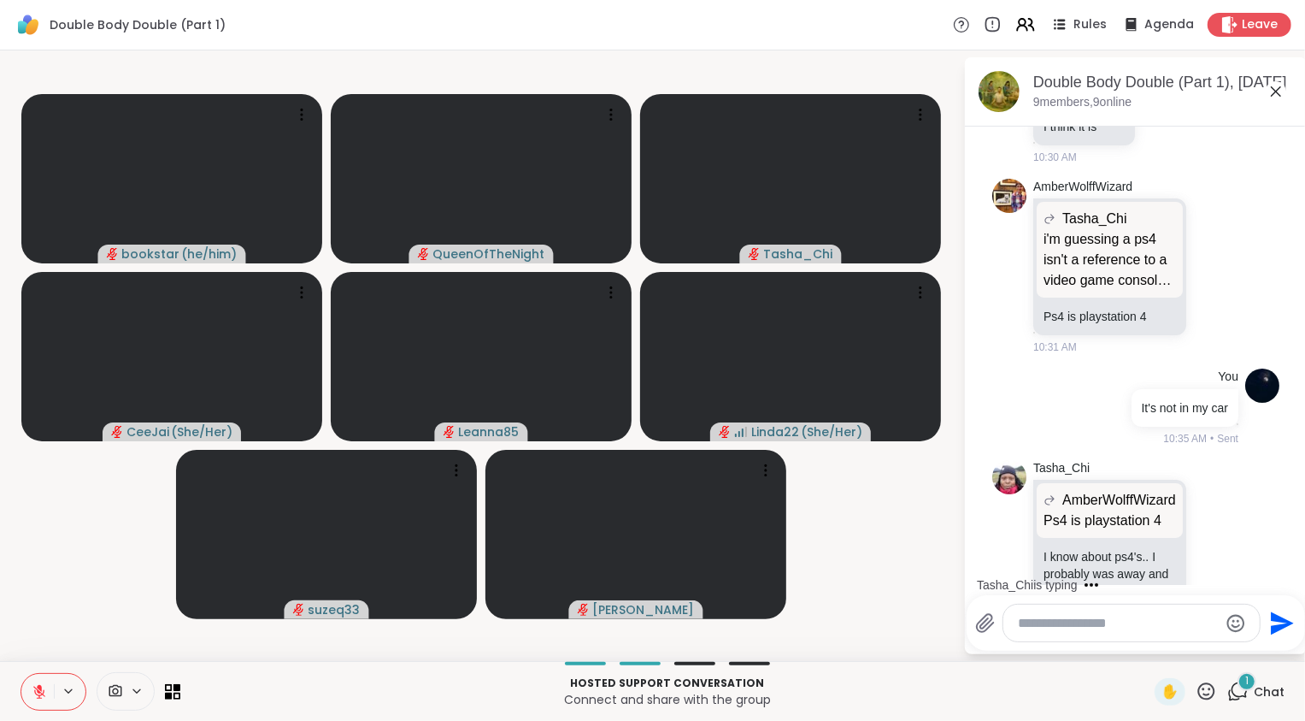
scroll to position [3706, 0]
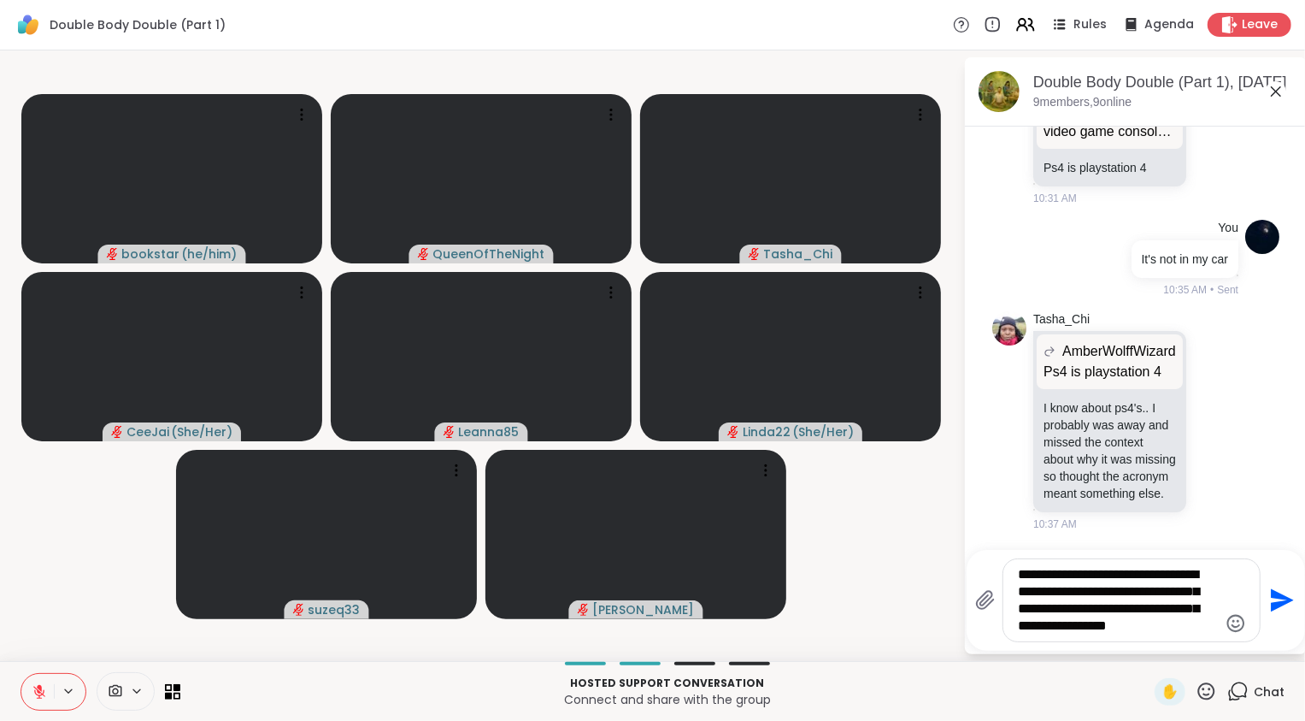
type textarea "**********"
click at [642, 627] on icon "Emoji picker" at bounding box center [1236, 623] width 21 height 21
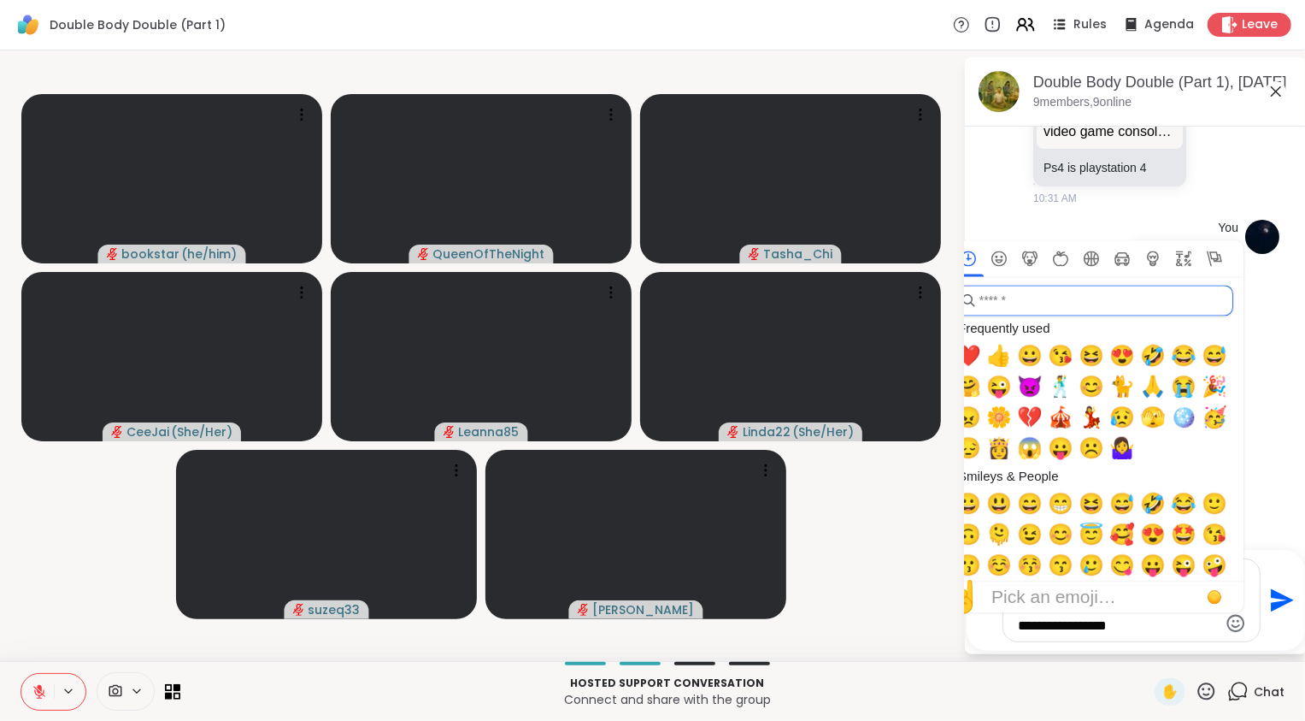
click at [642, 311] on input "search" at bounding box center [1093, 300] width 280 height 31
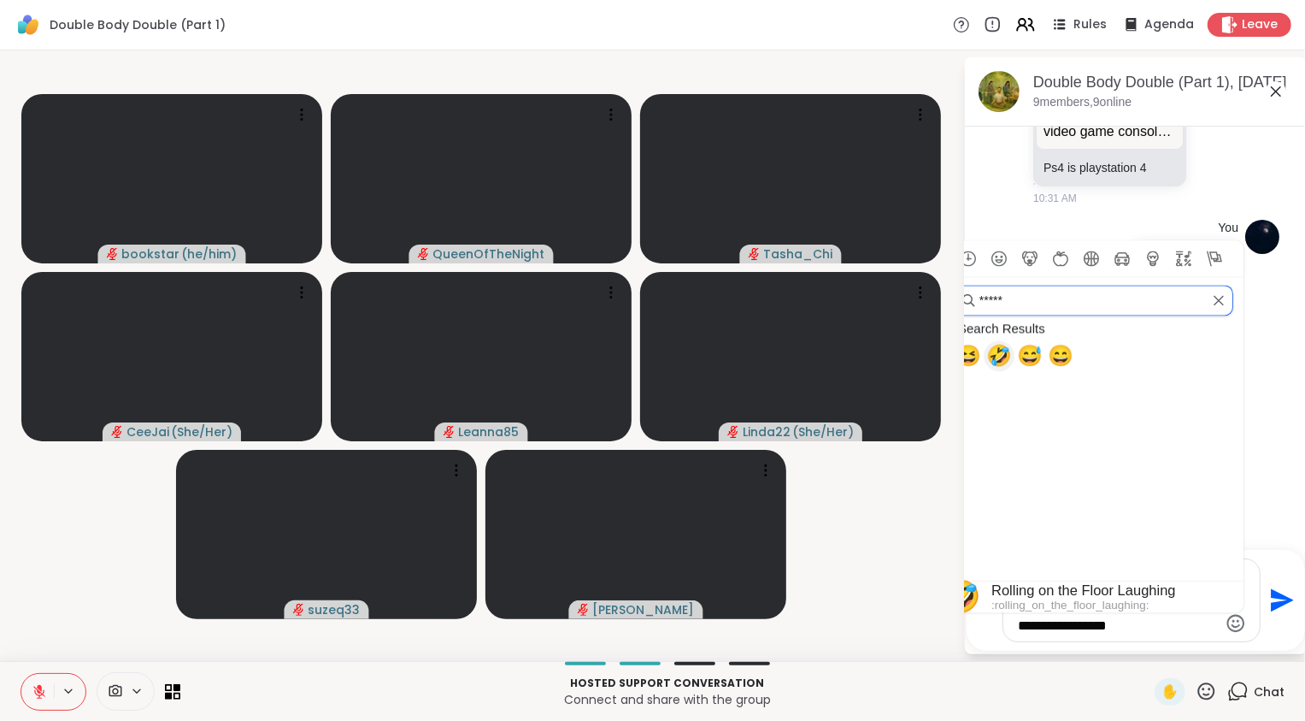
type input "*****"
click at [642, 362] on span "🤣" at bounding box center [999, 356] width 26 height 24
type textarea "**********"
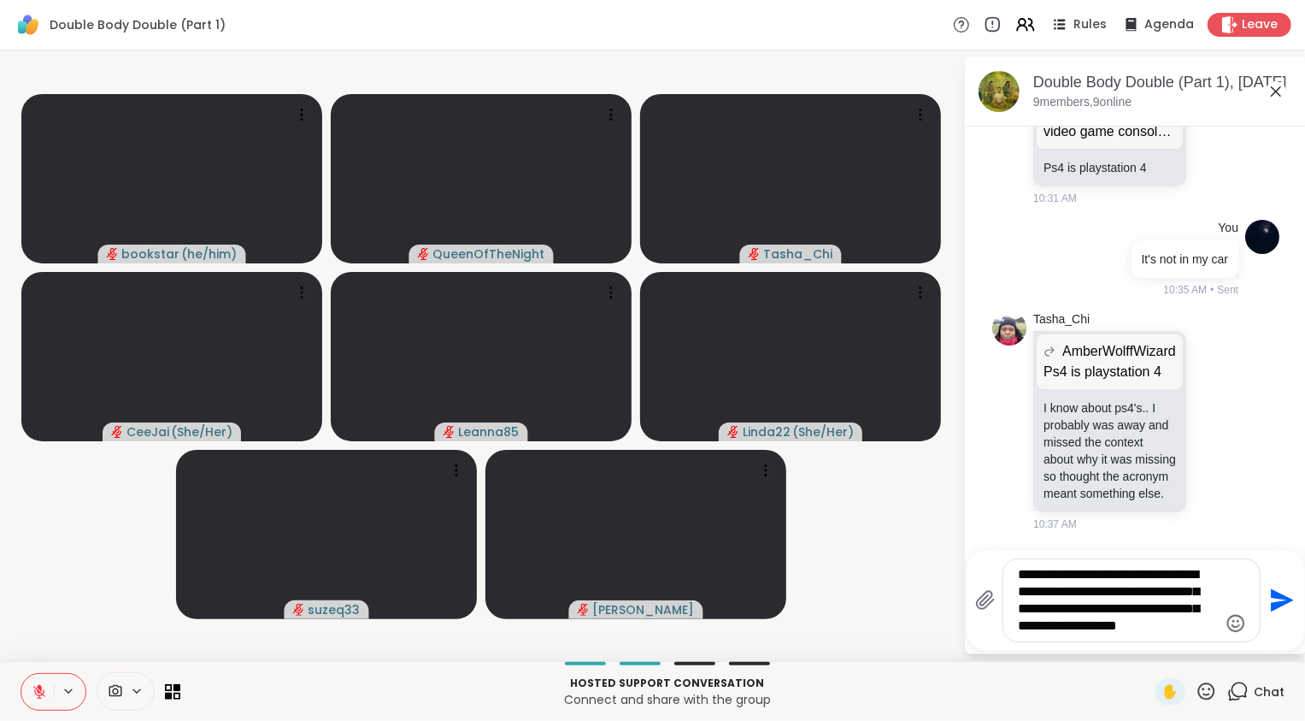
click at [642, 601] on icon "Send" at bounding box center [1280, 599] width 27 height 27
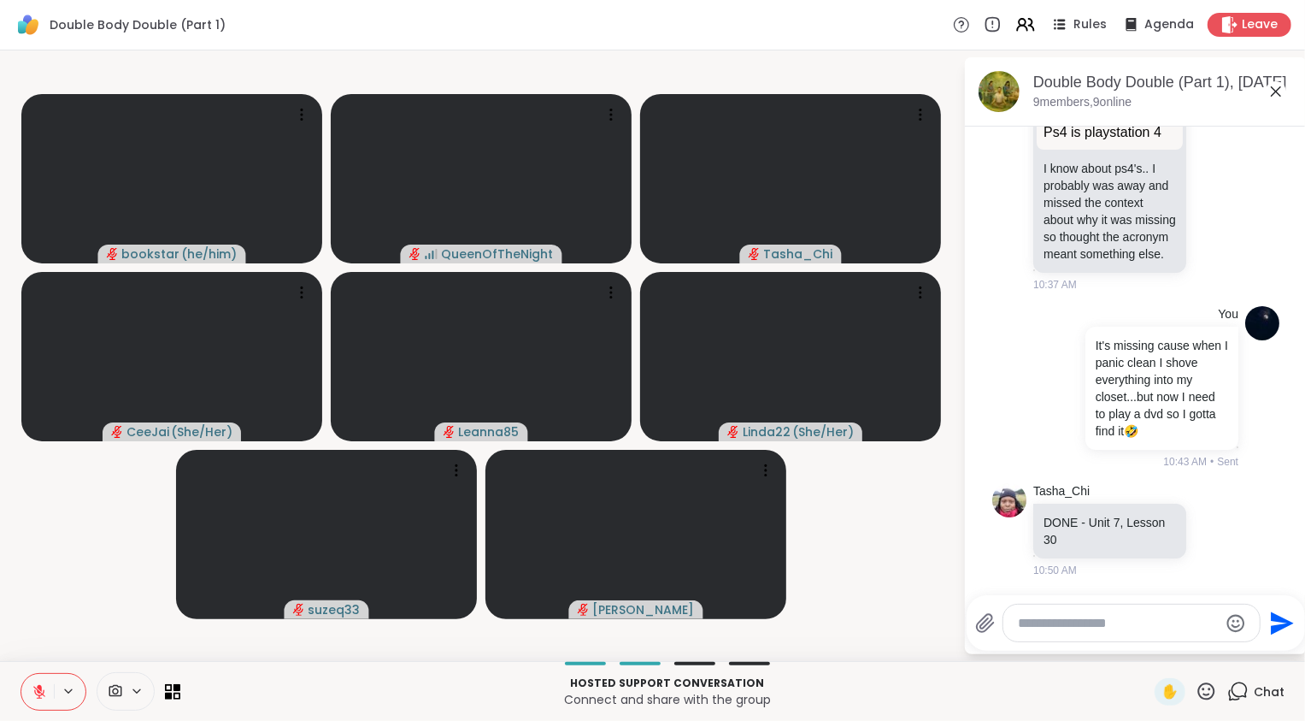
scroll to position [4214, 0]
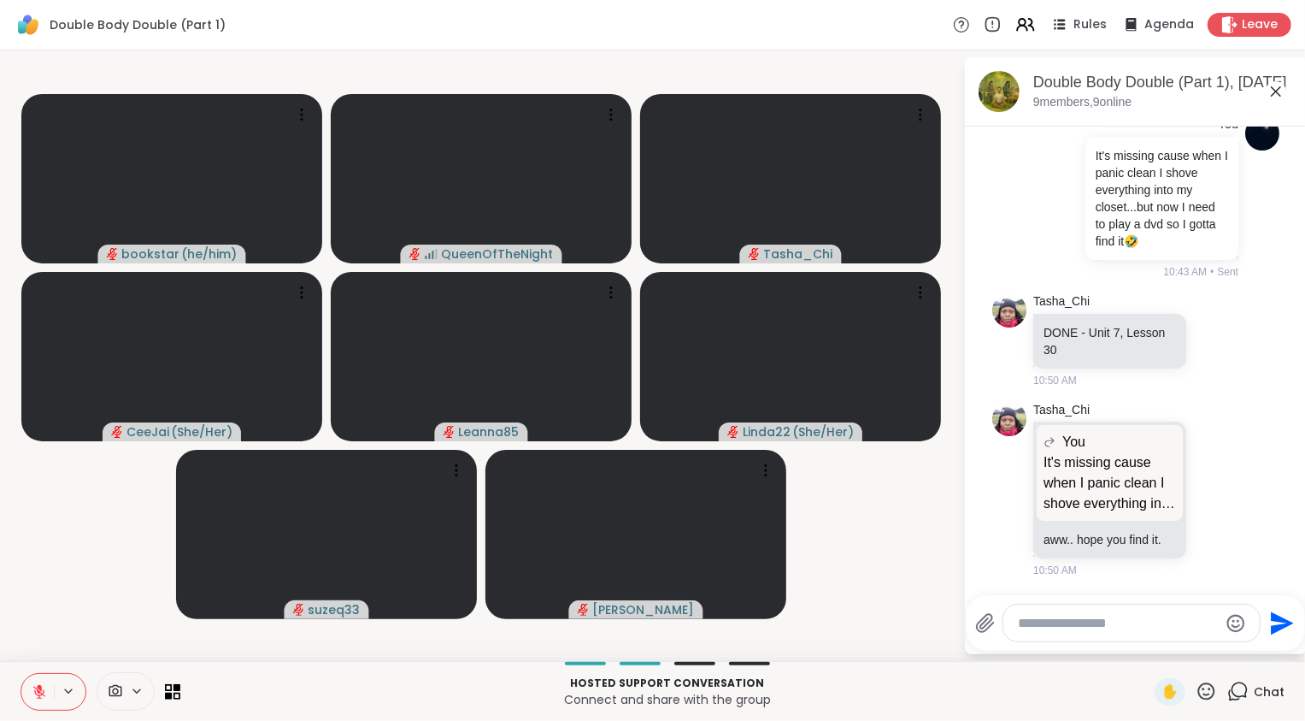
click at [642, 628] on textarea "Type your message" at bounding box center [1118, 623] width 199 height 17
type textarea "**********"
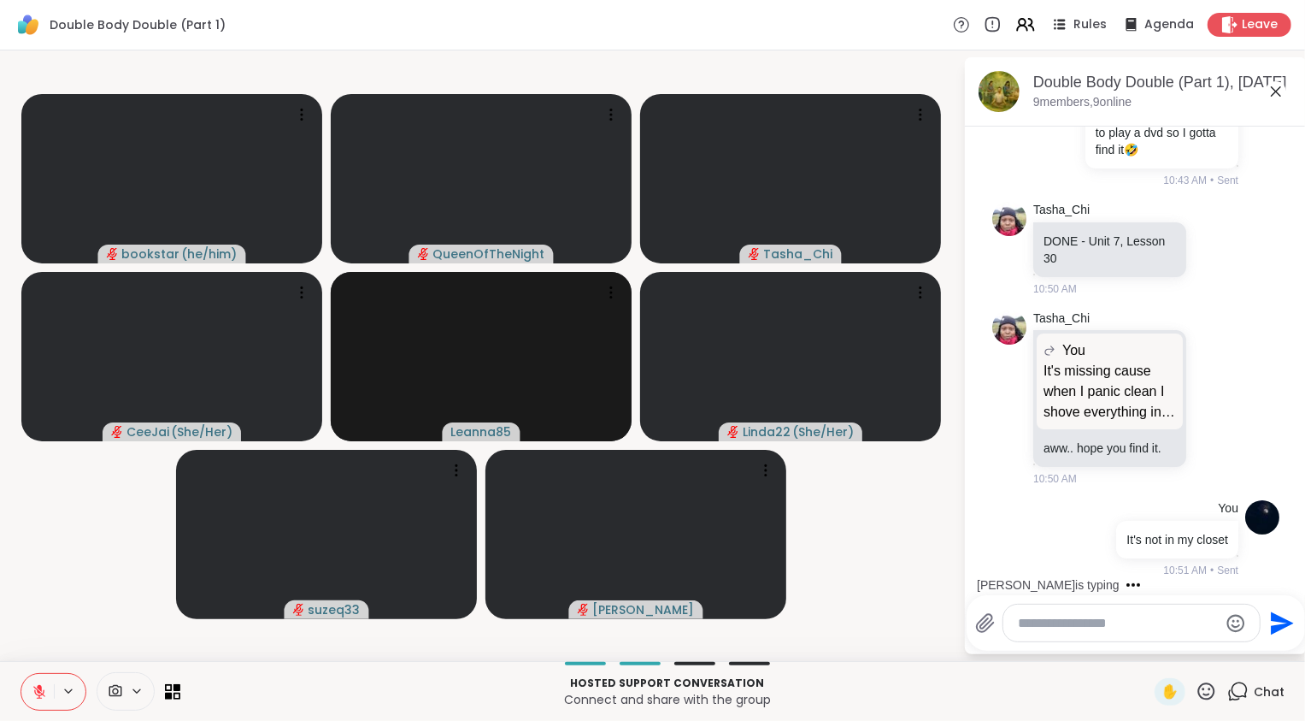
scroll to position [4430, 0]
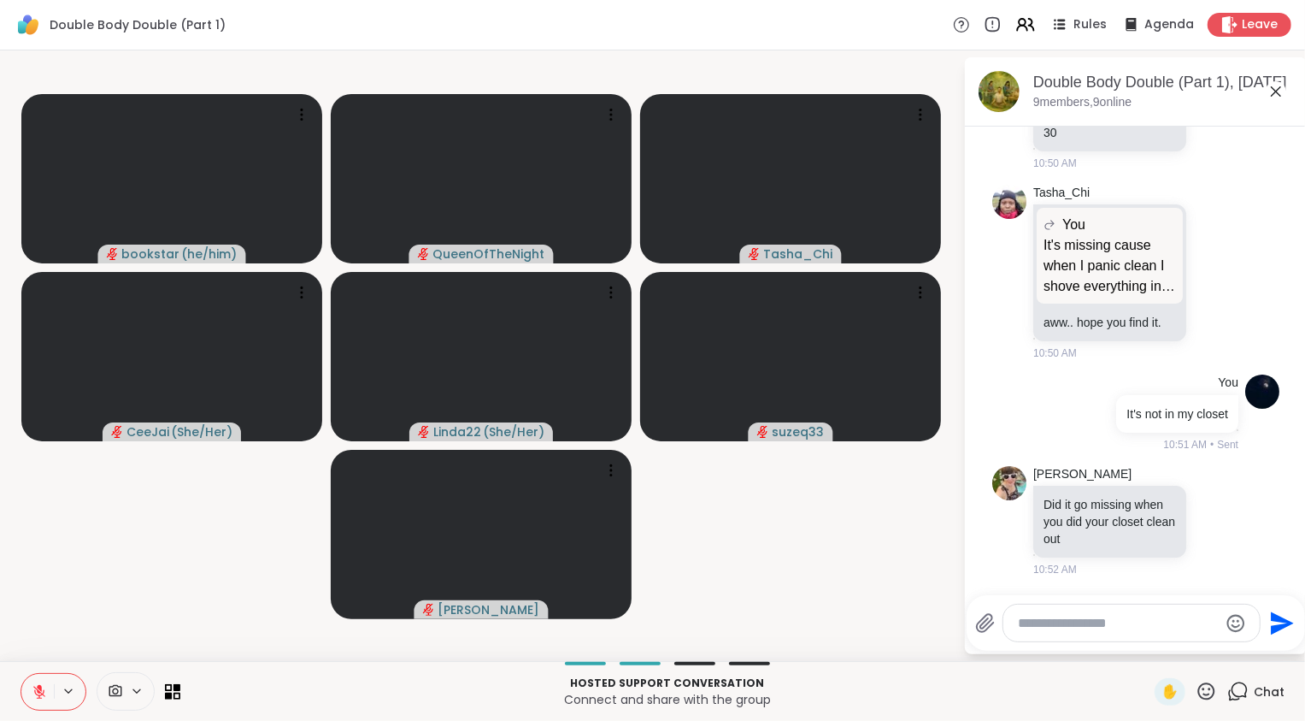
click at [642, 625] on textarea "Type your message" at bounding box center [1118, 623] width 199 height 17
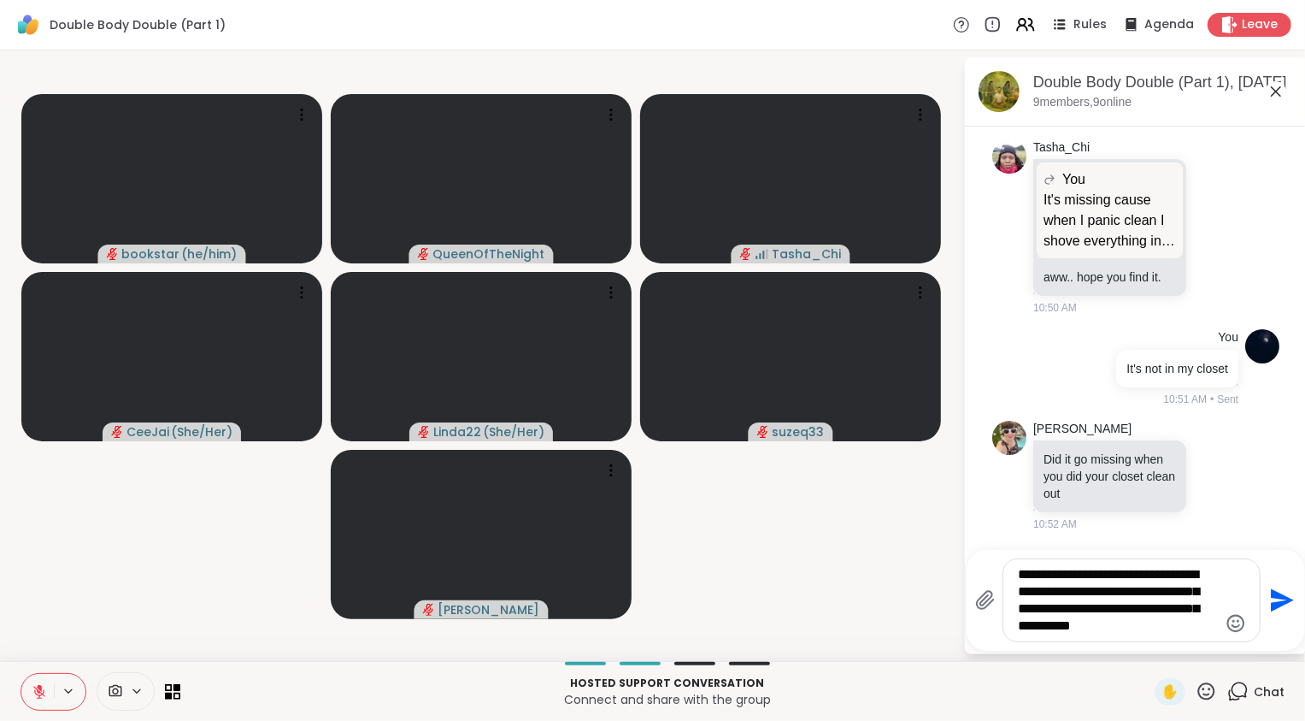
type textarea "**********"
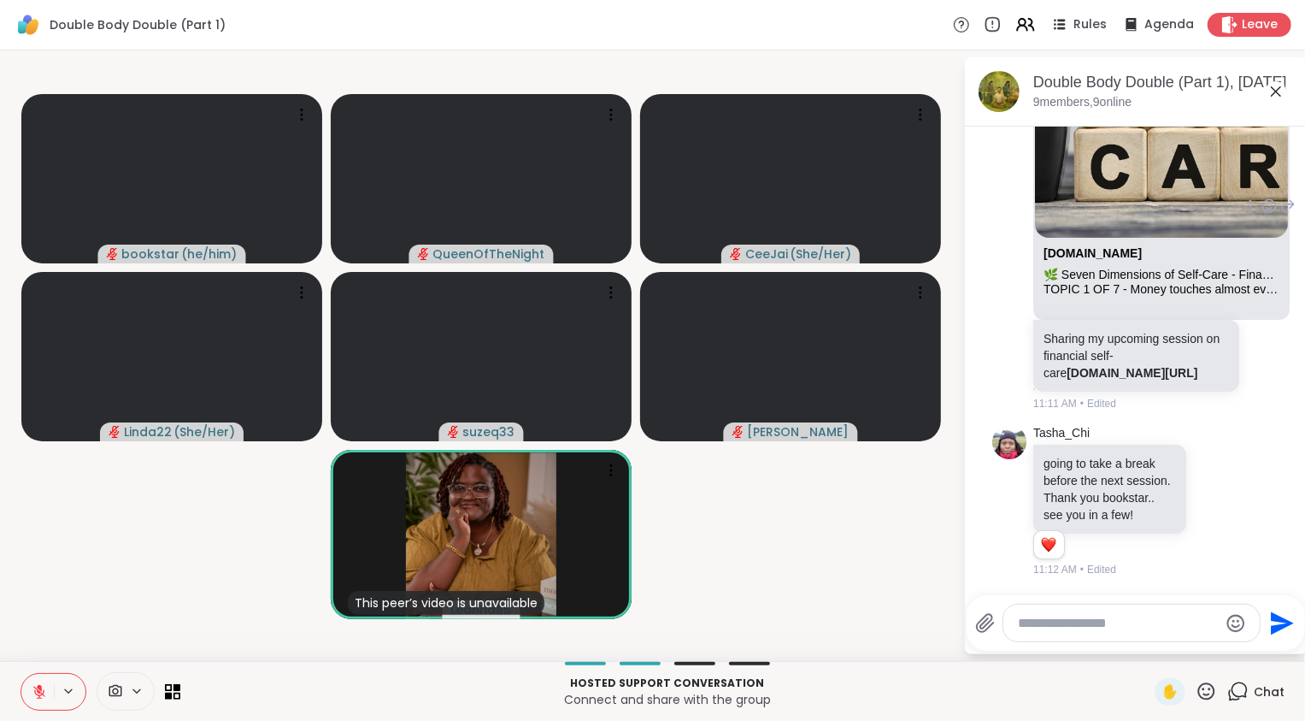
scroll to position [5666, 0]
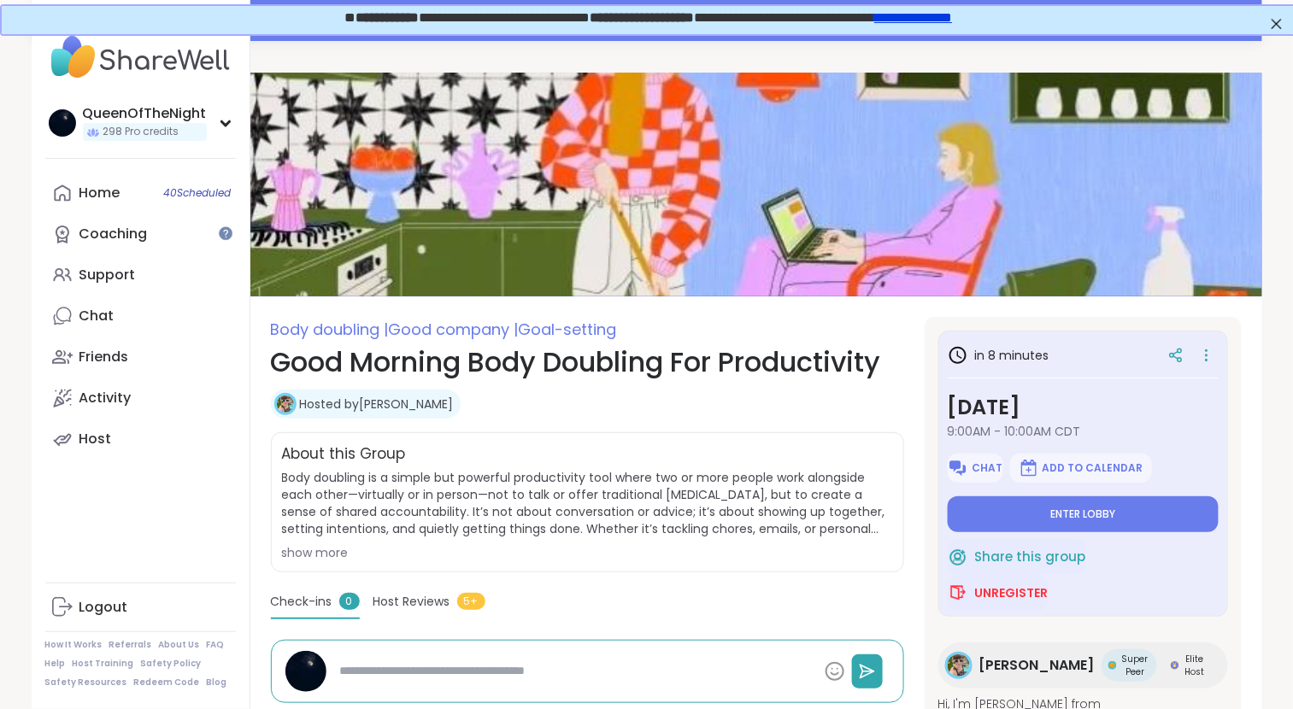
type textarea "*"
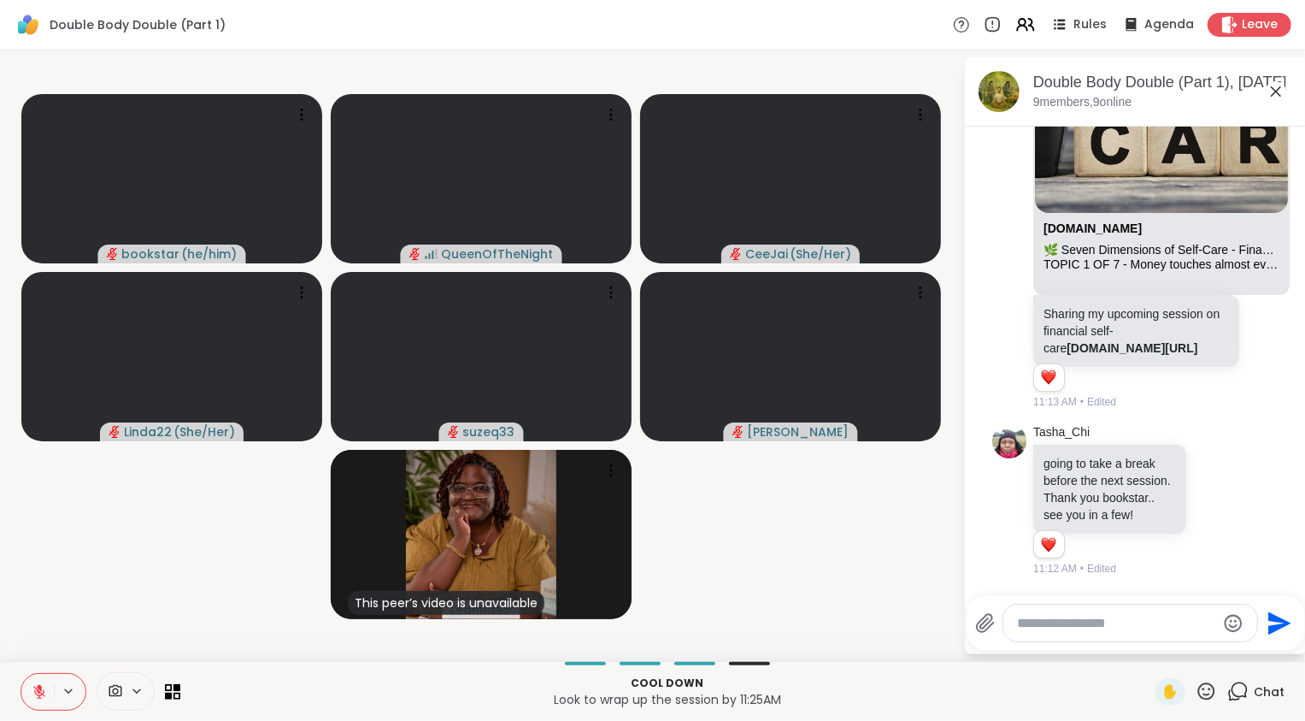
scroll to position [5866, 0]
